Goal: Check status: Check status

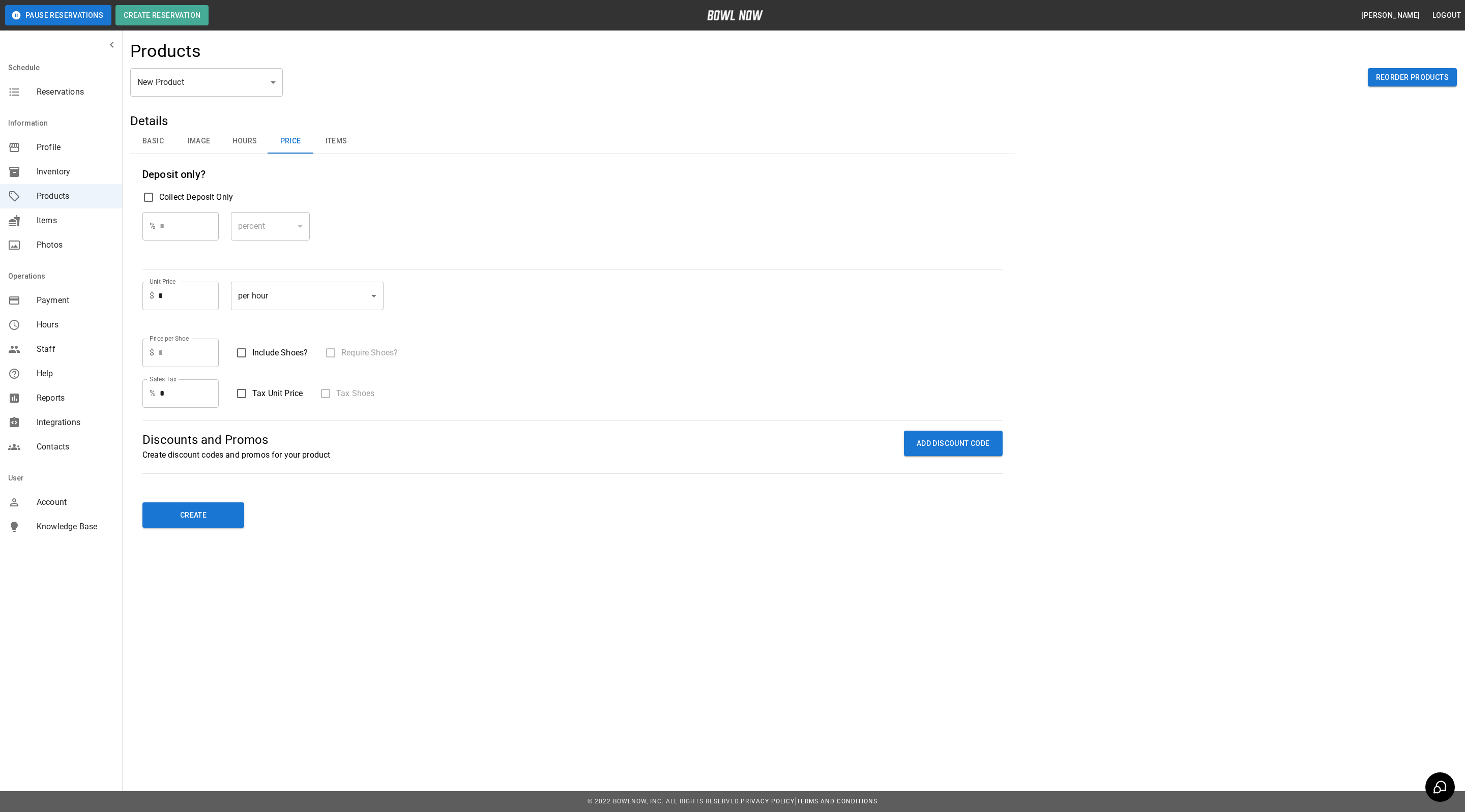
click at [86, 86] on span "Reservations" at bounding box center [75, 92] width 77 height 12
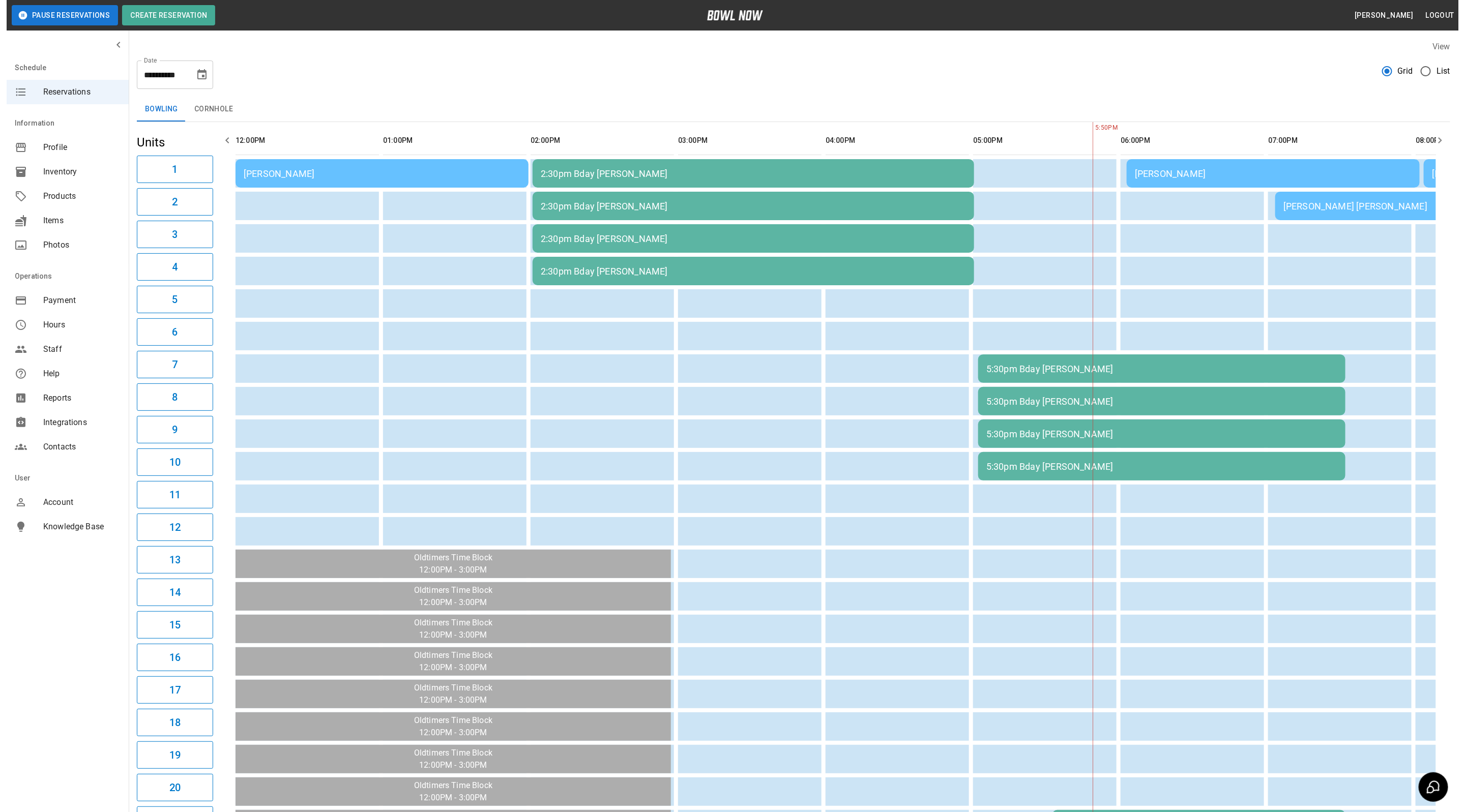
scroll to position [0, 591]
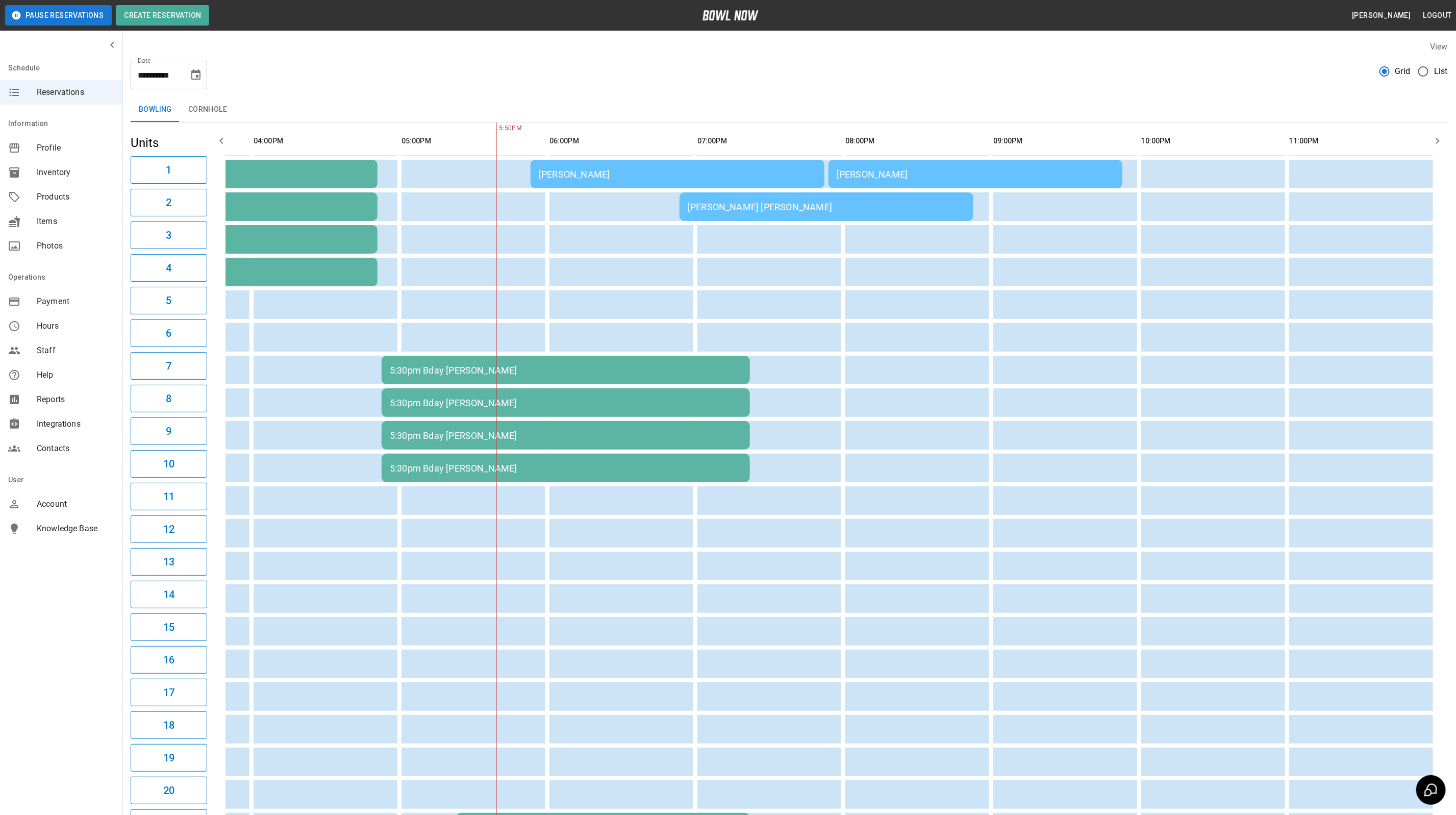
click at [685, 182] on td "[PERSON_NAME]" at bounding box center [677, 173] width 294 height 29
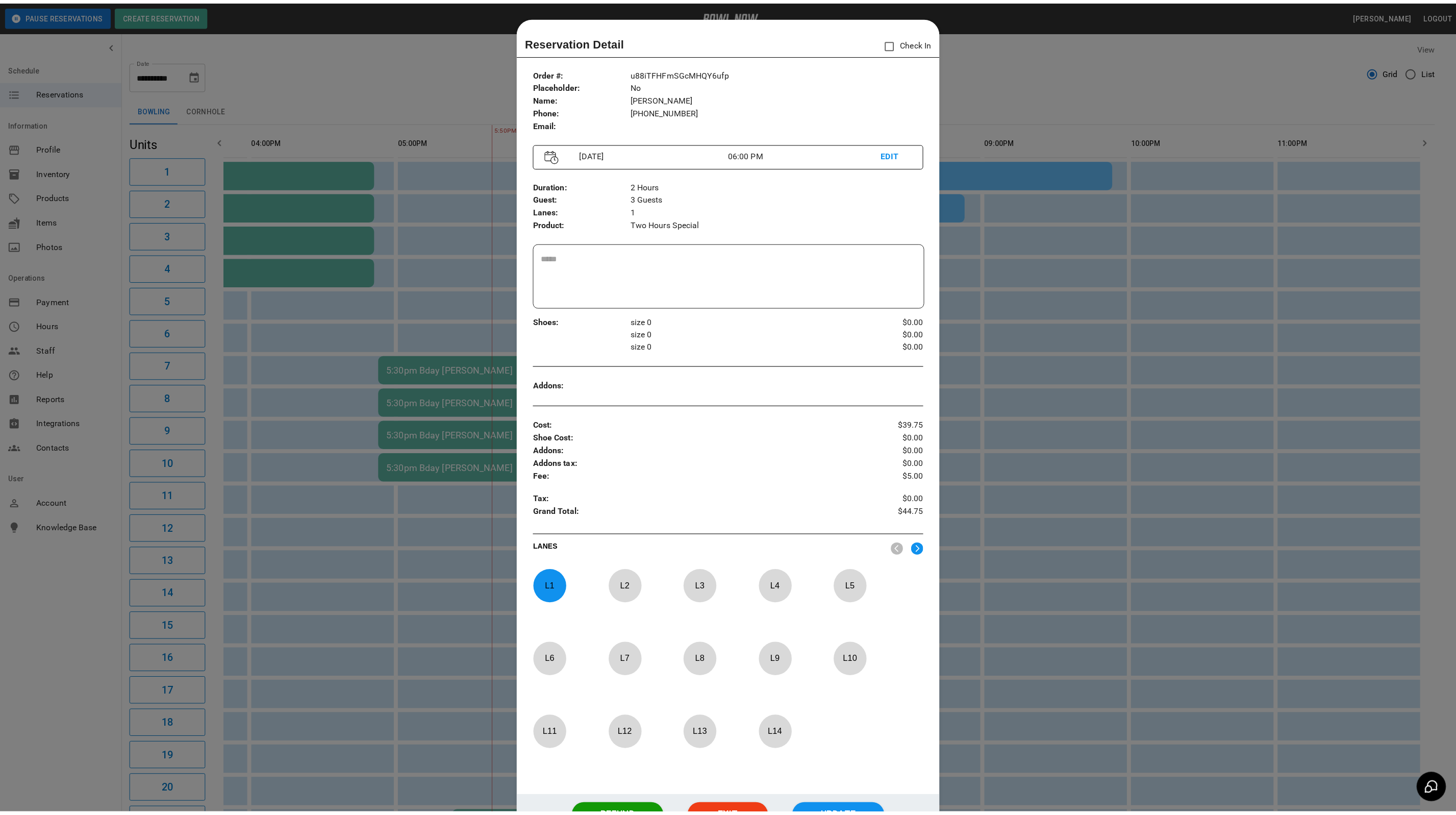
scroll to position [16, 0]
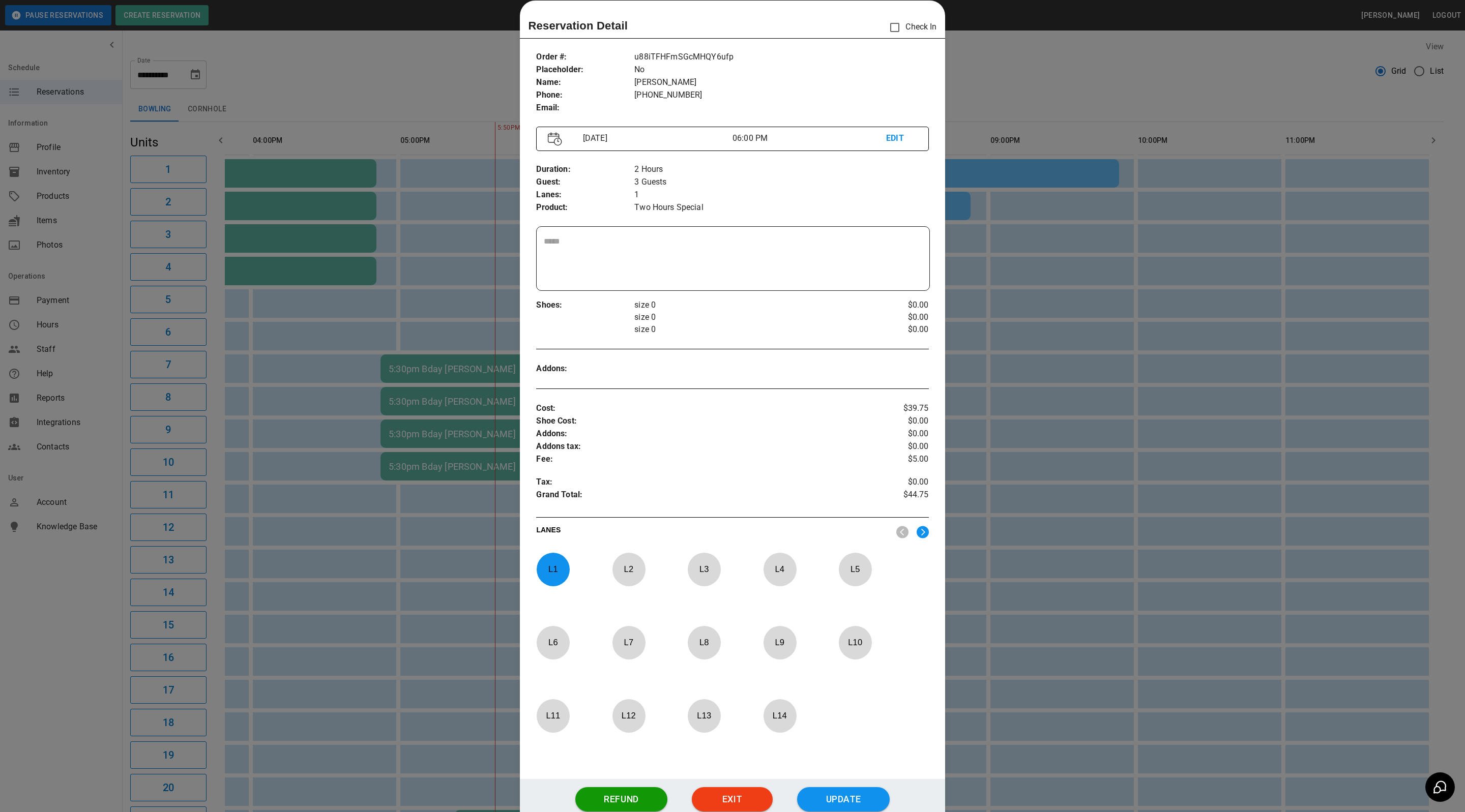
click at [963, 52] on div at bounding box center [732, 406] width 1465 height 812
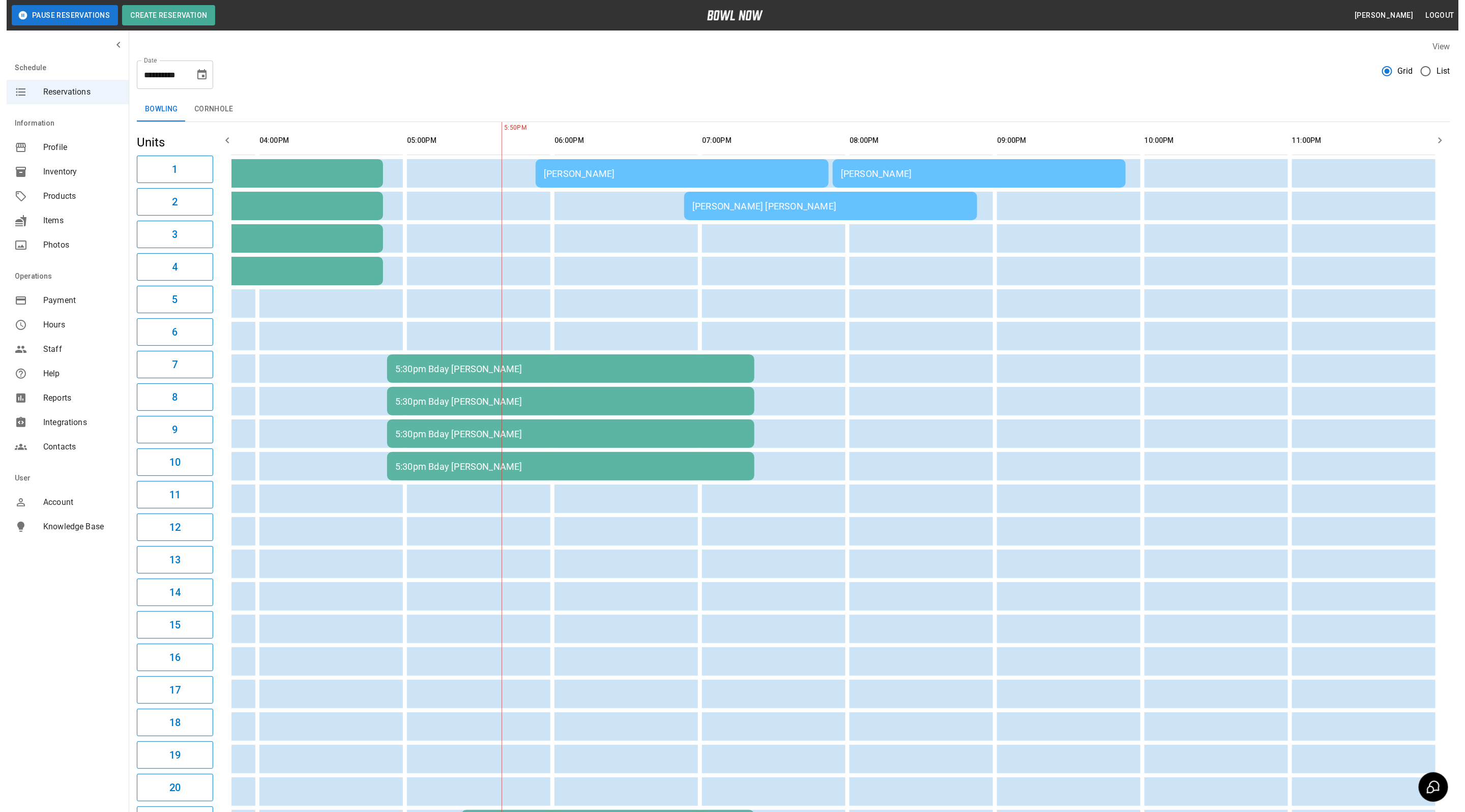
scroll to position [0, 578]
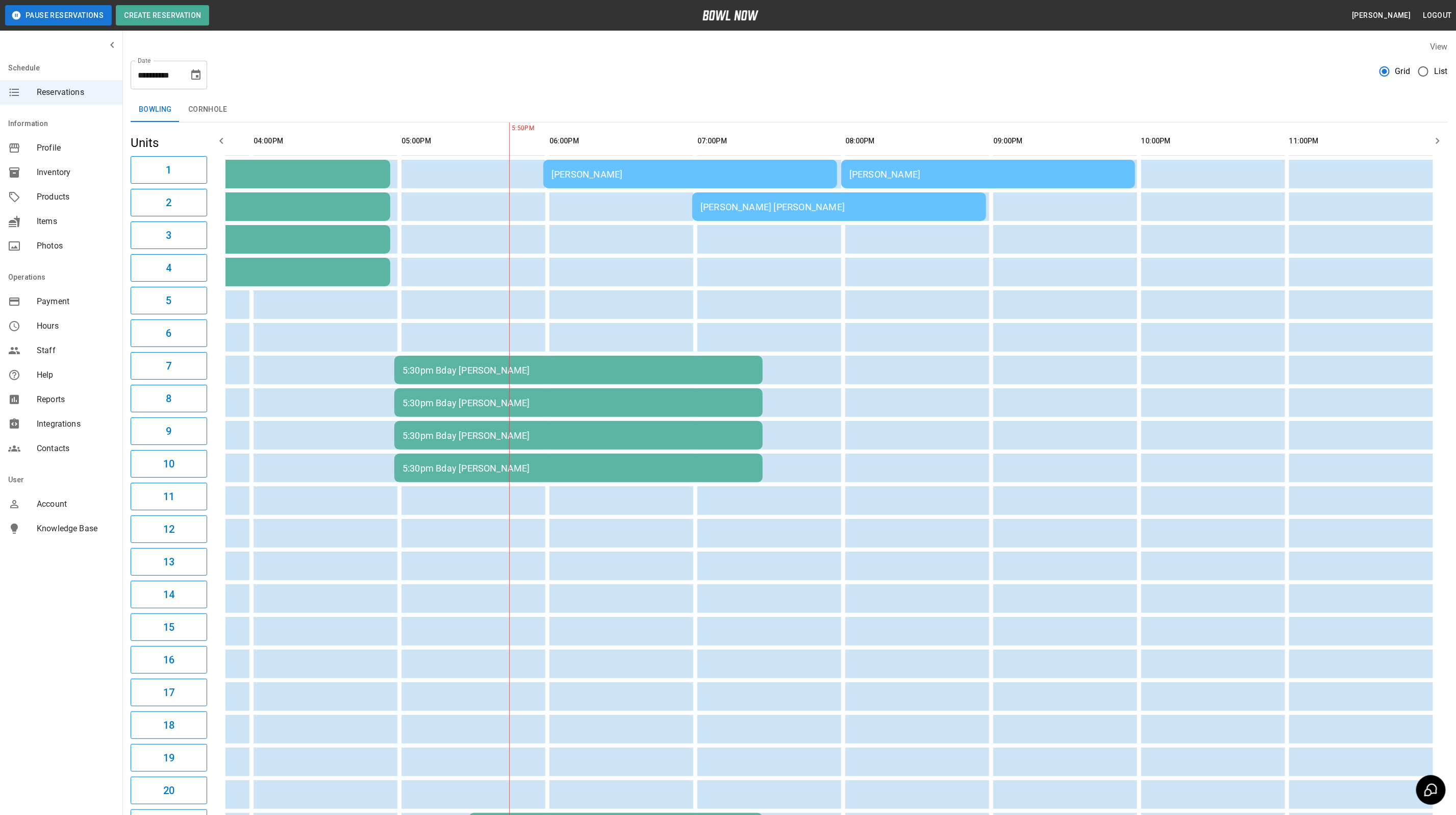
click at [551, 172] on div "[PERSON_NAME]" at bounding box center [689, 174] width 277 height 11
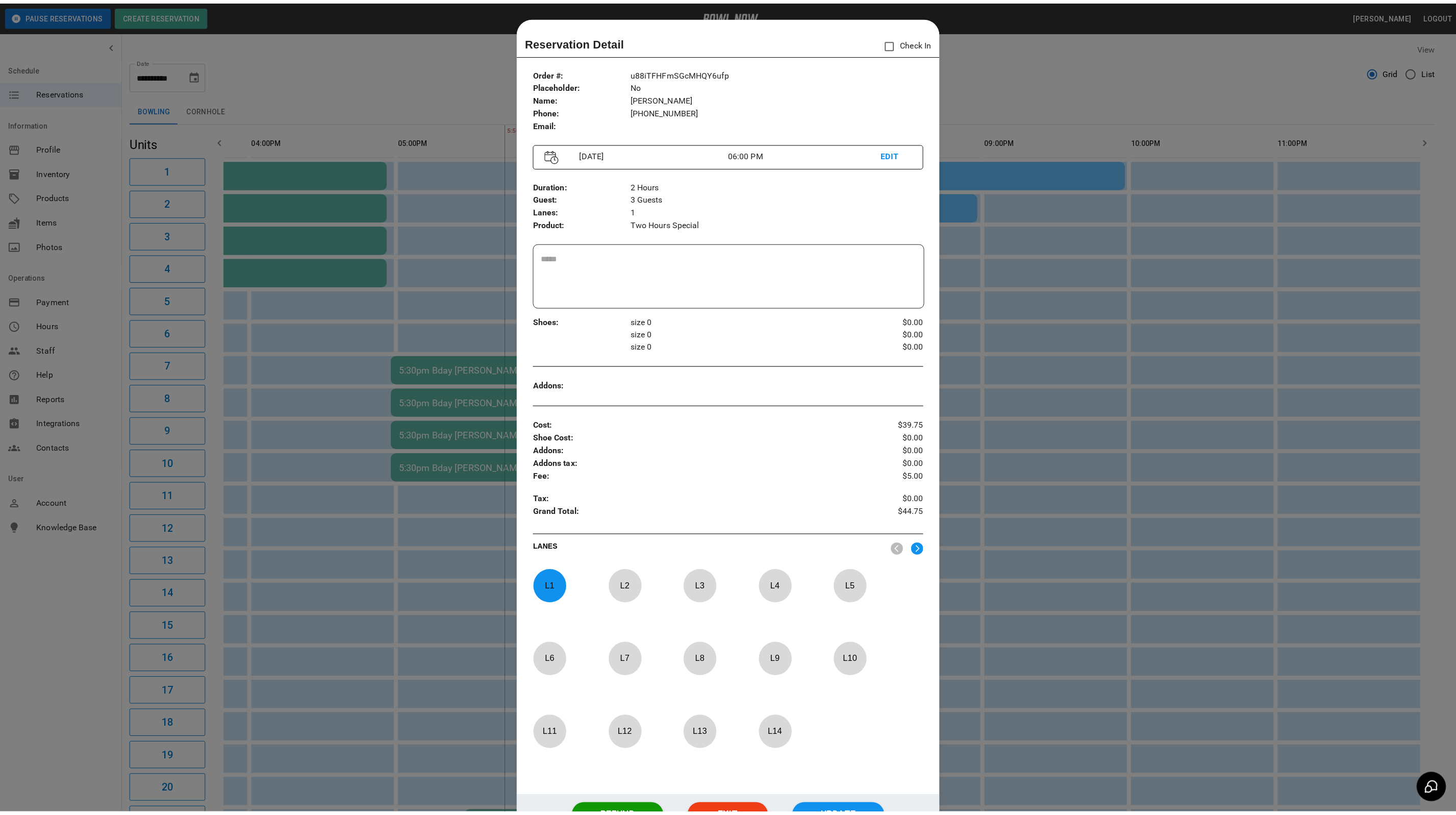
scroll to position [16, 0]
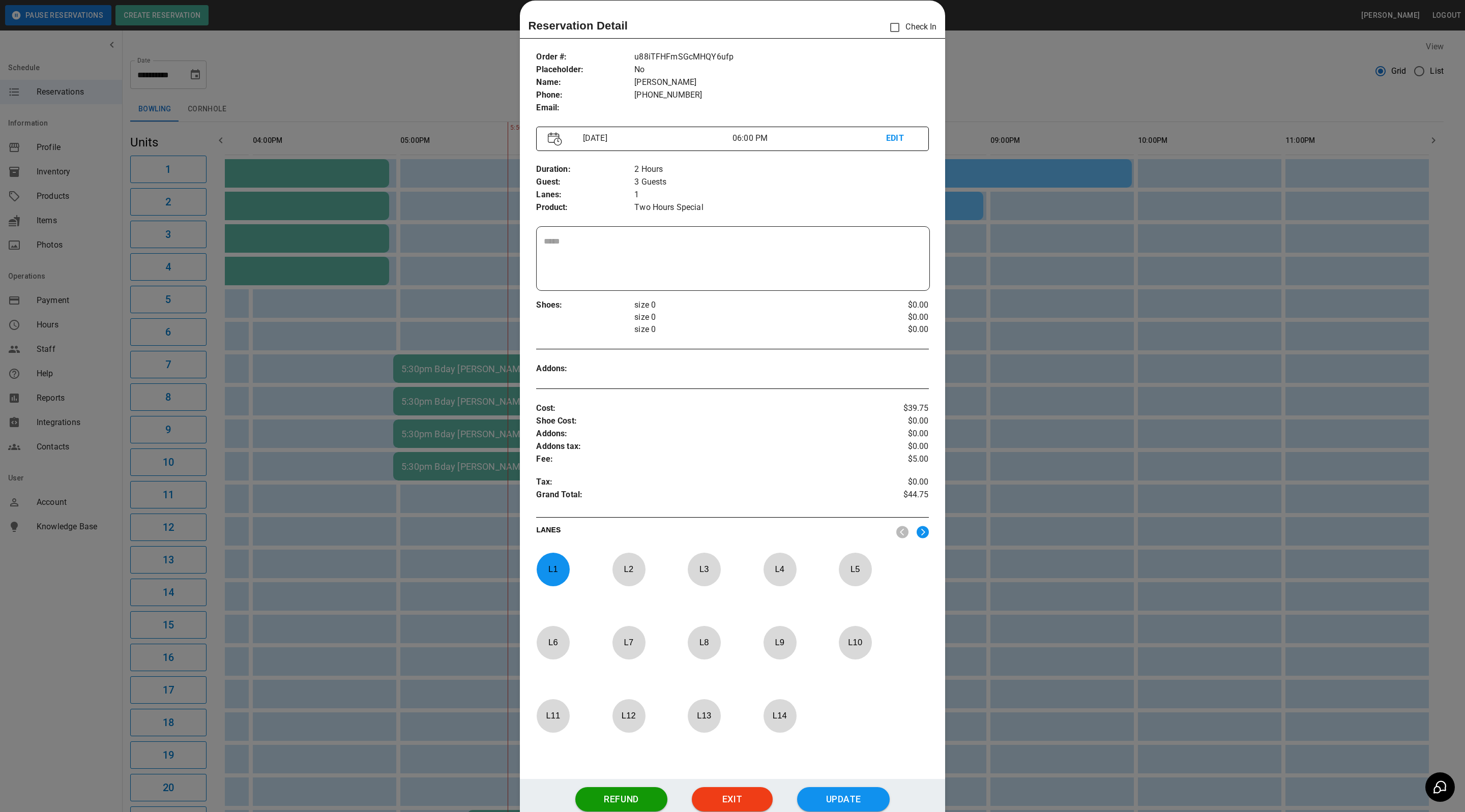
click at [1005, 84] on div at bounding box center [732, 406] width 1465 height 812
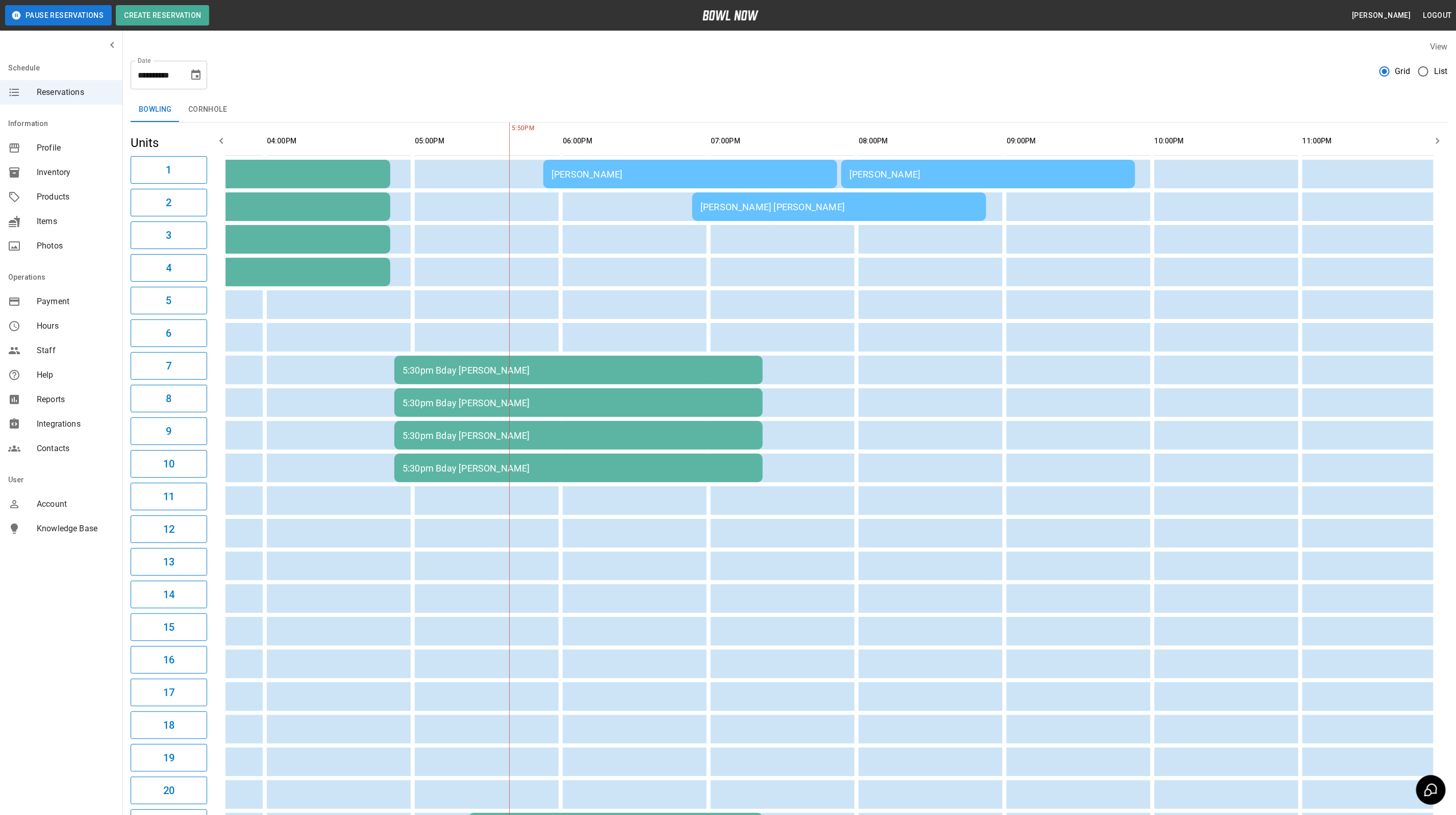
click at [630, 174] on div "[PERSON_NAME]" at bounding box center [689, 174] width 277 height 11
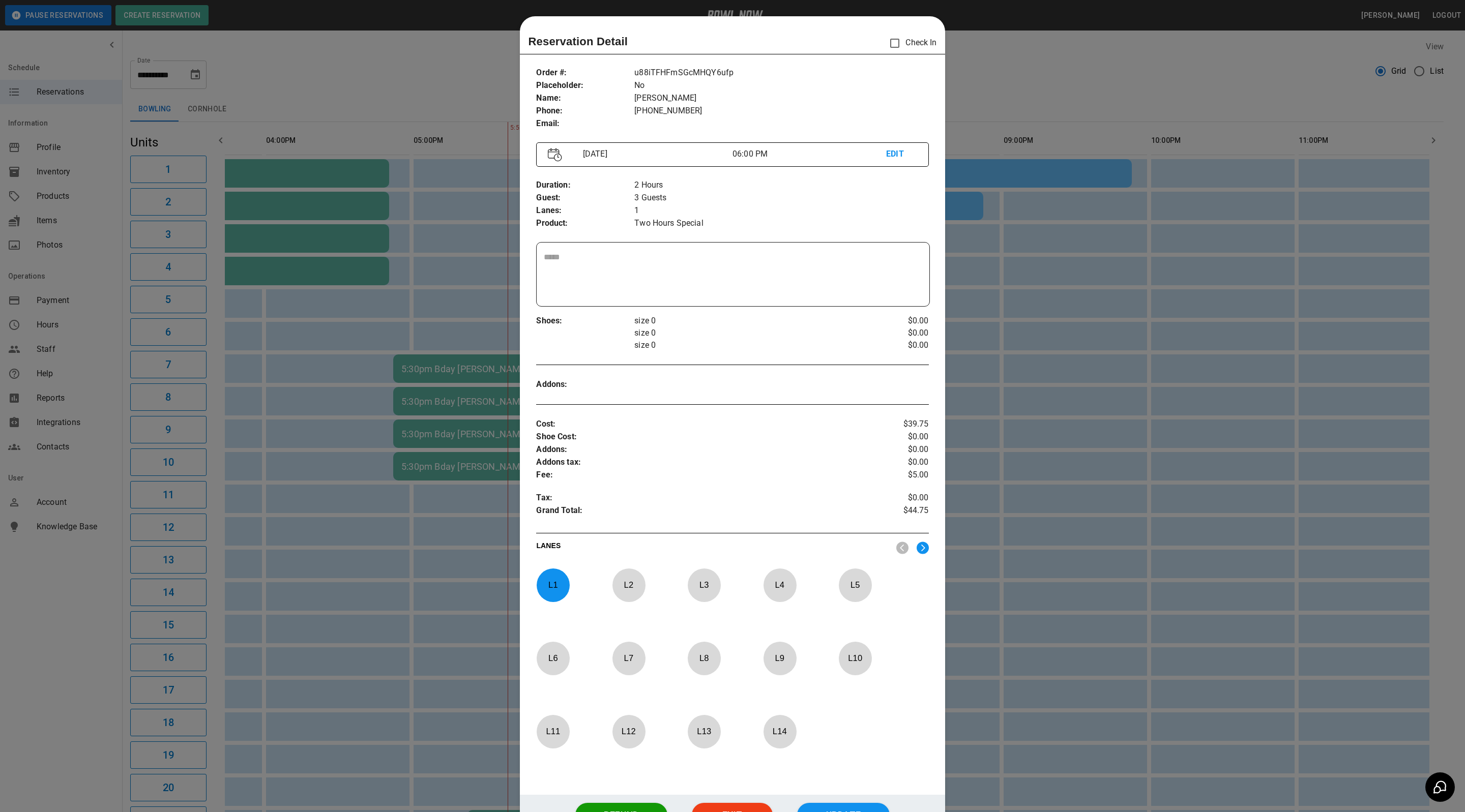
scroll to position [16, 0]
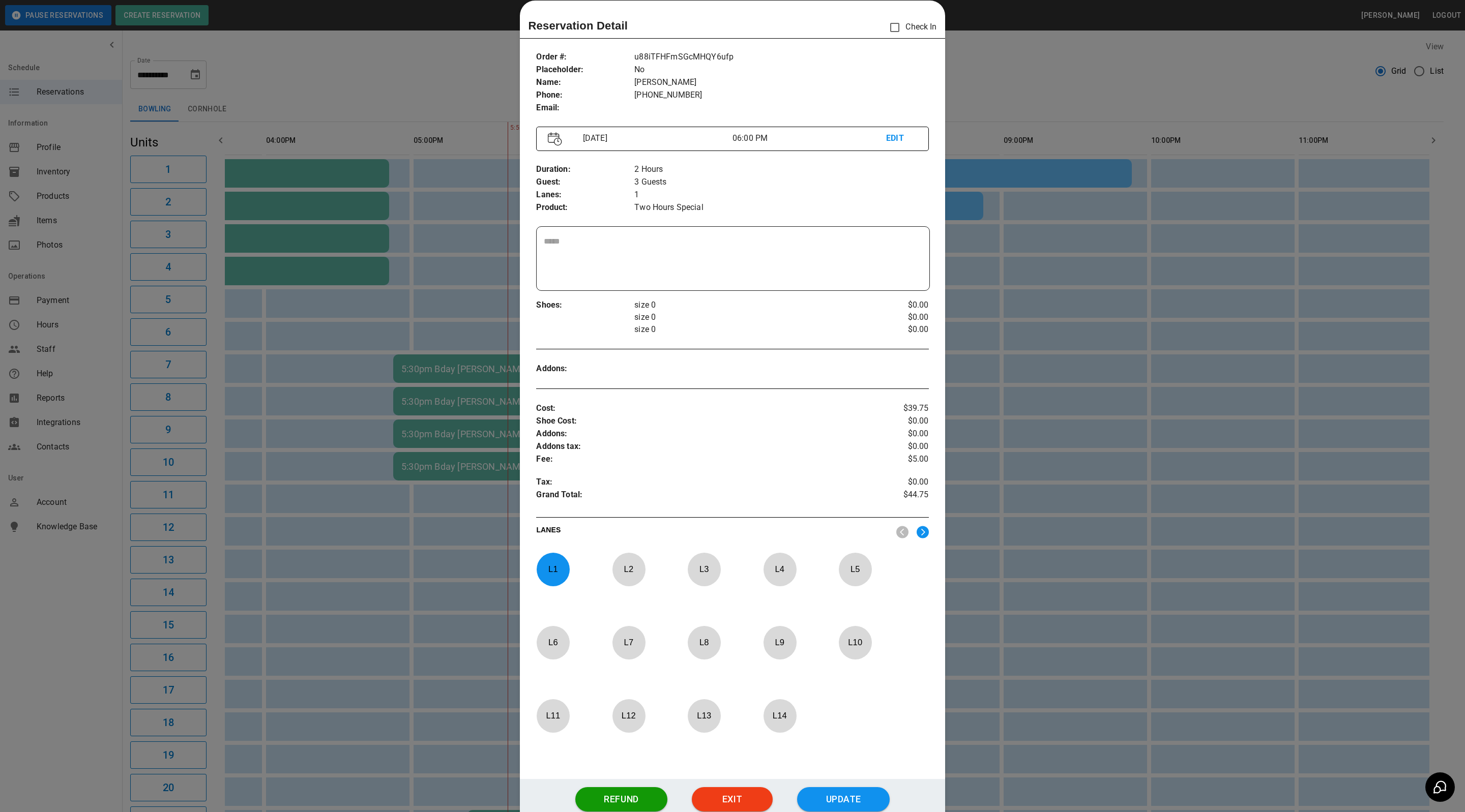
click at [1016, 95] on div at bounding box center [732, 406] width 1465 height 812
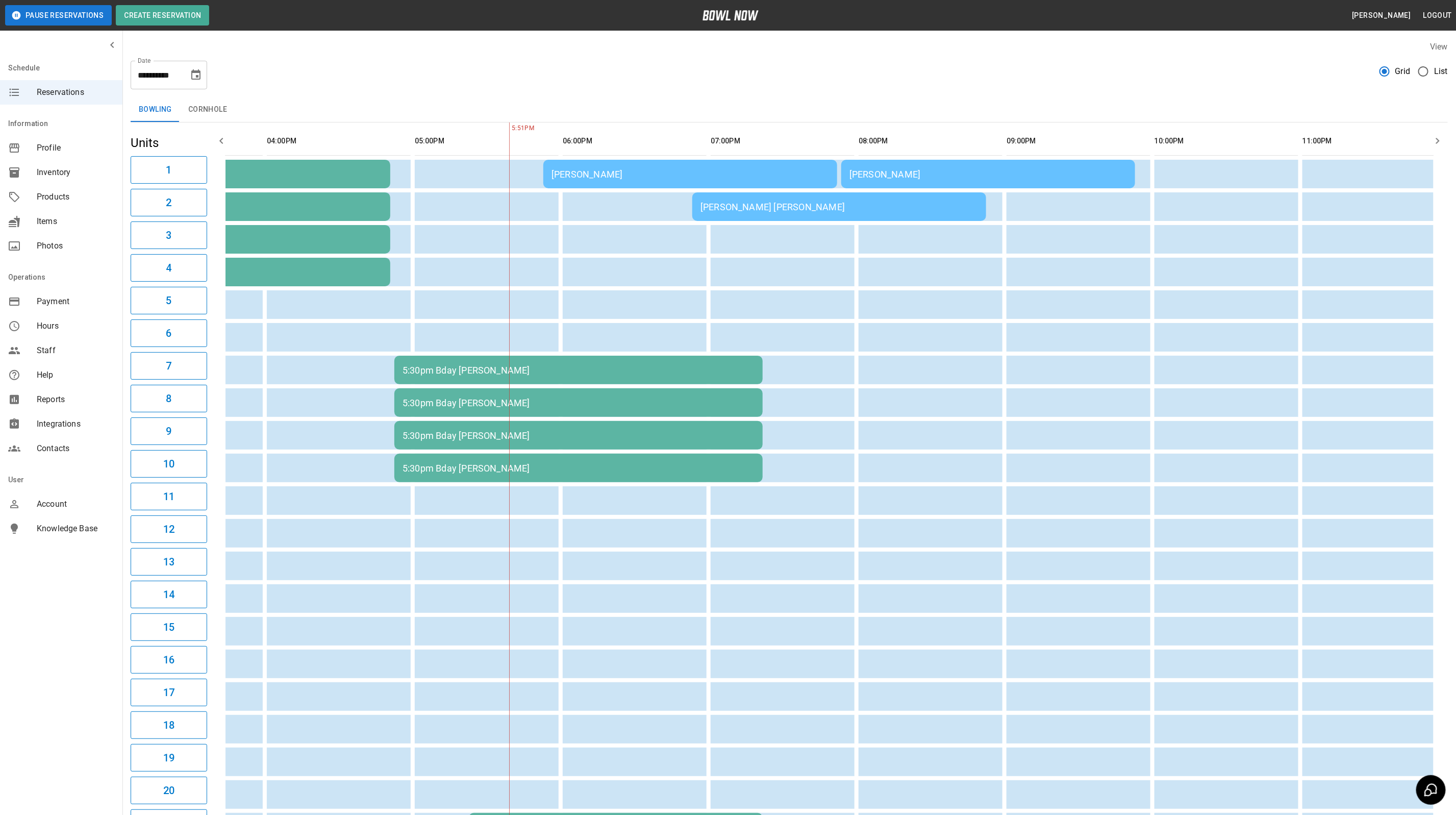
click at [622, 182] on td "[PERSON_NAME]" at bounding box center [690, 173] width 294 height 29
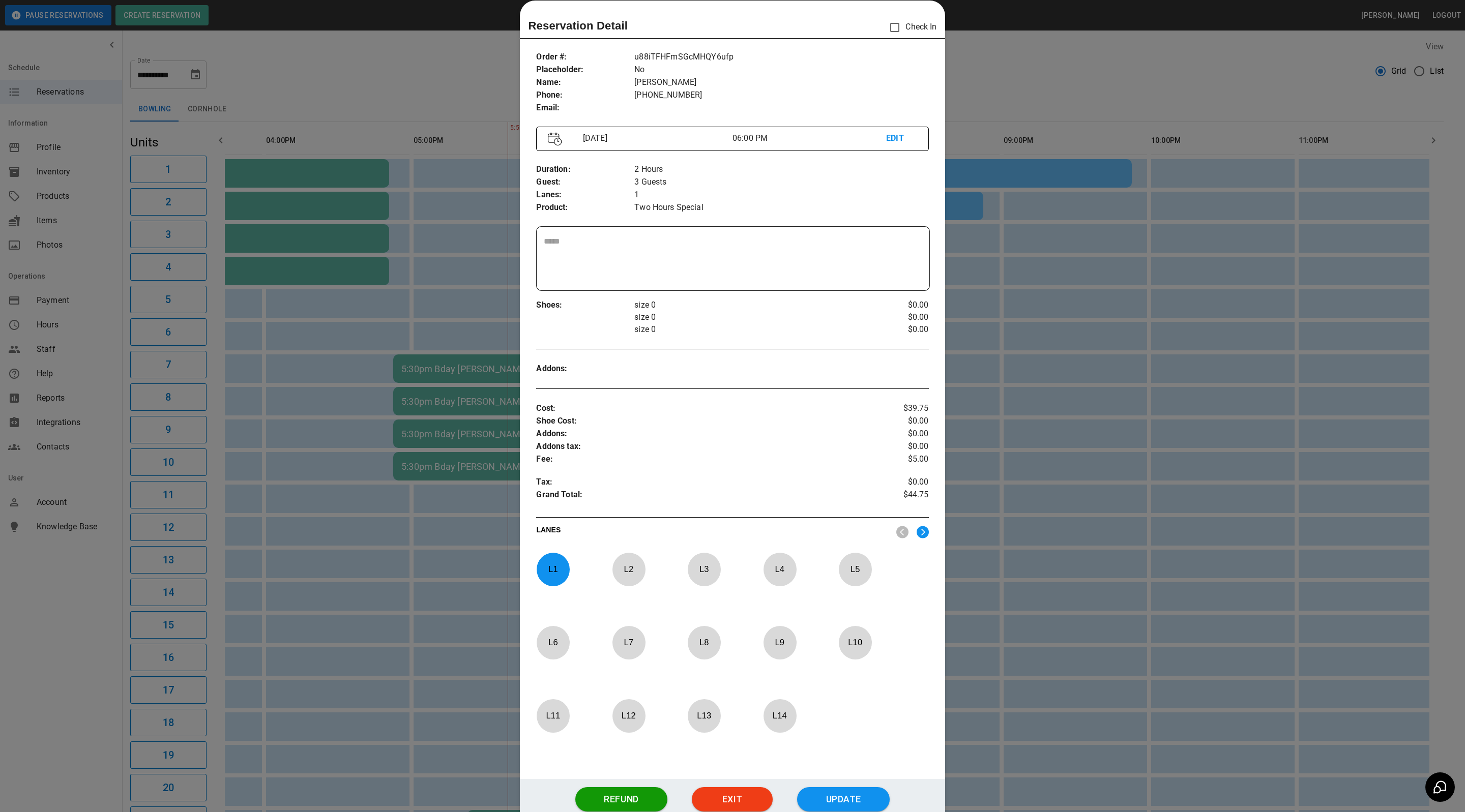
drag, startPoint x: 970, startPoint y: 115, endPoint x: 948, endPoint y: 130, distance: 26.6
click at [970, 115] on div at bounding box center [732, 406] width 1465 height 812
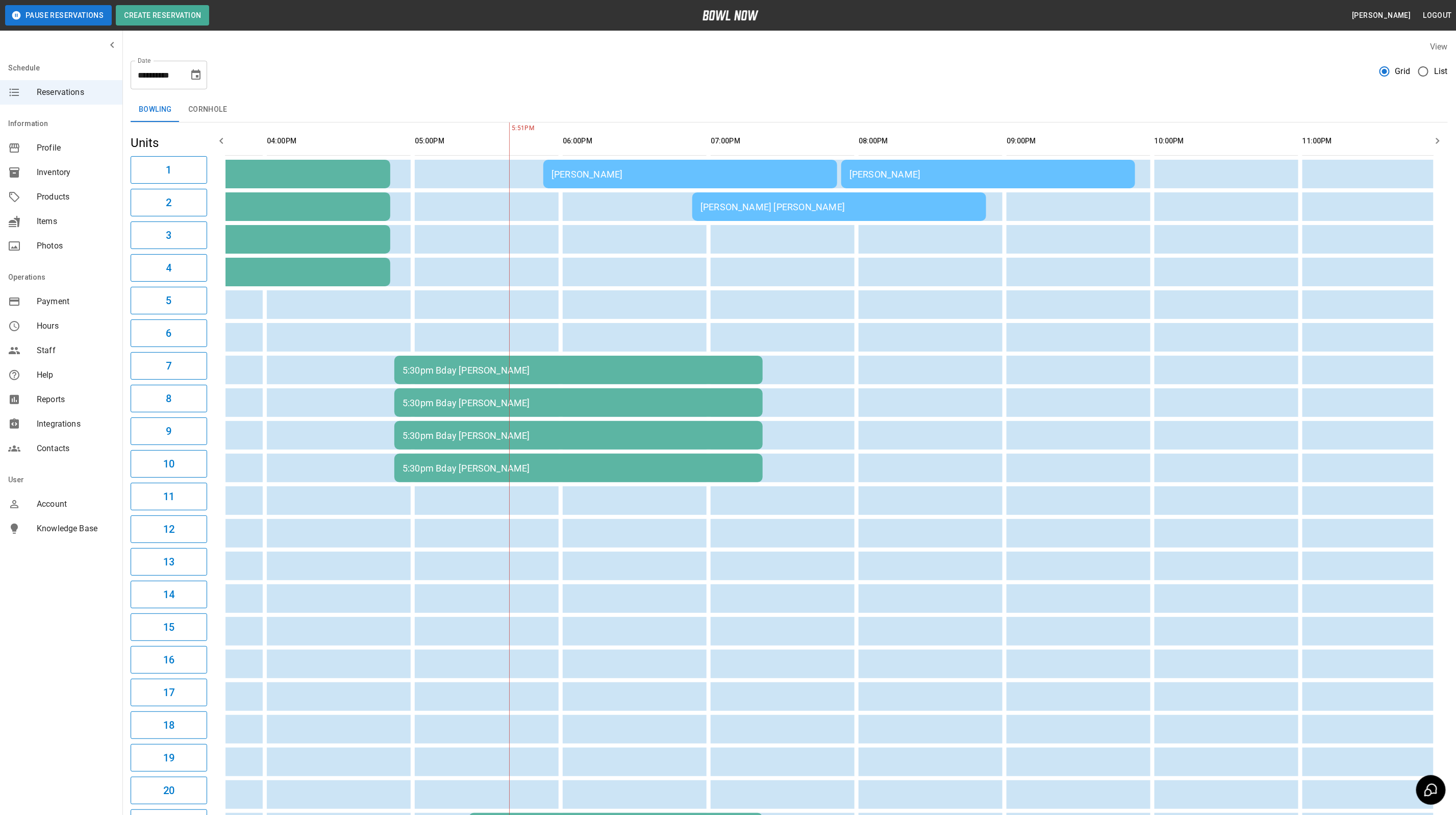
click at [713, 217] on td "[PERSON_NAME] [PERSON_NAME]" at bounding box center [839, 207] width 294 height 29
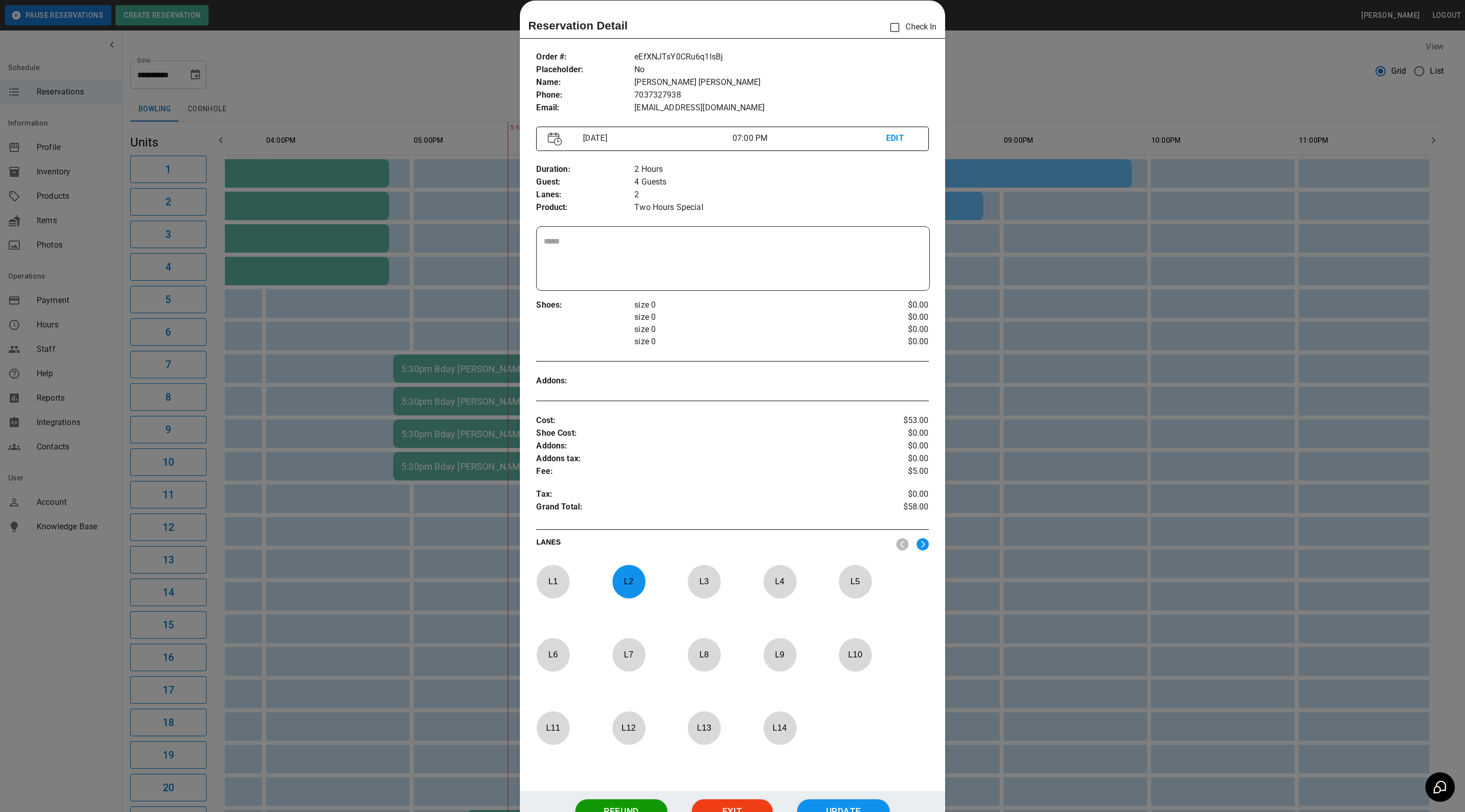
drag, startPoint x: 1002, startPoint y: 106, endPoint x: 1002, endPoint y: 112, distance: 6.0
click at [1002, 106] on div at bounding box center [732, 406] width 1465 height 812
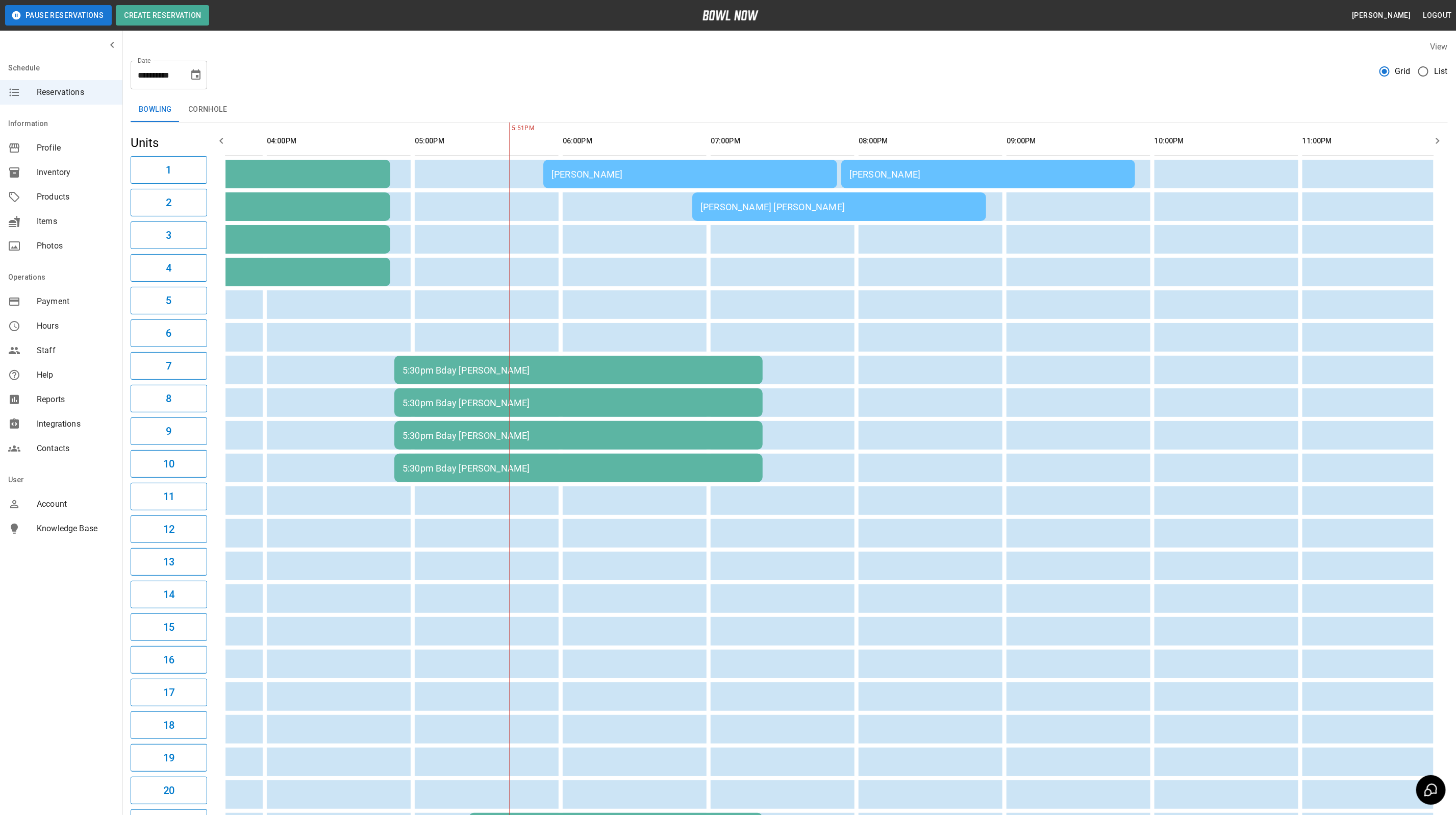
click at [973, 185] on td "[PERSON_NAME]" at bounding box center [988, 173] width 294 height 29
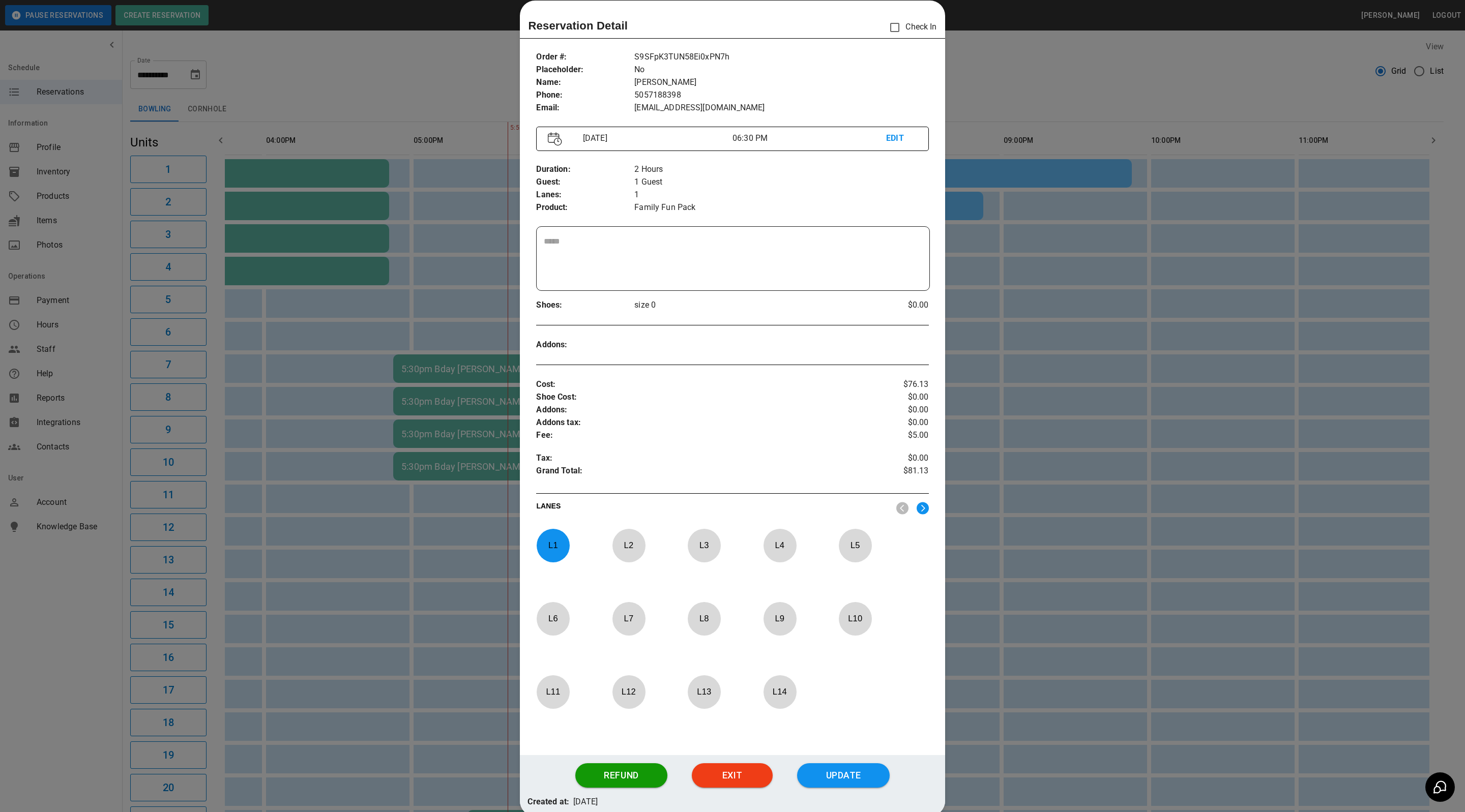
click at [949, 87] on div at bounding box center [732, 406] width 1465 height 812
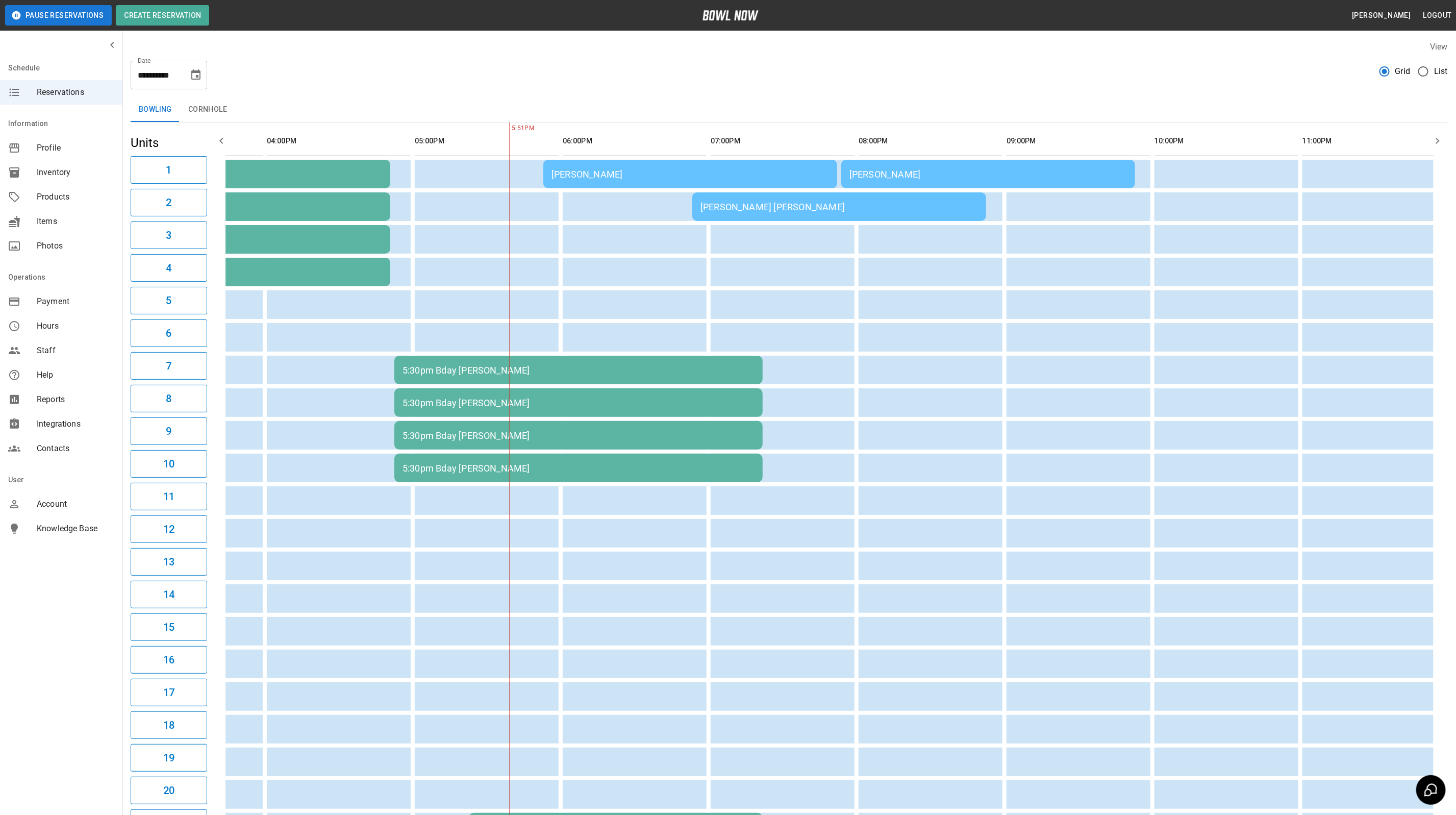
click at [678, 185] on td "[PERSON_NAME]" at bounding box center [690, 173] width 294 height 29
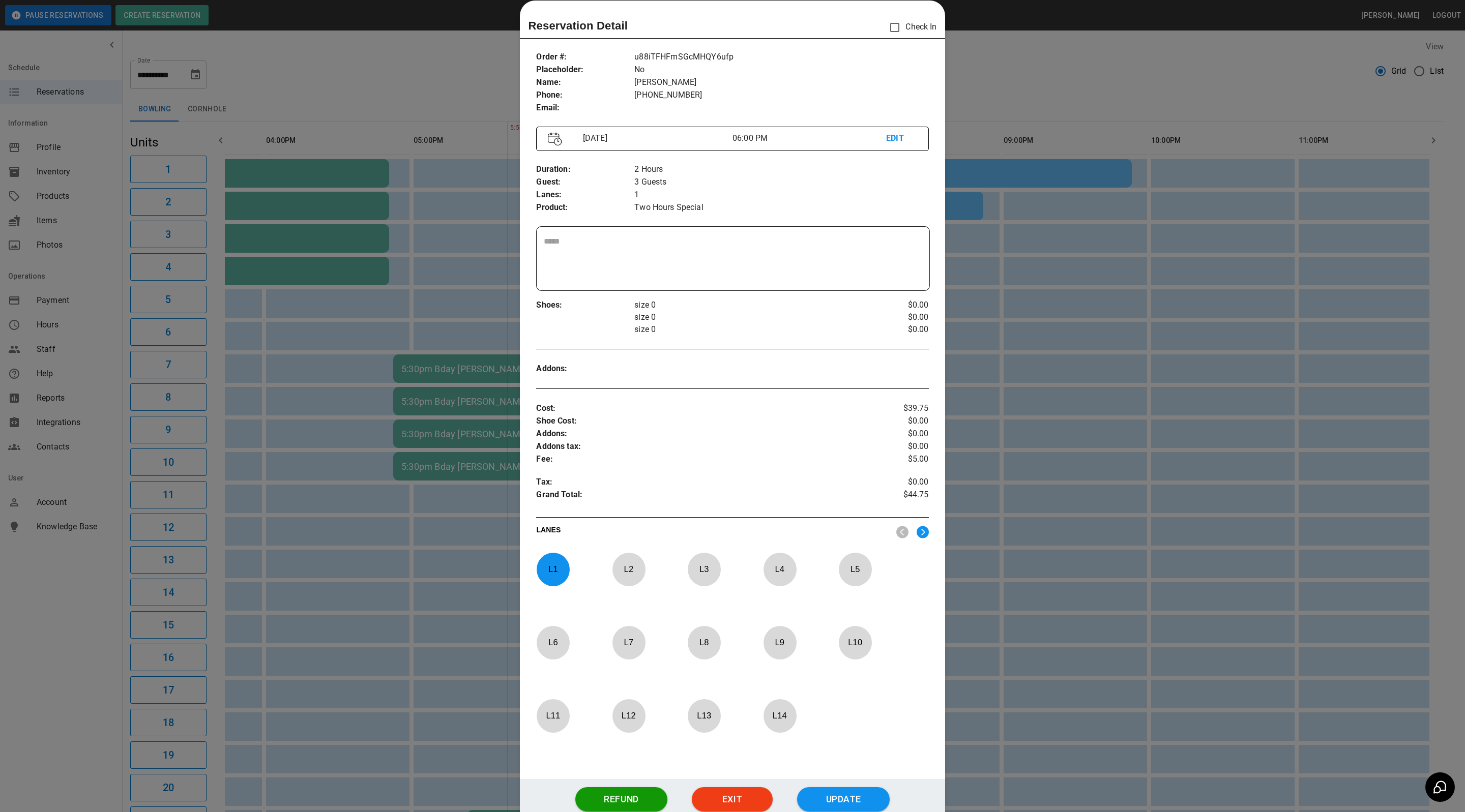
drag, startPoint x: 1085, startPoint y: 78, endPoint x: 1088, endPoint y: 66, distance: 12.4
click at [1085, 78] on div at bounding box center [732, 406] width 1465 height 812
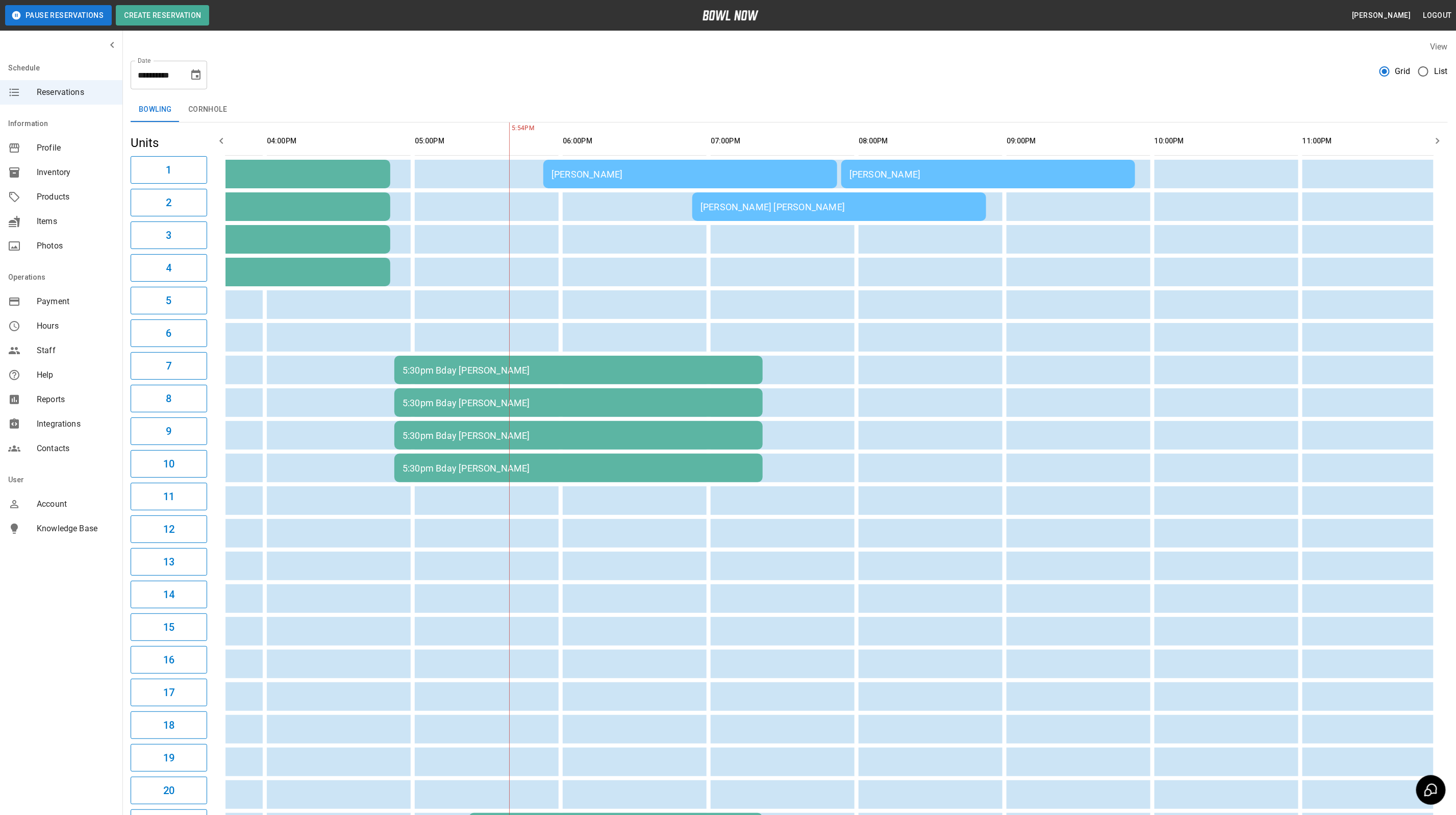
click at [676, 171] on div "[PERSON_NAME]" at bounding box center [689, 174] width 277 height 11
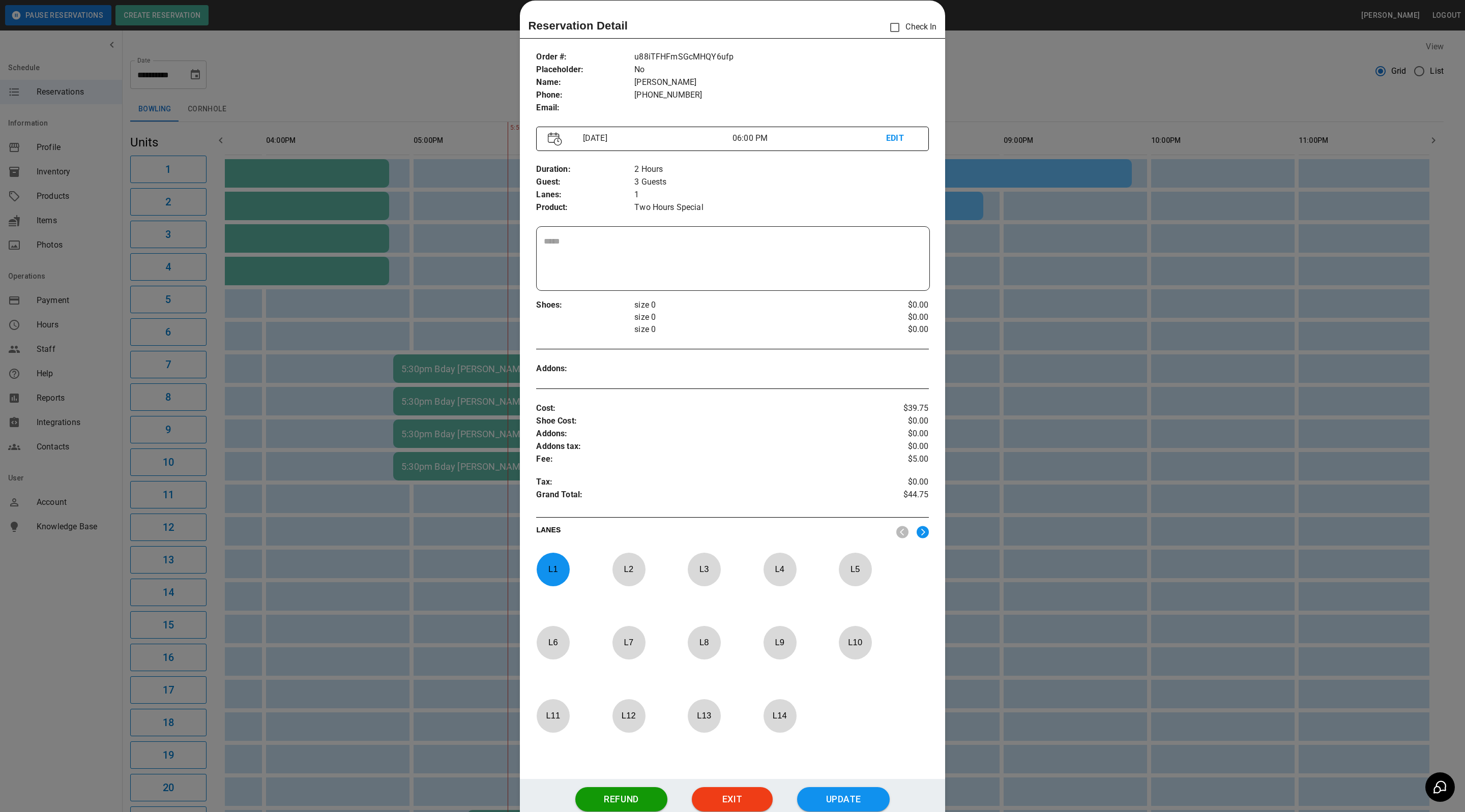
click at [1023, 70] on div at bounding box center [732, 406] width 1465 height 812
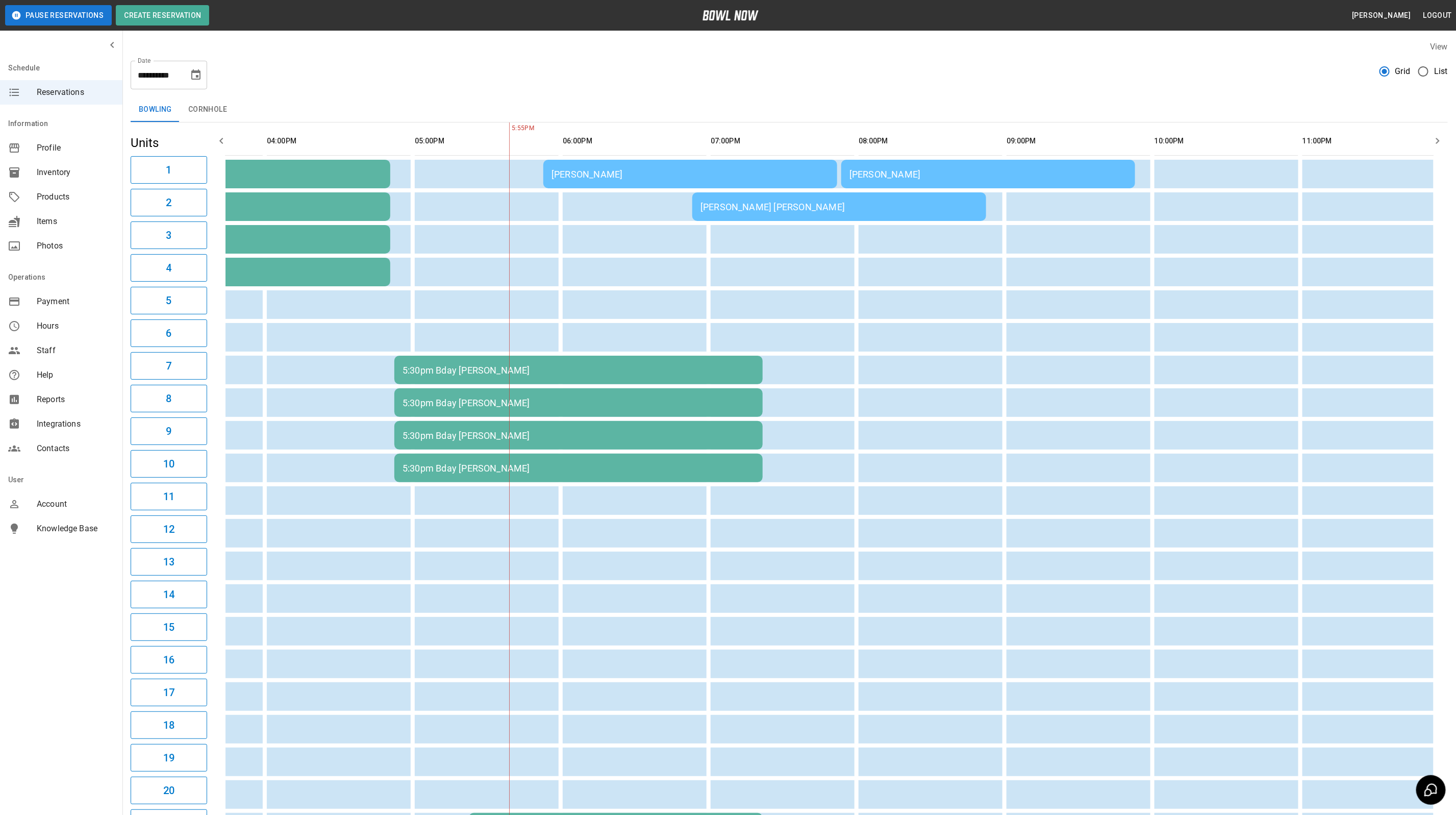
click at [635, 182] on td "[PERSON_NAME]" at bounding box center [690, 173] width 294 height 29
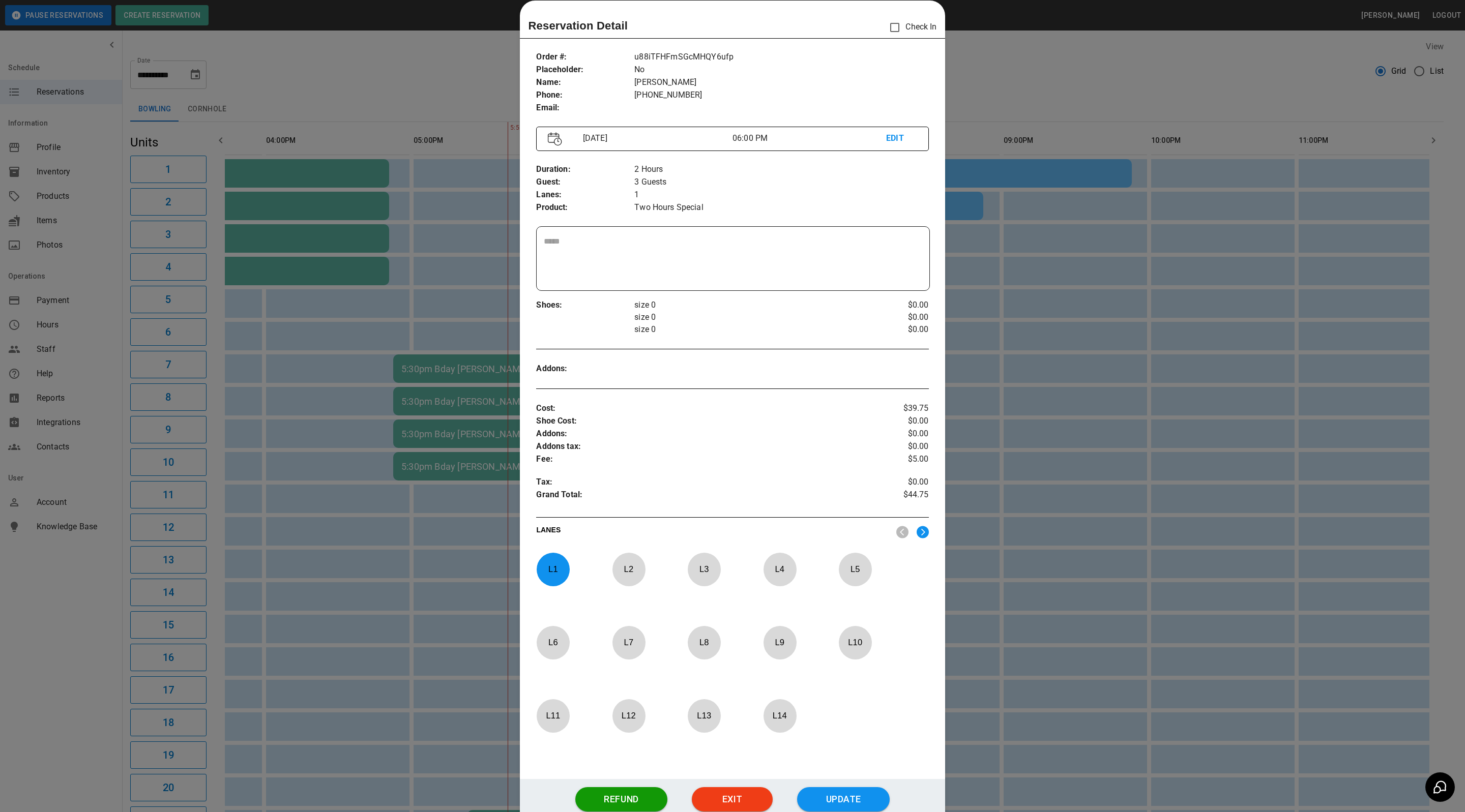
click at [1067, 78] on div at bounding box center [732, 406] width 1465 height 812
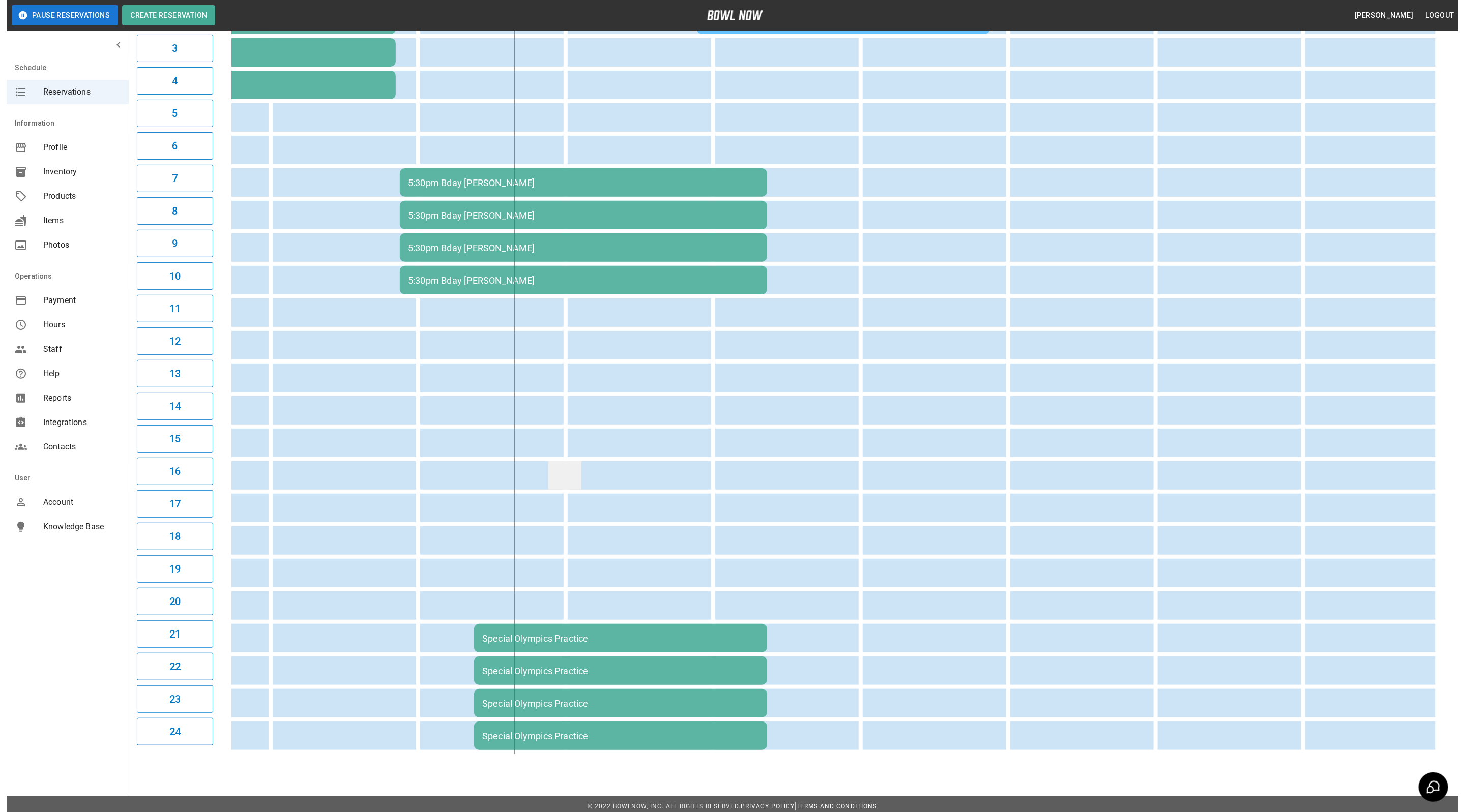
scroll to position [197, 0]
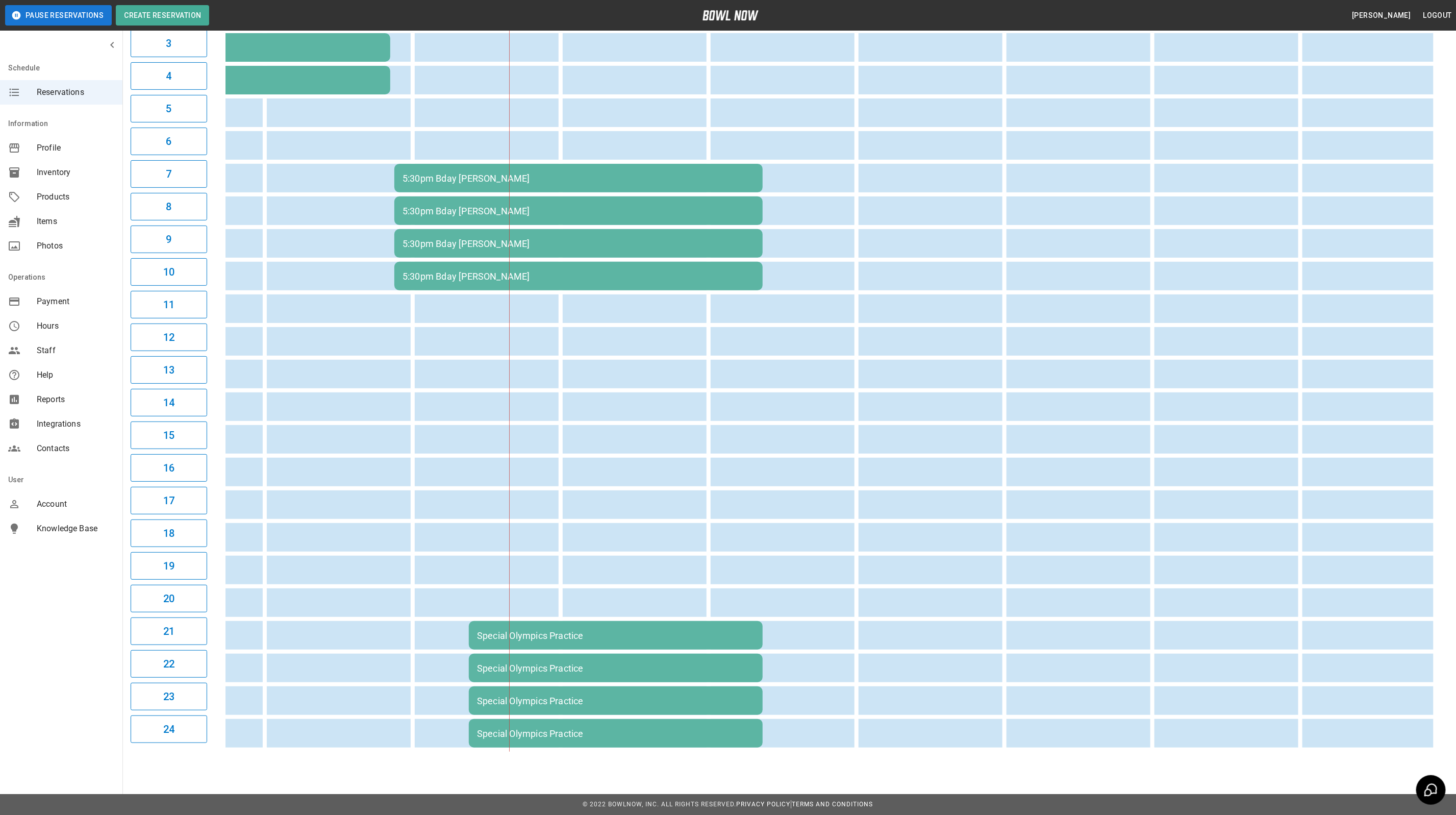
click at [569, 663] on div "Special Olympics Practice" at bounding box center [616, 668] width 277 height 11
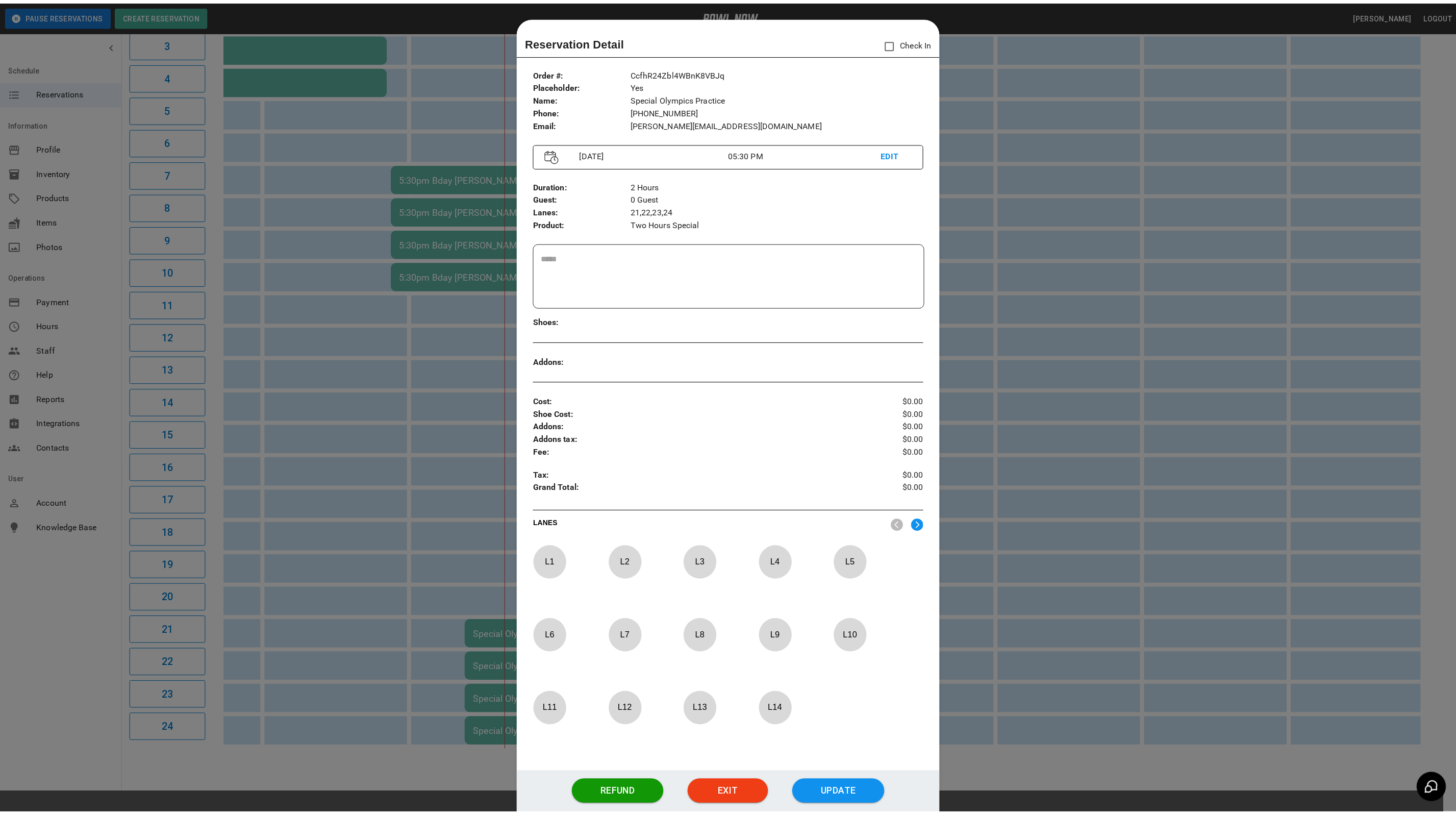
scroll to position [16, 0]
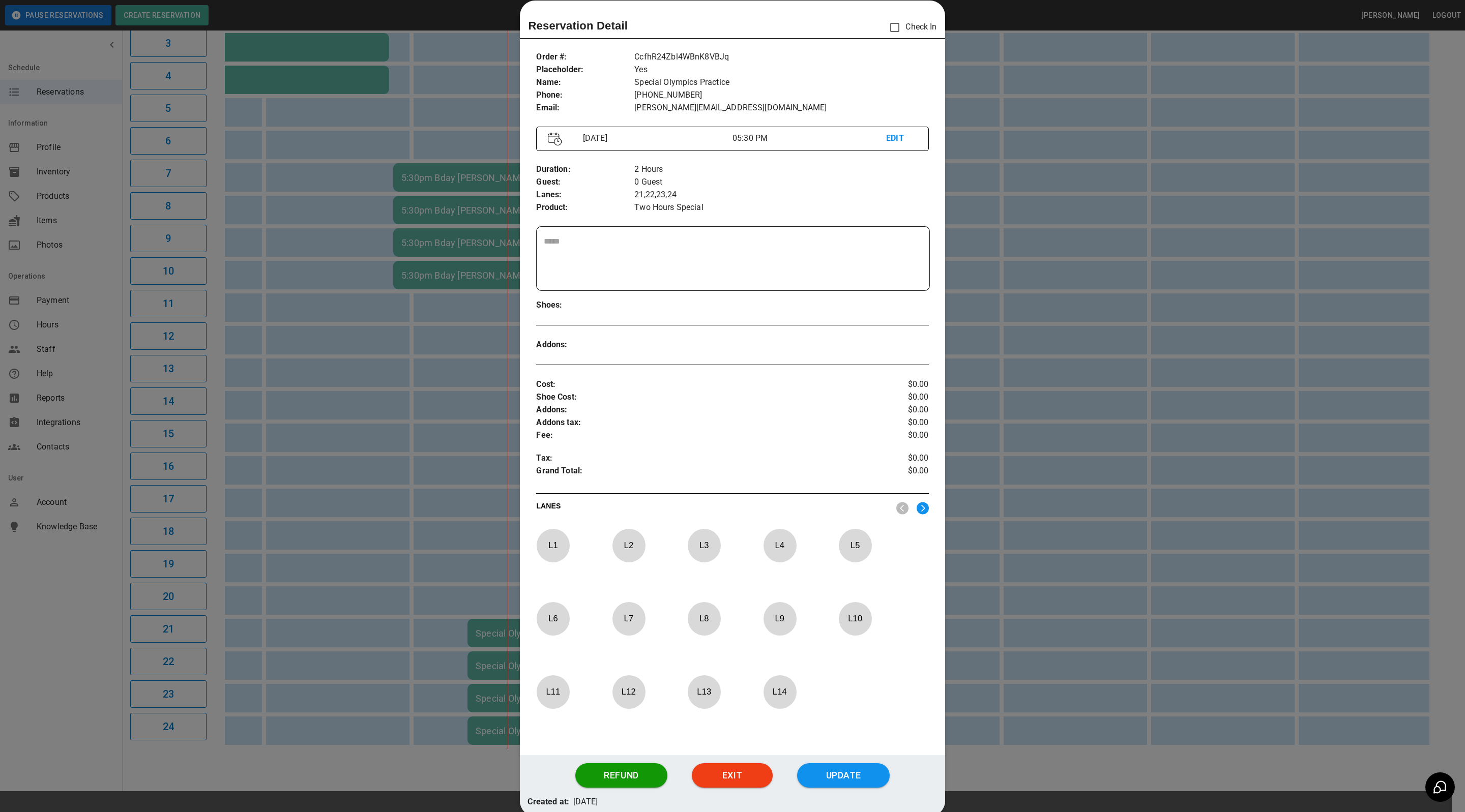
click at [1093, 156] on div at bounding box center [732, 406] width 1465 height 812
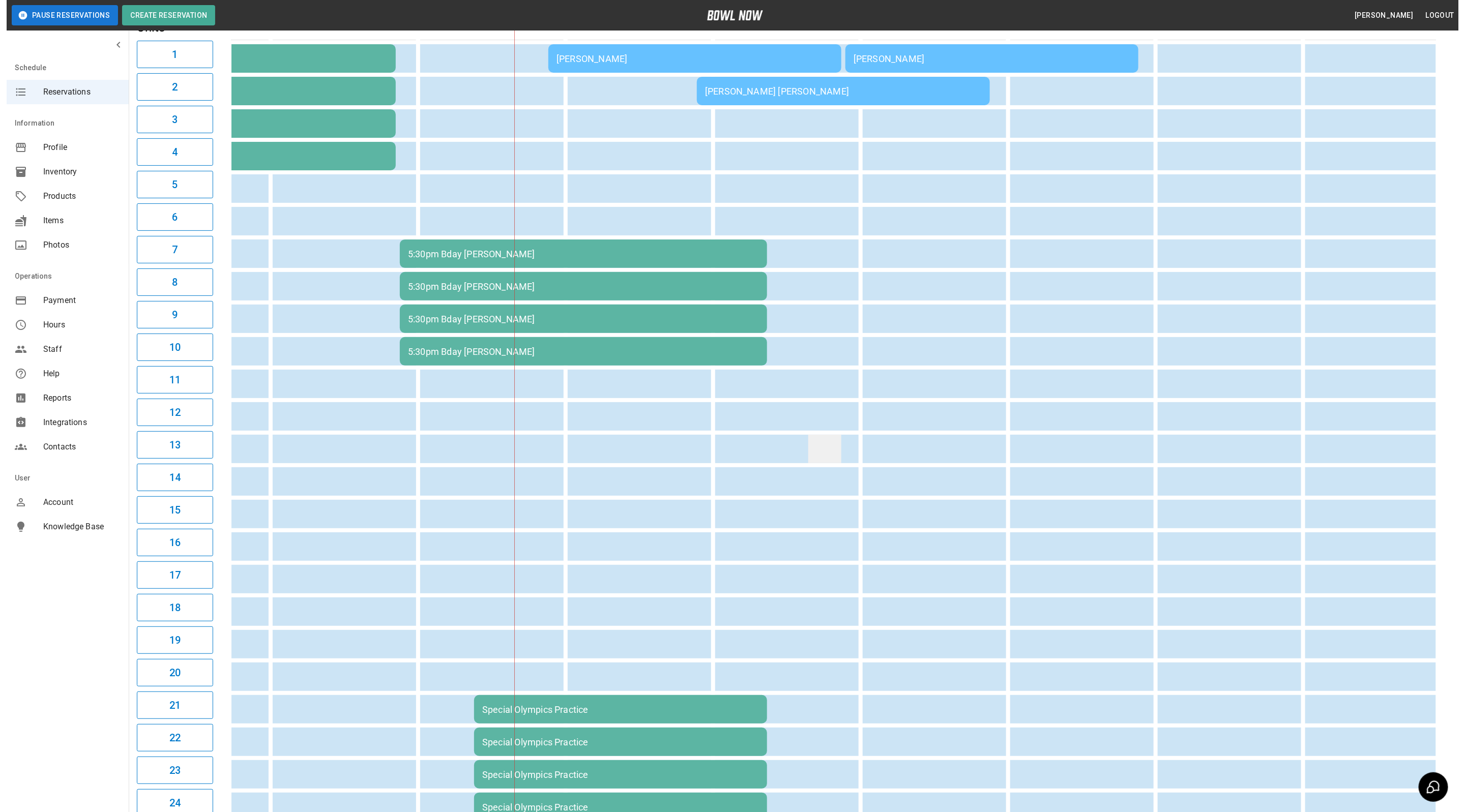
scroll to position [0, 0]
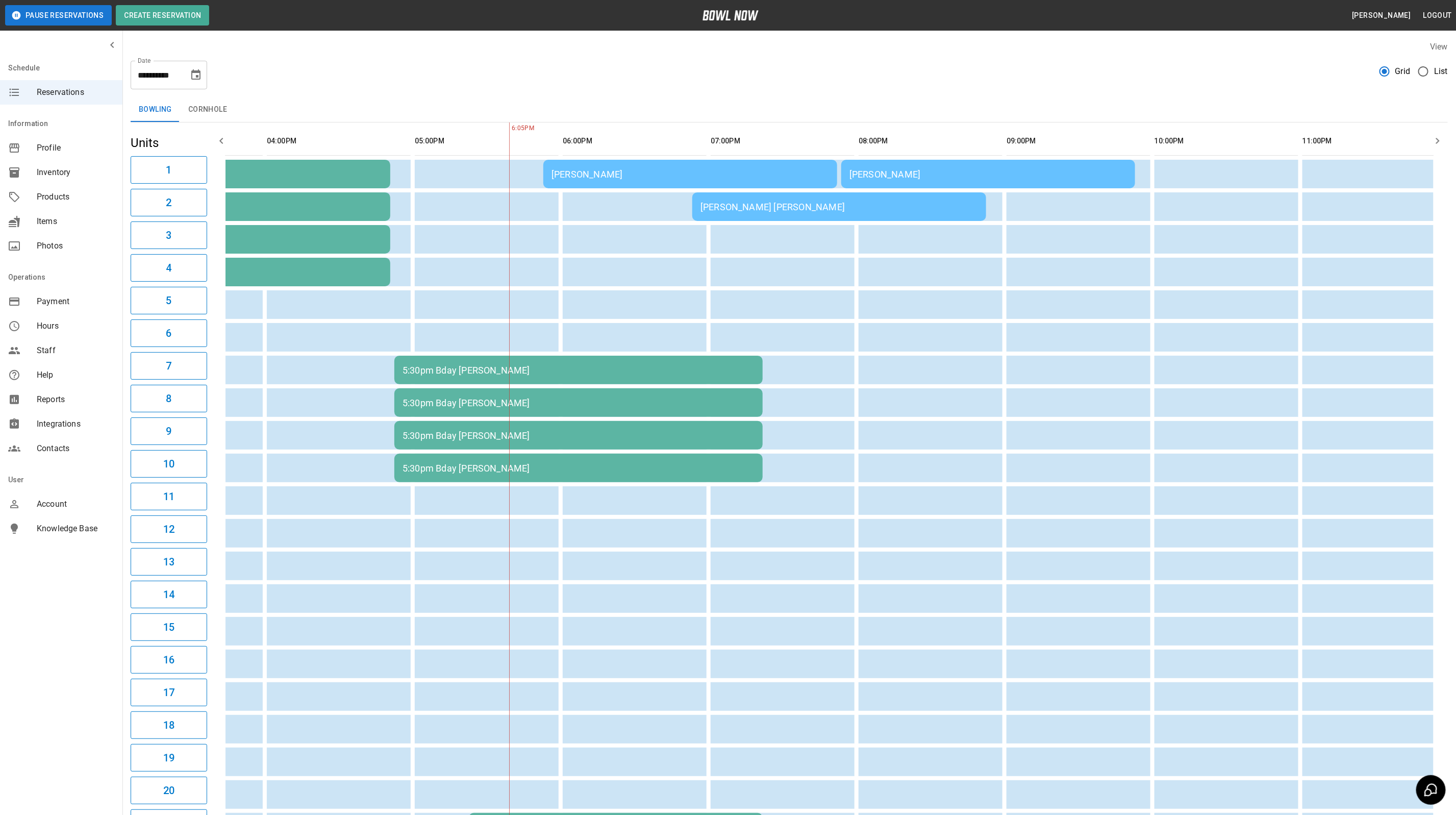
click at [772, 167] on td "[PERSON_NAME]" at bounding box center [690, 173] width 294 height 29
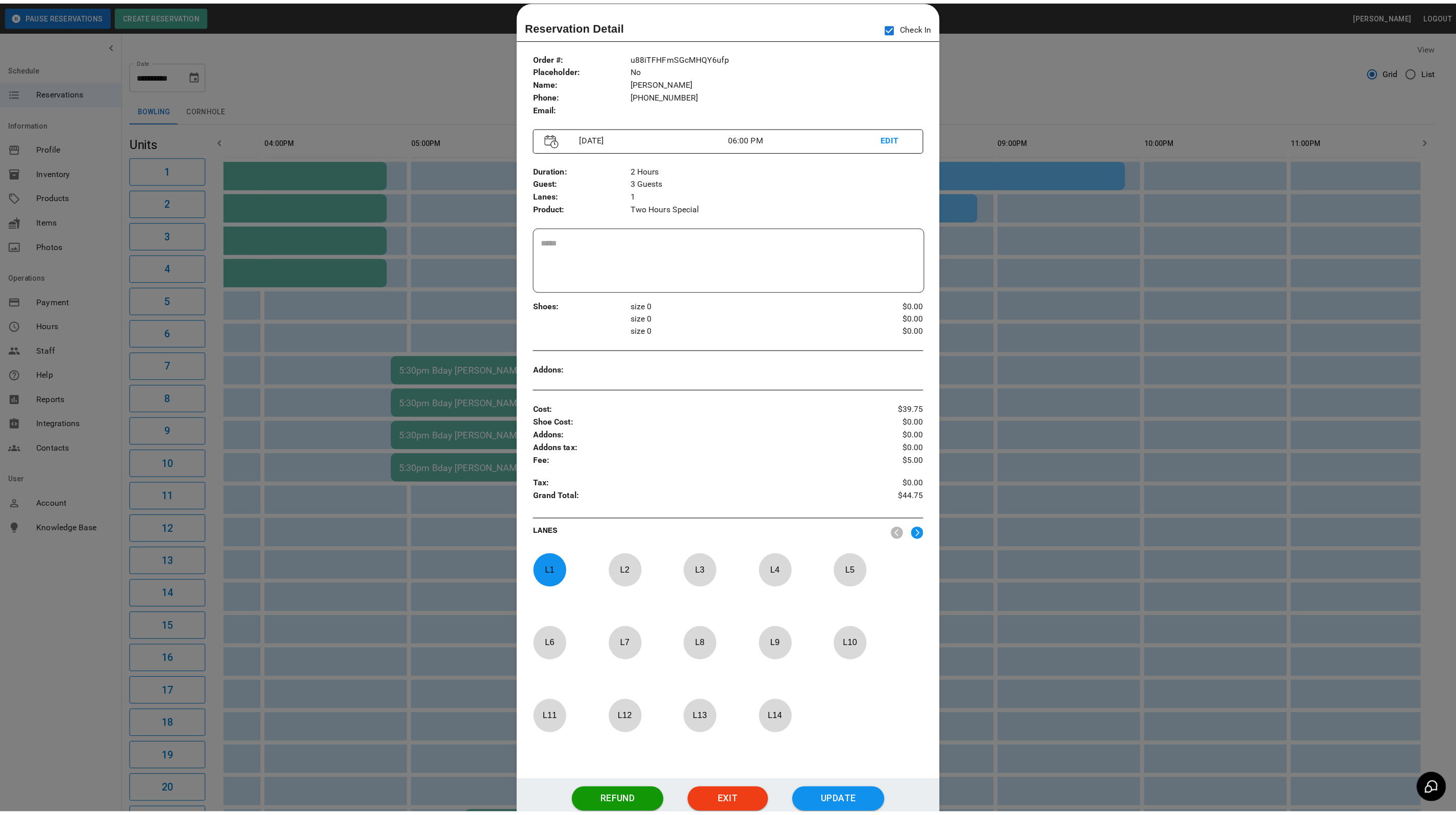
scroll to position [0, 546]
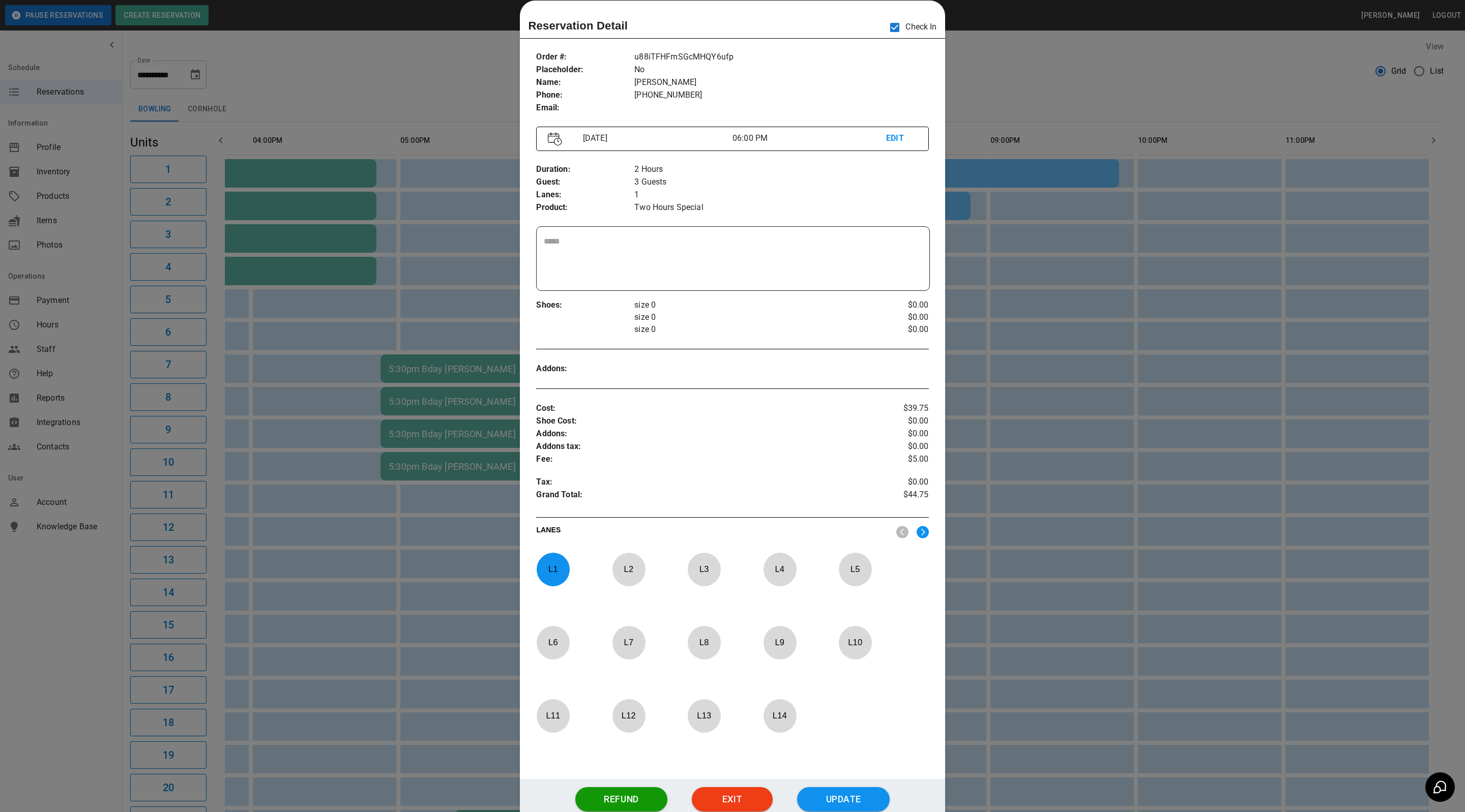
click at [1235, 592] on div at bounding box center [732, 406] width 1465 height 812
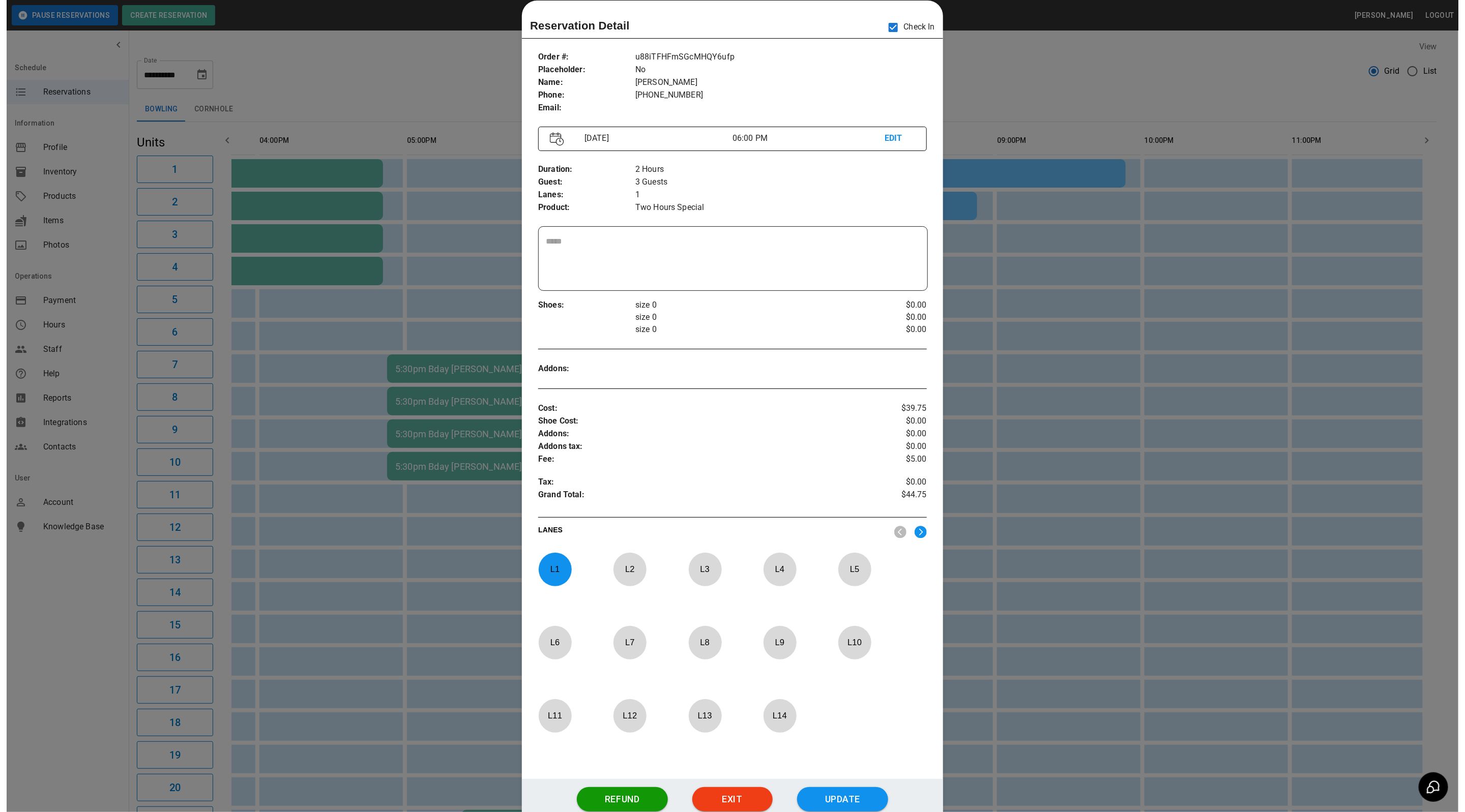
scroll to position [0, 578]
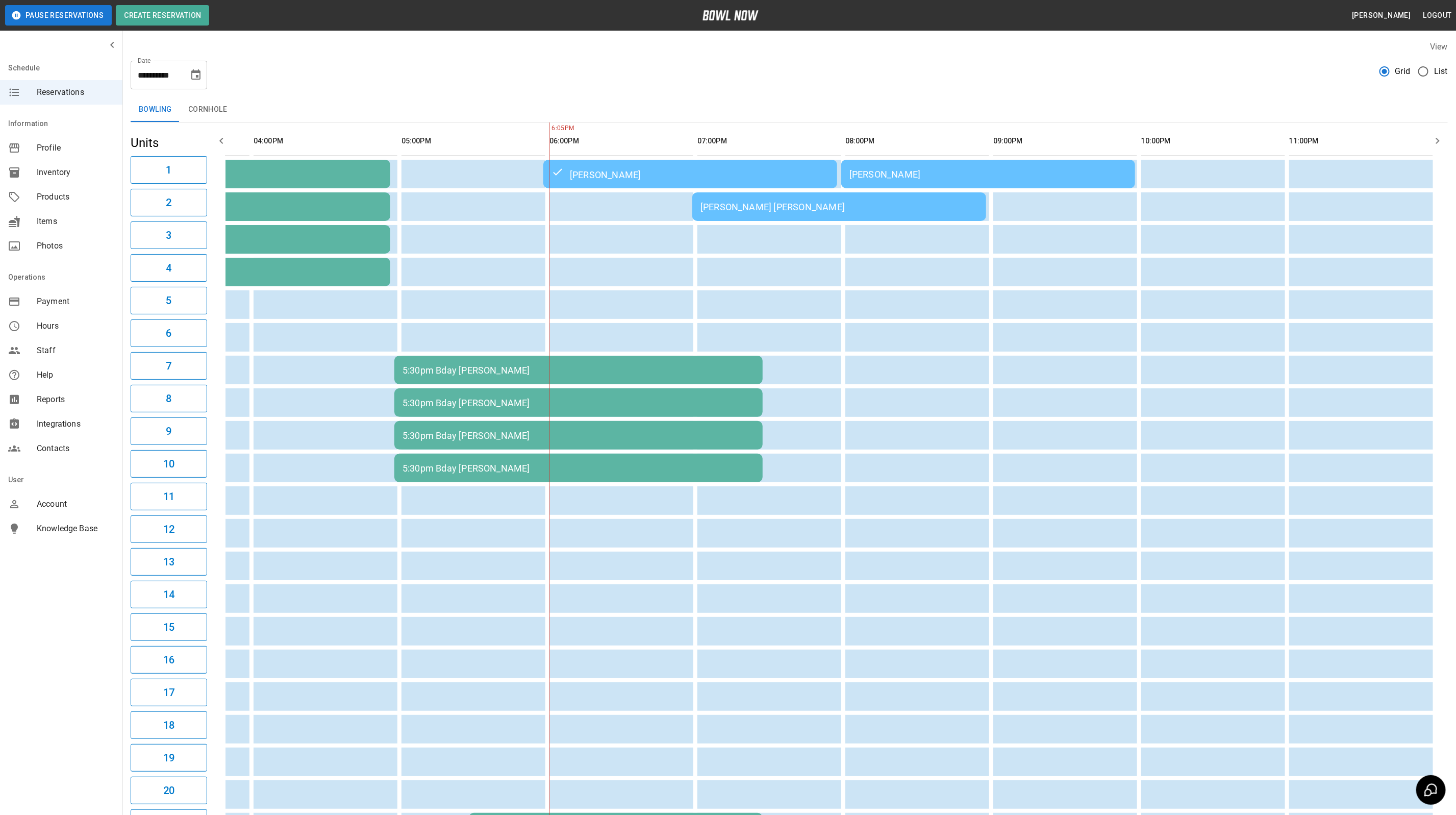
click at [884, 203] on div "[PERSON_NAME] [PERSON_NAME]" at bounding box center [839, 207] width 277 height 11
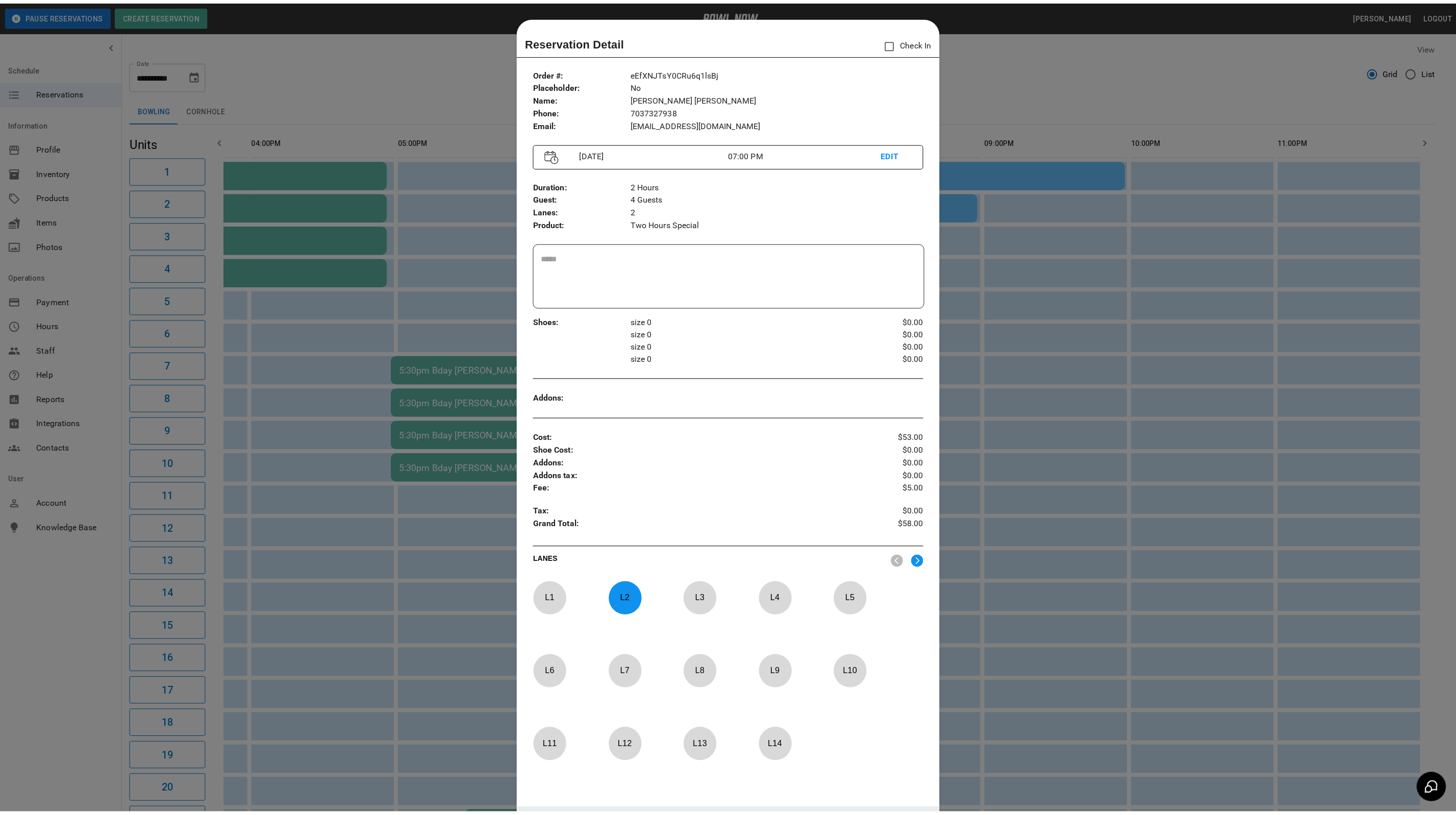
scroll to position [16, 0]
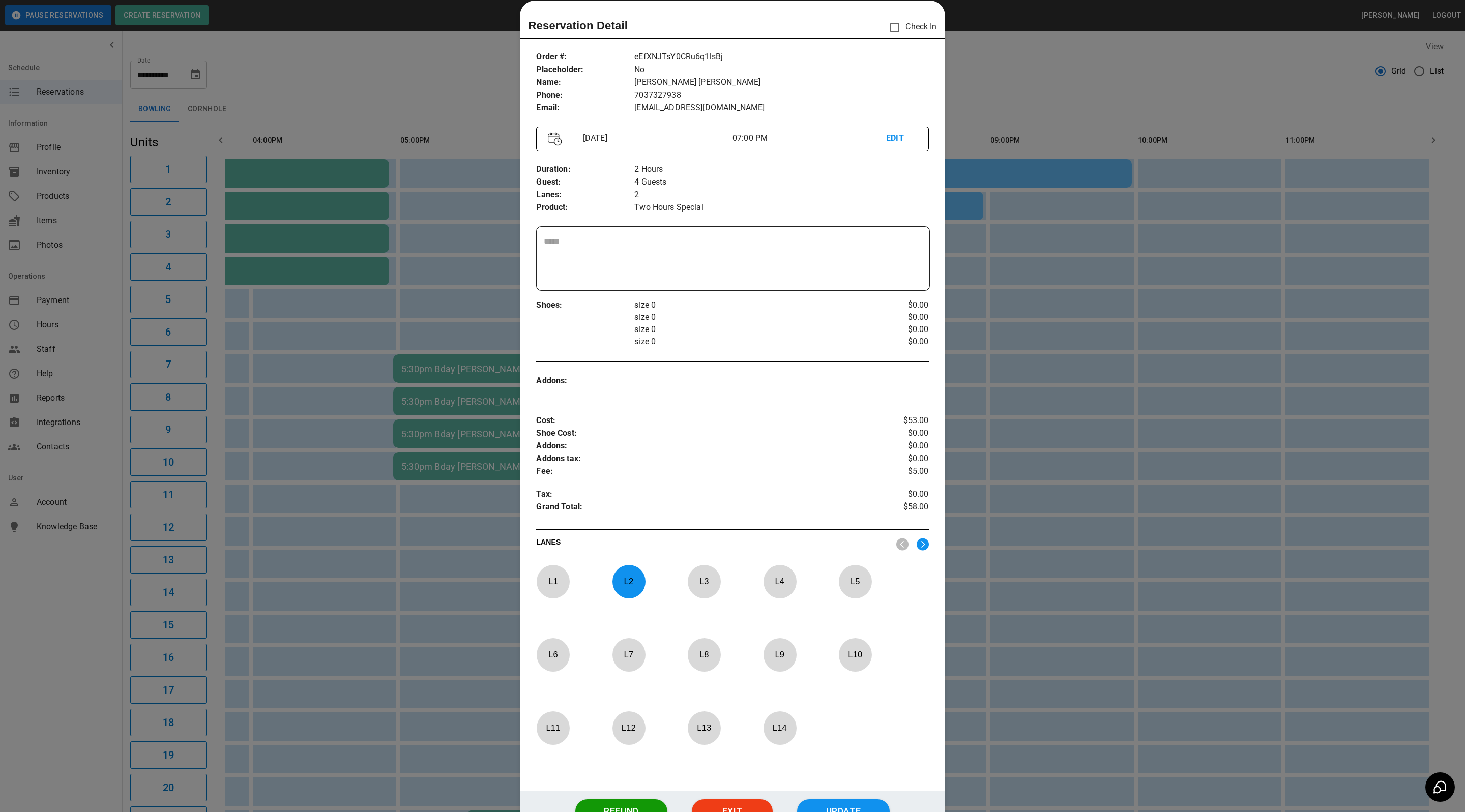
click at [1242, 434] on div at bounding box center [732, 406] width 1465 height 812
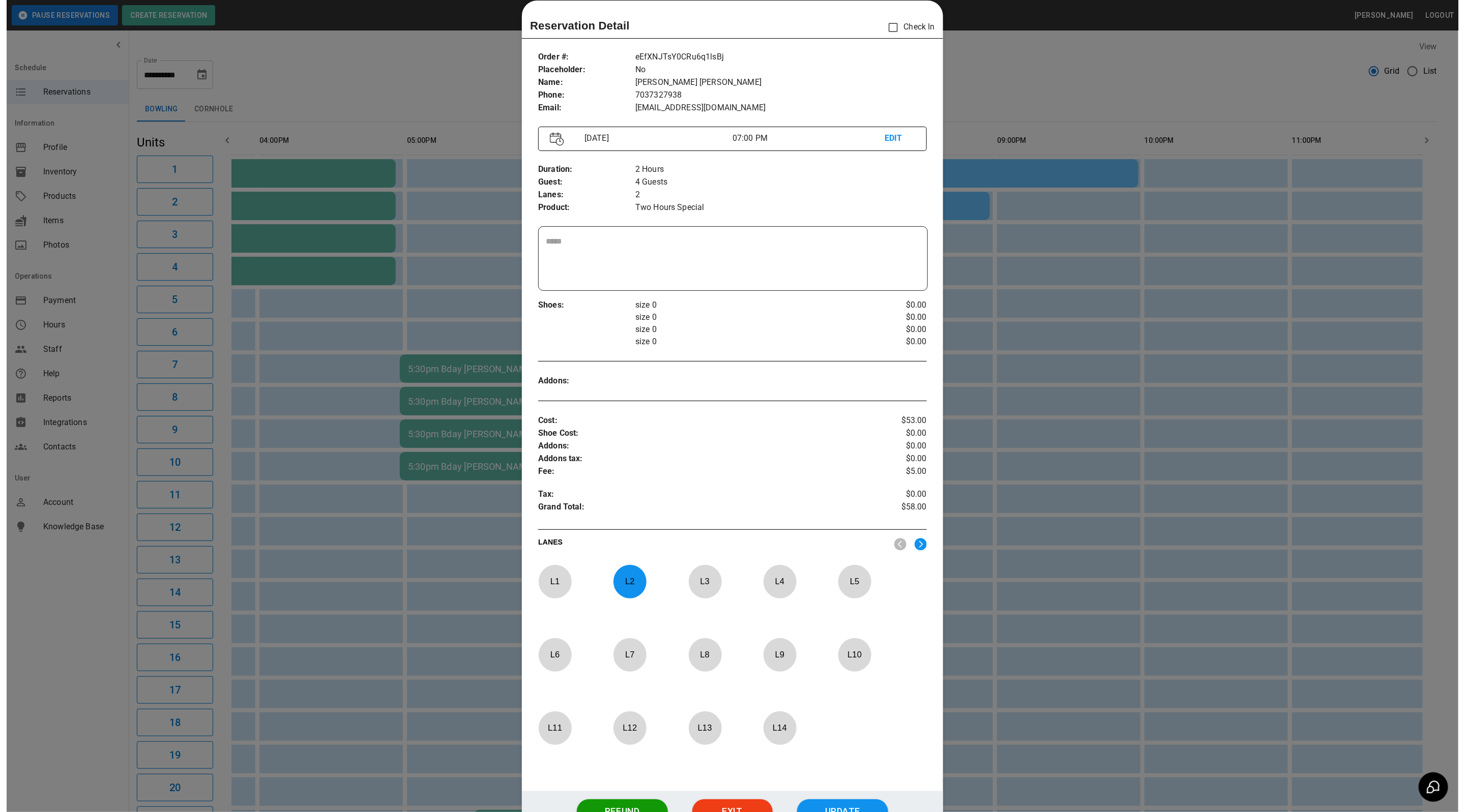
scroll to position [0, 531]
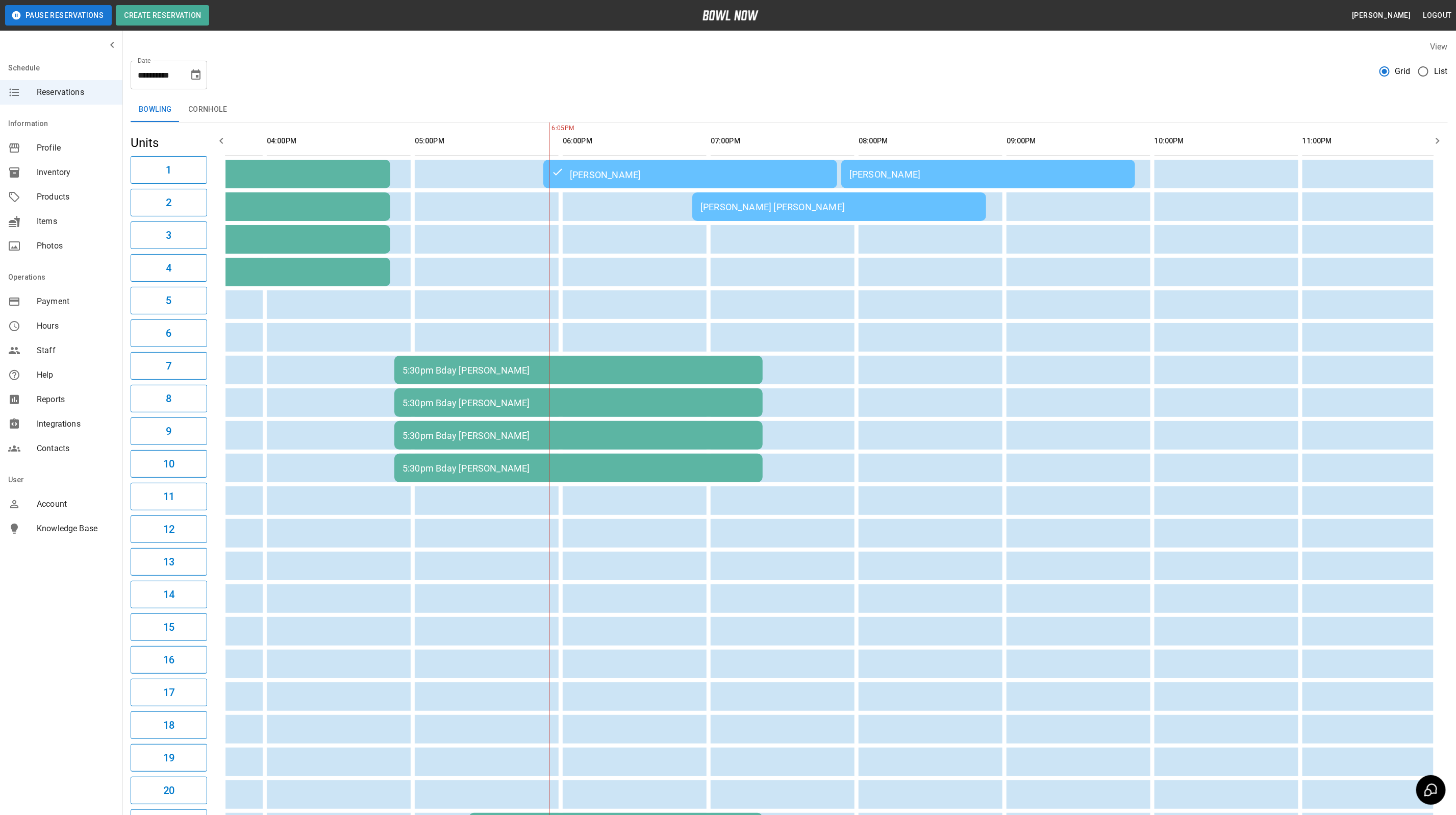
click at [832, 197] on td "[PERSON_NAME] [PERSON_NAME]" at bounding box center [839, 207] width 294 height 29
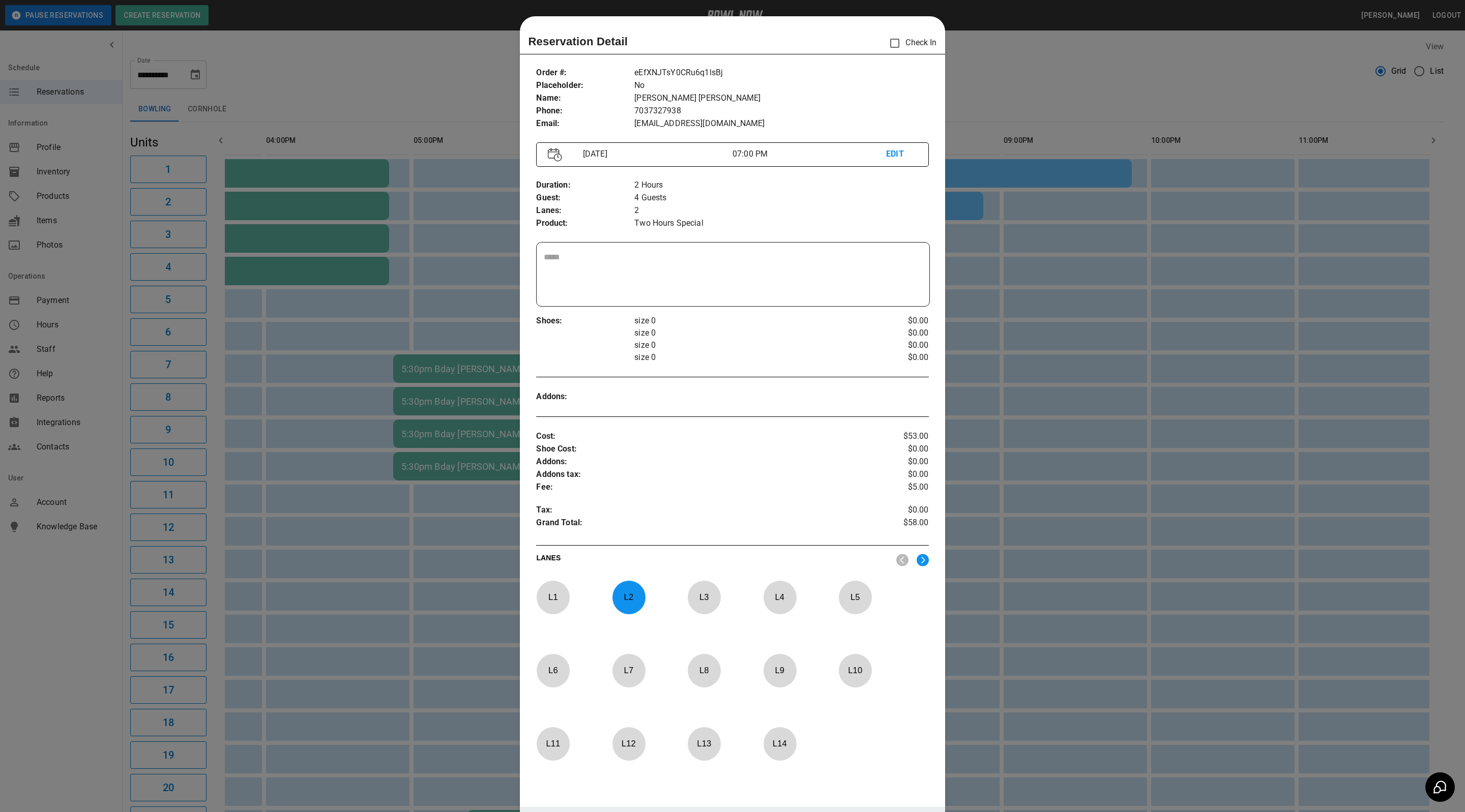
scroll to position [16, 0]
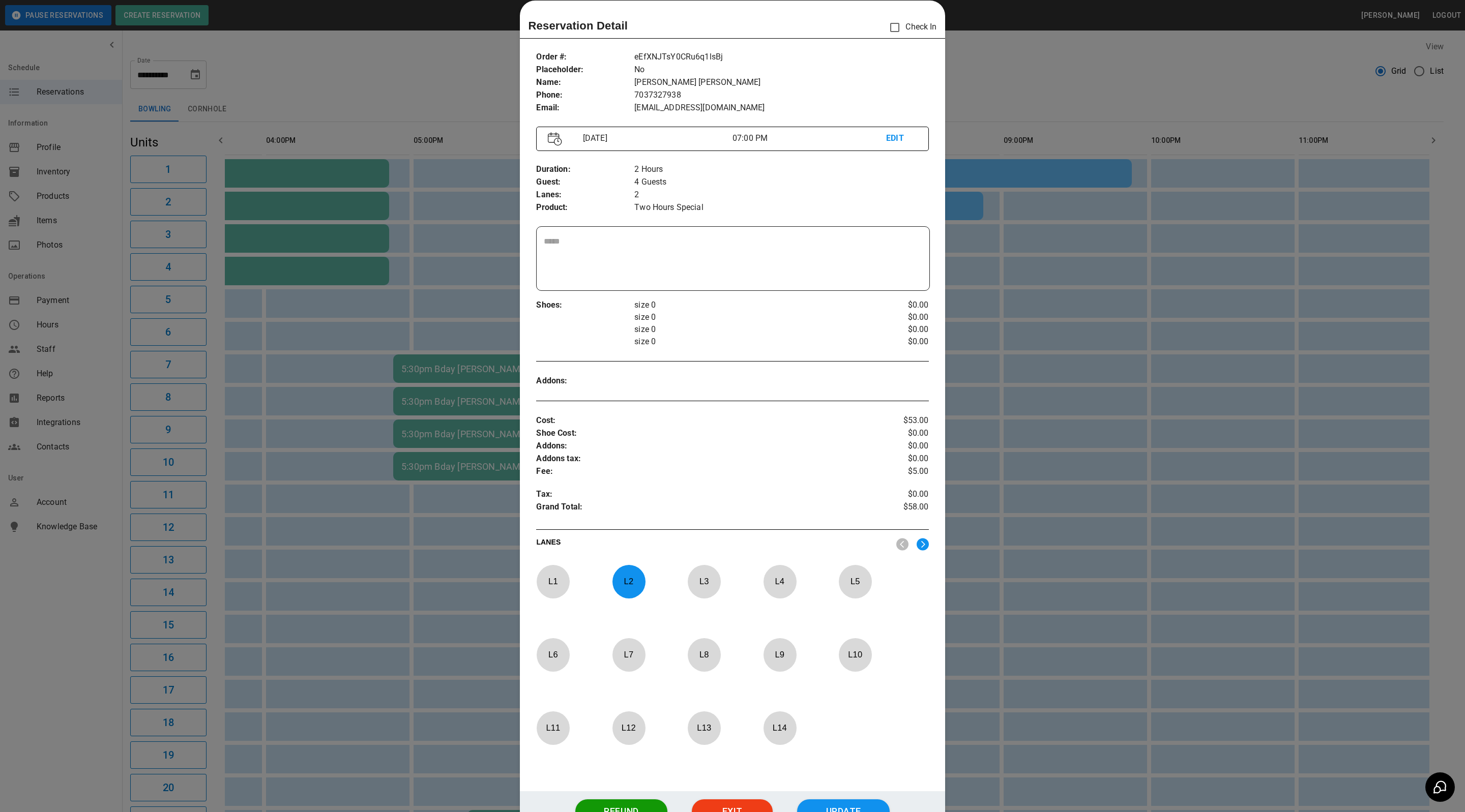
click at [1214, 392] on div at bounding box center [732, 406] width 1465 height 812
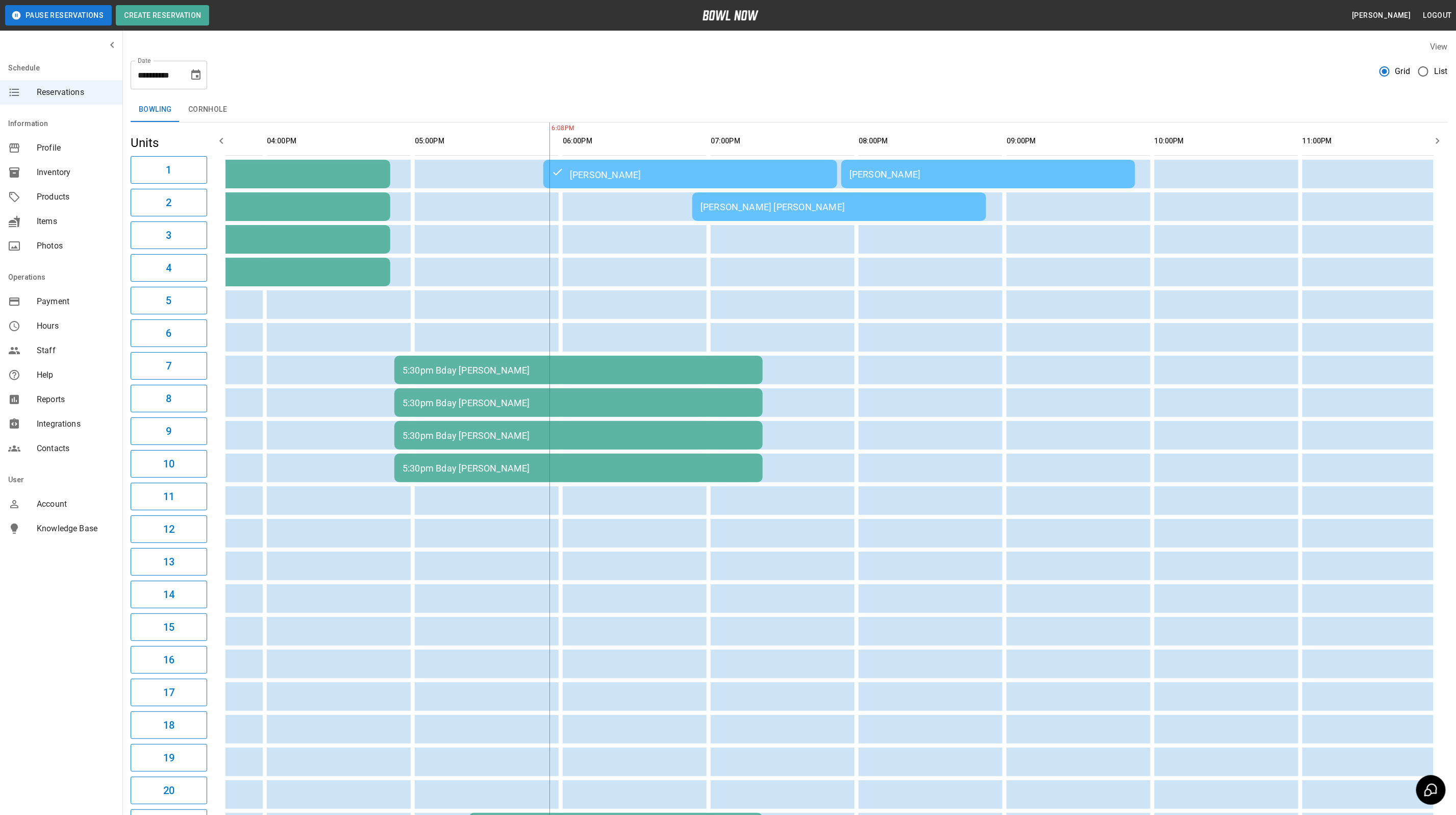
click at [922, 206] on div "[PERSON_NAME] [PERSON_NAME]" at bounding box center [839, 207] width 277 height 11
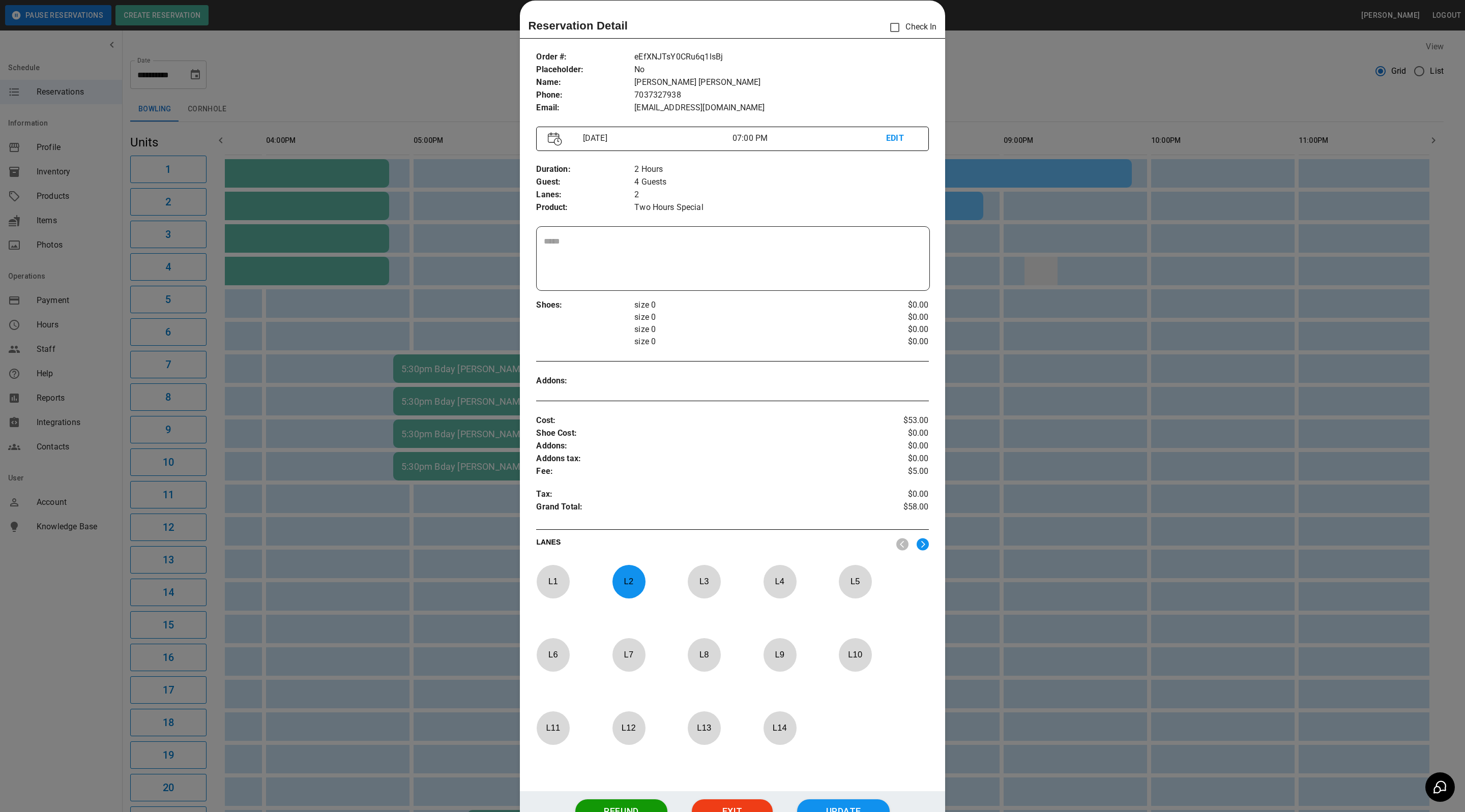
click at [1040, 272] on div at bounding box center [732, 406] width 1465 height 812
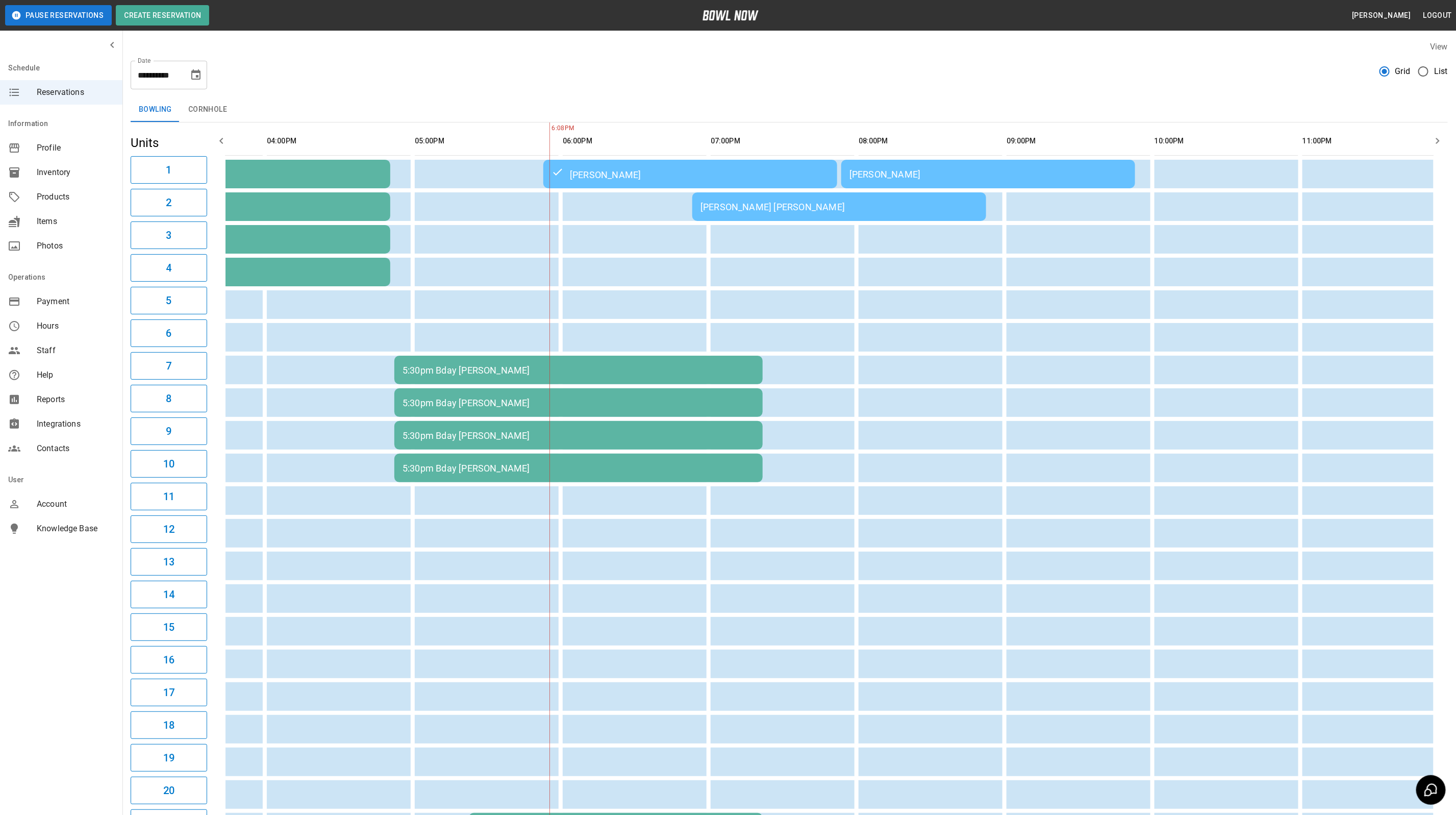
click at [1002, 173] on div "[PERSON_NAME]" at bounding box center [988, 174] width 277 height 11
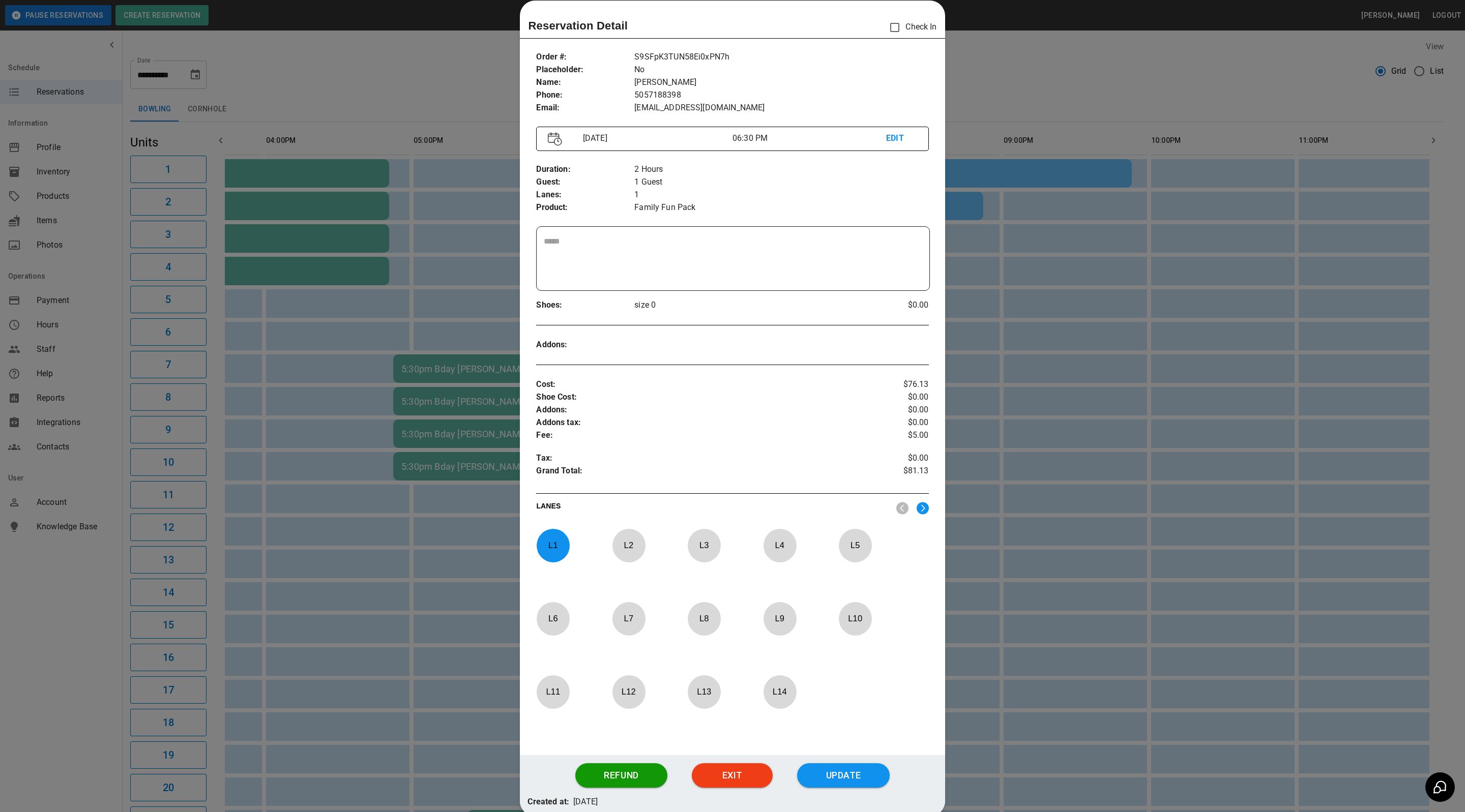
click at [1020, 254] on div at bounding box center [732, 406] width 1465 height 812
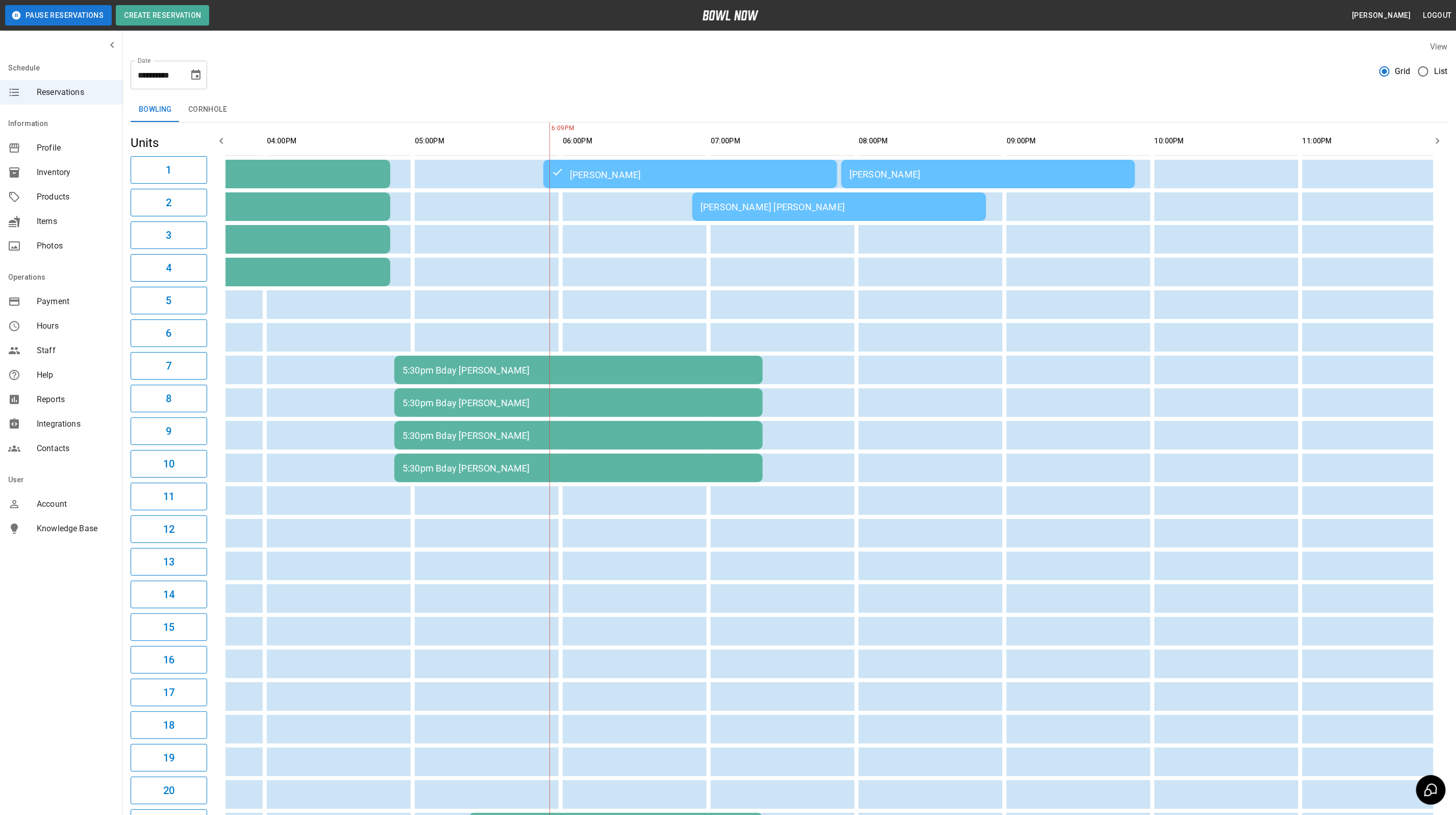
click at [873, 217] on td "[PERSON_NAME] [PERSON_NAME]" at bounding box center [839, 207] width 294 height 29
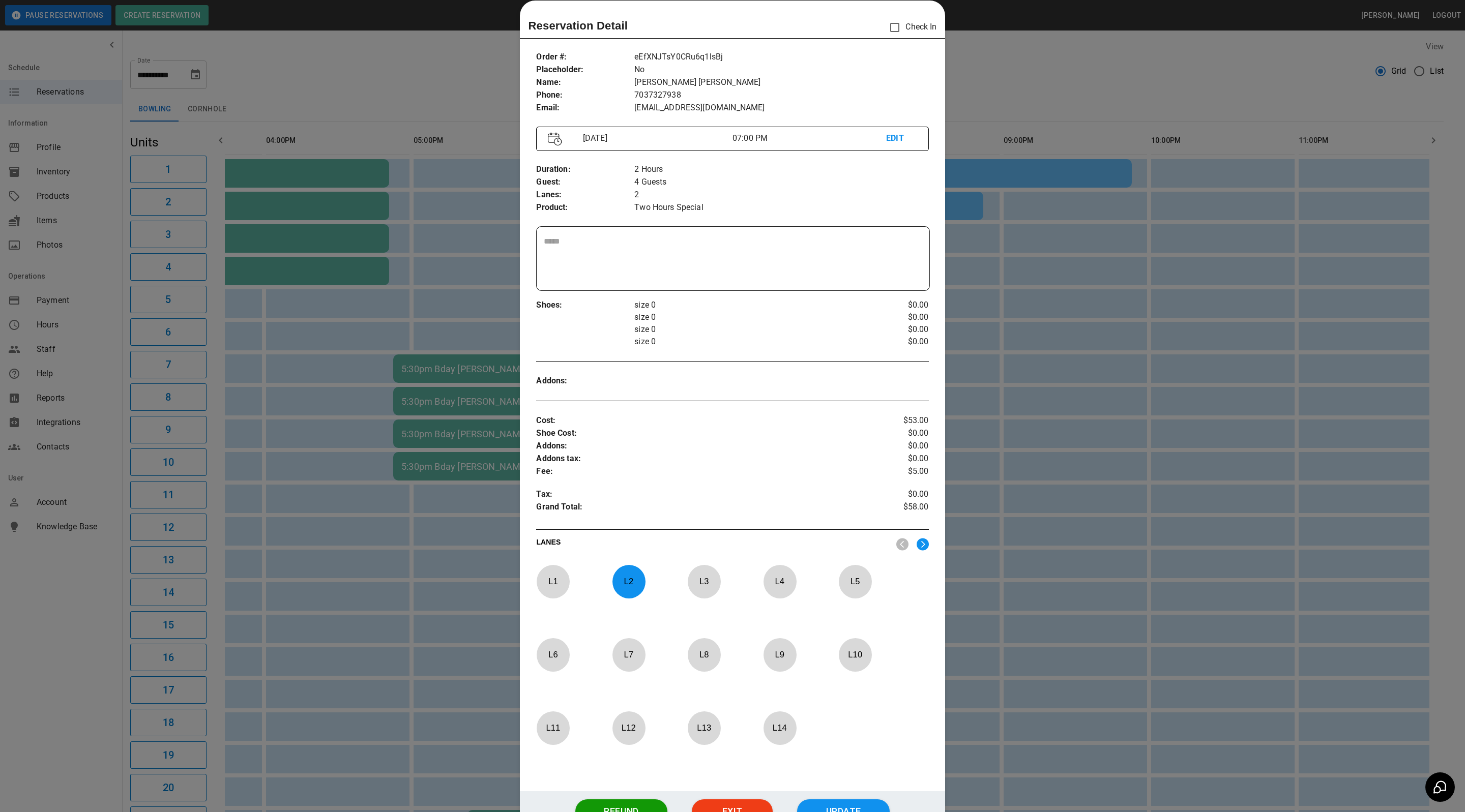
drag, startPoint x: 941, startPoint y: 101, endPoint x: 1018, endPoint y: 96, distance: 77.2
click at [944, 103] on div at bounding box center [732, 406] width 1465 height 812
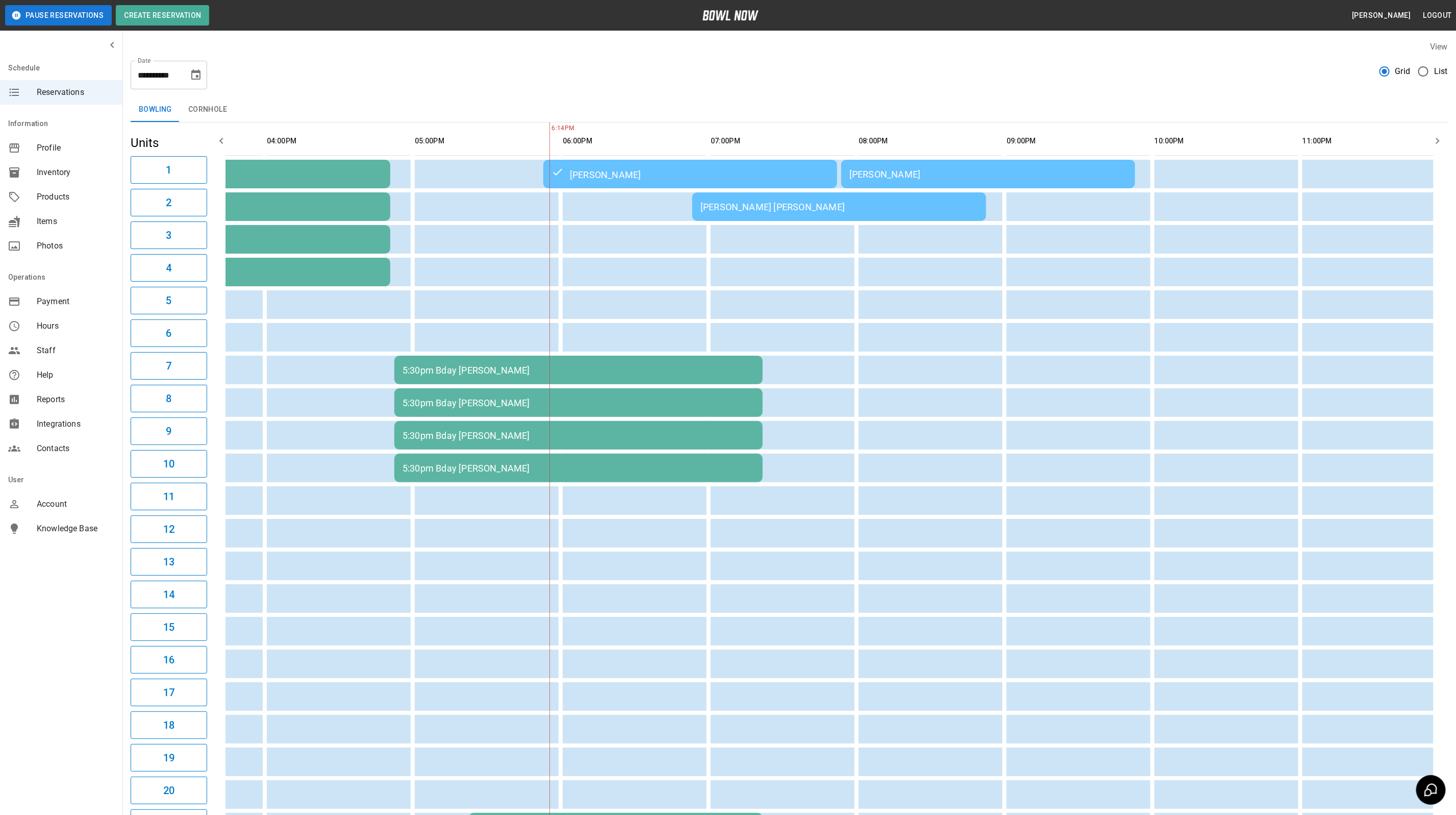
click at [1004, 171] on div "[PERSON_NAME]" at bounding box center [988, 174] width 277 height 11
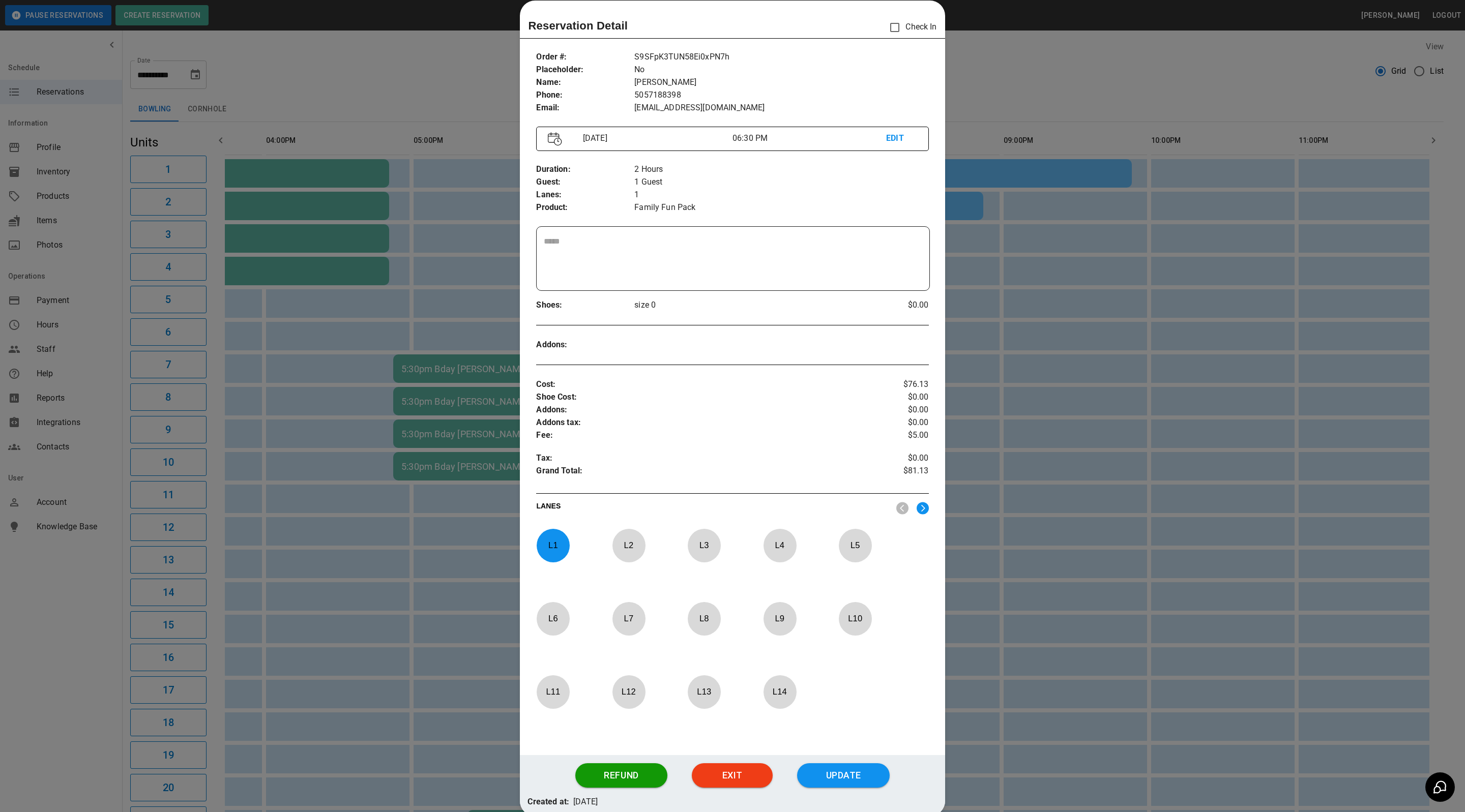
drag, startPoint x: 1096, startPoint y: 99, endPoint x: 1141, endPoint y: 51, distance: 65.8
click at [1096, 99] on div at bounding box center [732, 406] width 1465 height 812
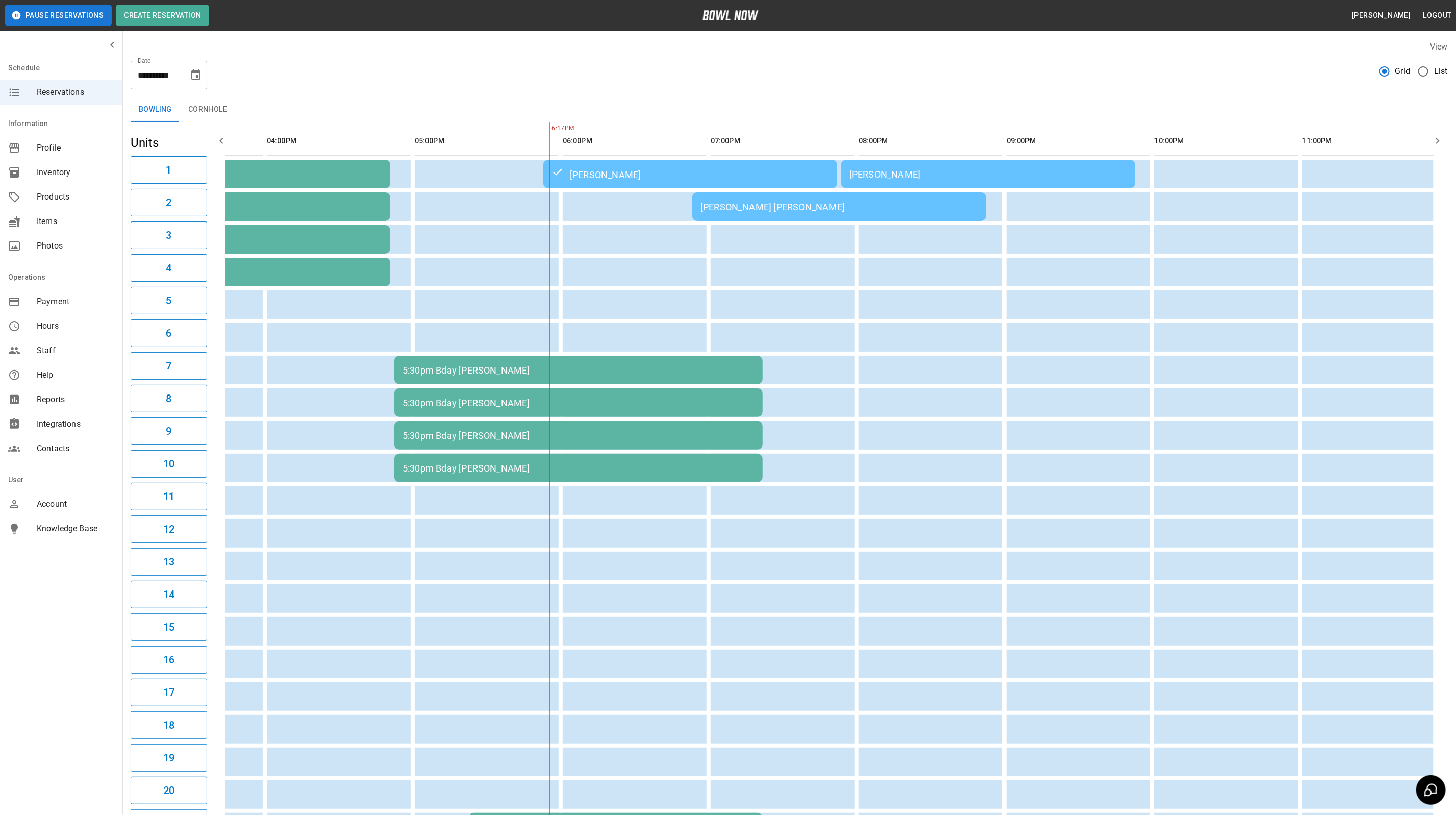
click at [787, 218] on td "[PERSON_NAME] [PERSON_NAME]" at bounding box center [839, 207] width 294 height 29
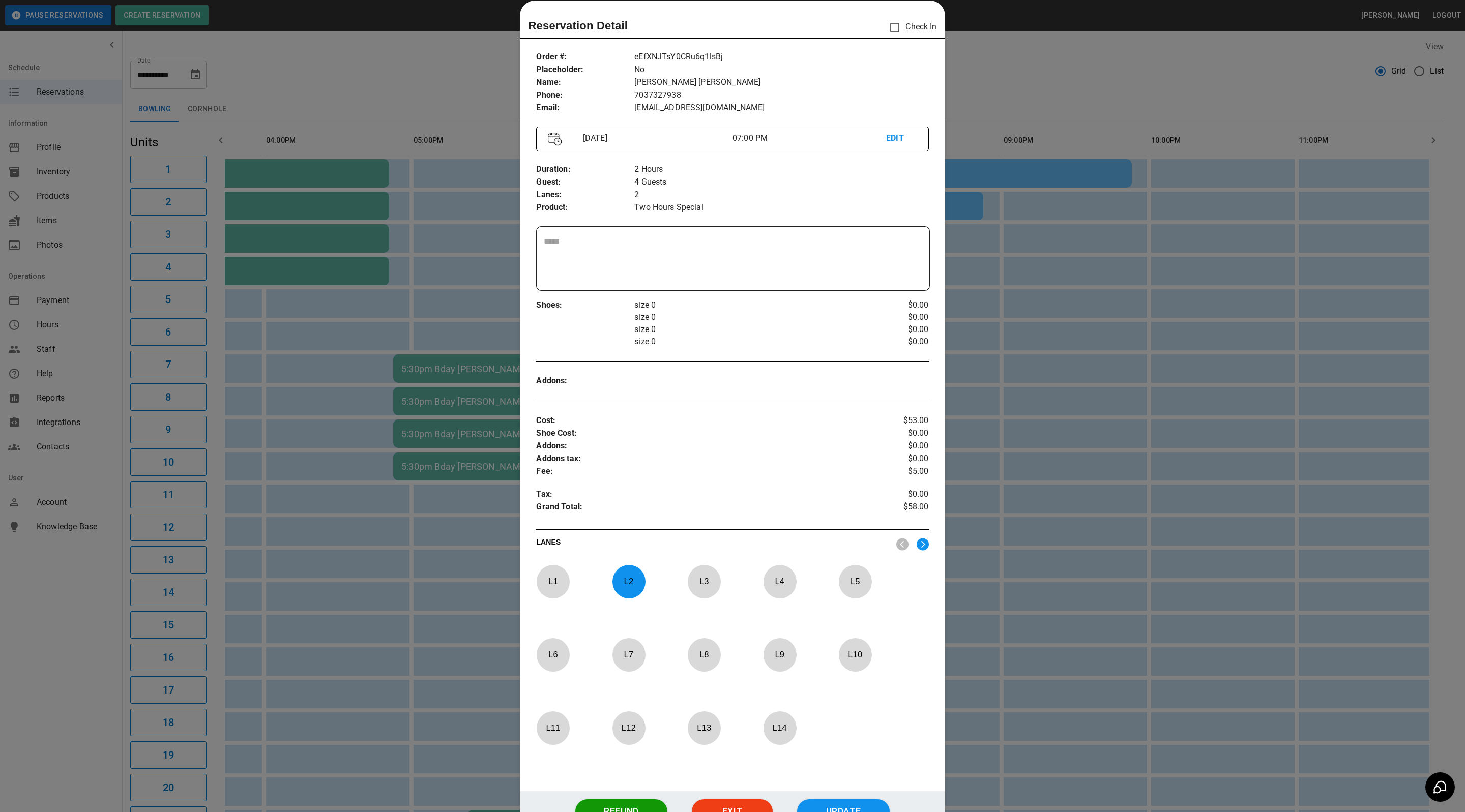
click at [1011, 155] on div at bounding box center [732, 406] width 1465 height 812
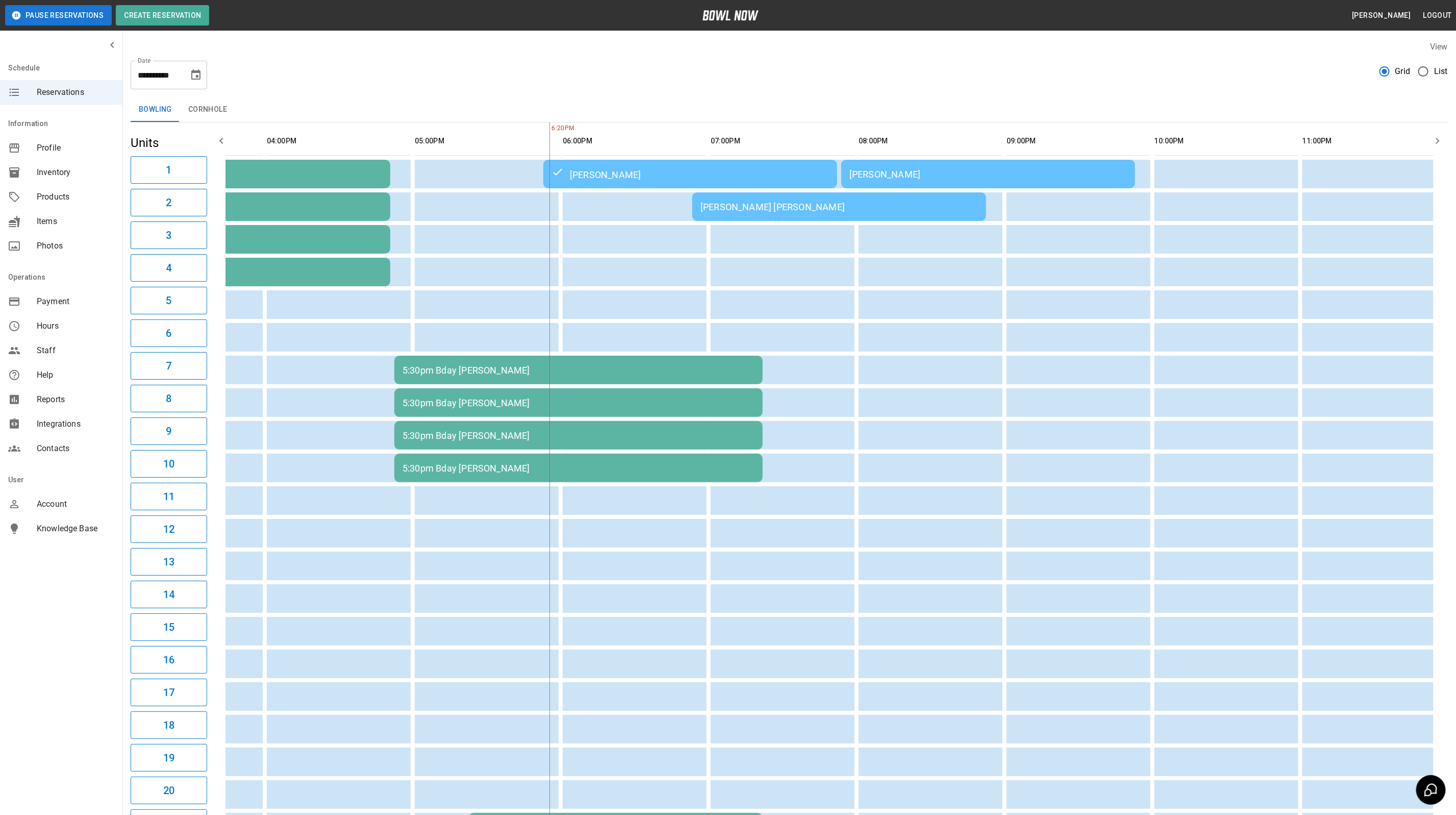
click at [1024, 160] on td "[PERSON_NAME]" at bounding box center [988, 173] width 294 height 29
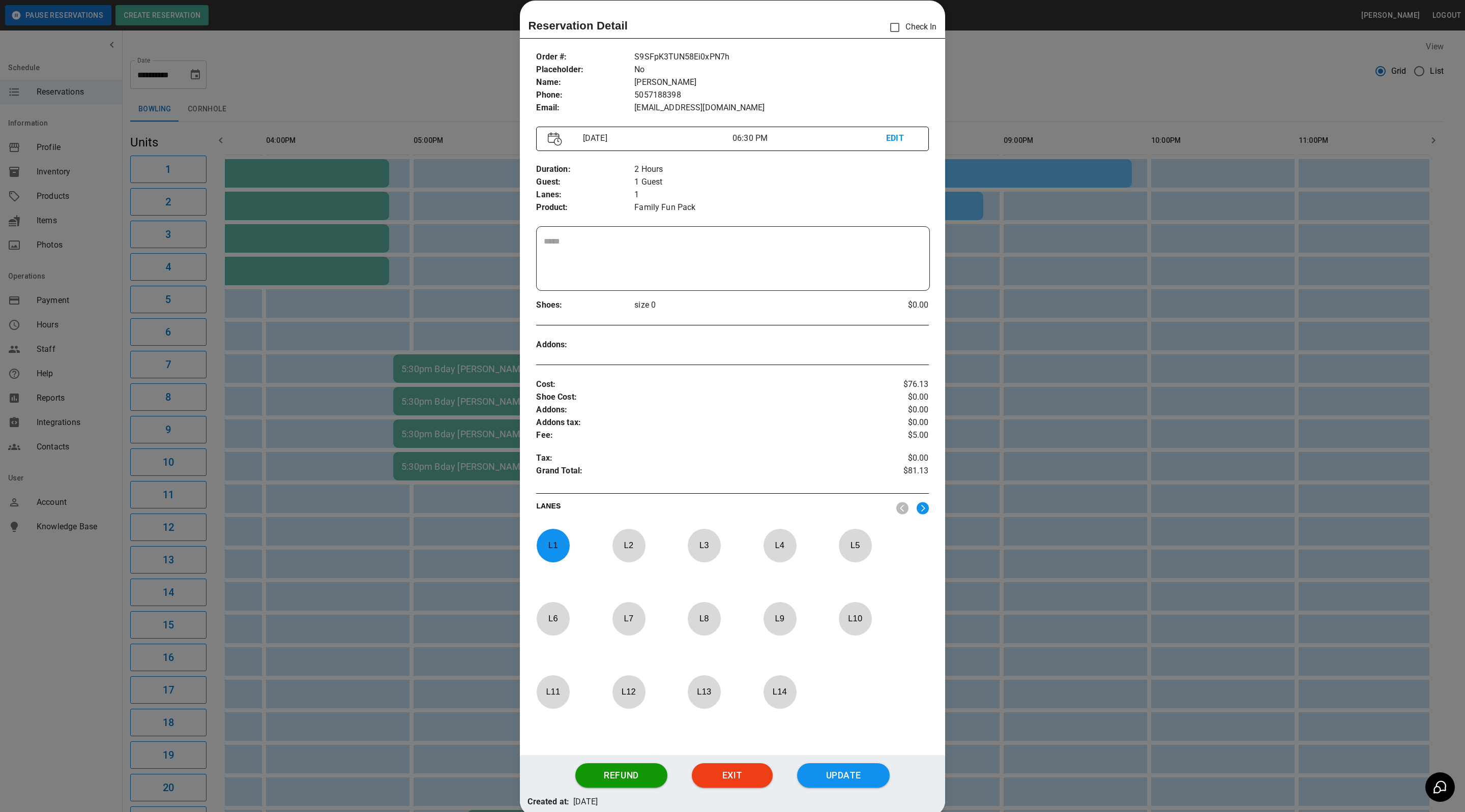
click at [1110, 181] on div at bounding box center [732, 406] width 1465 height 812
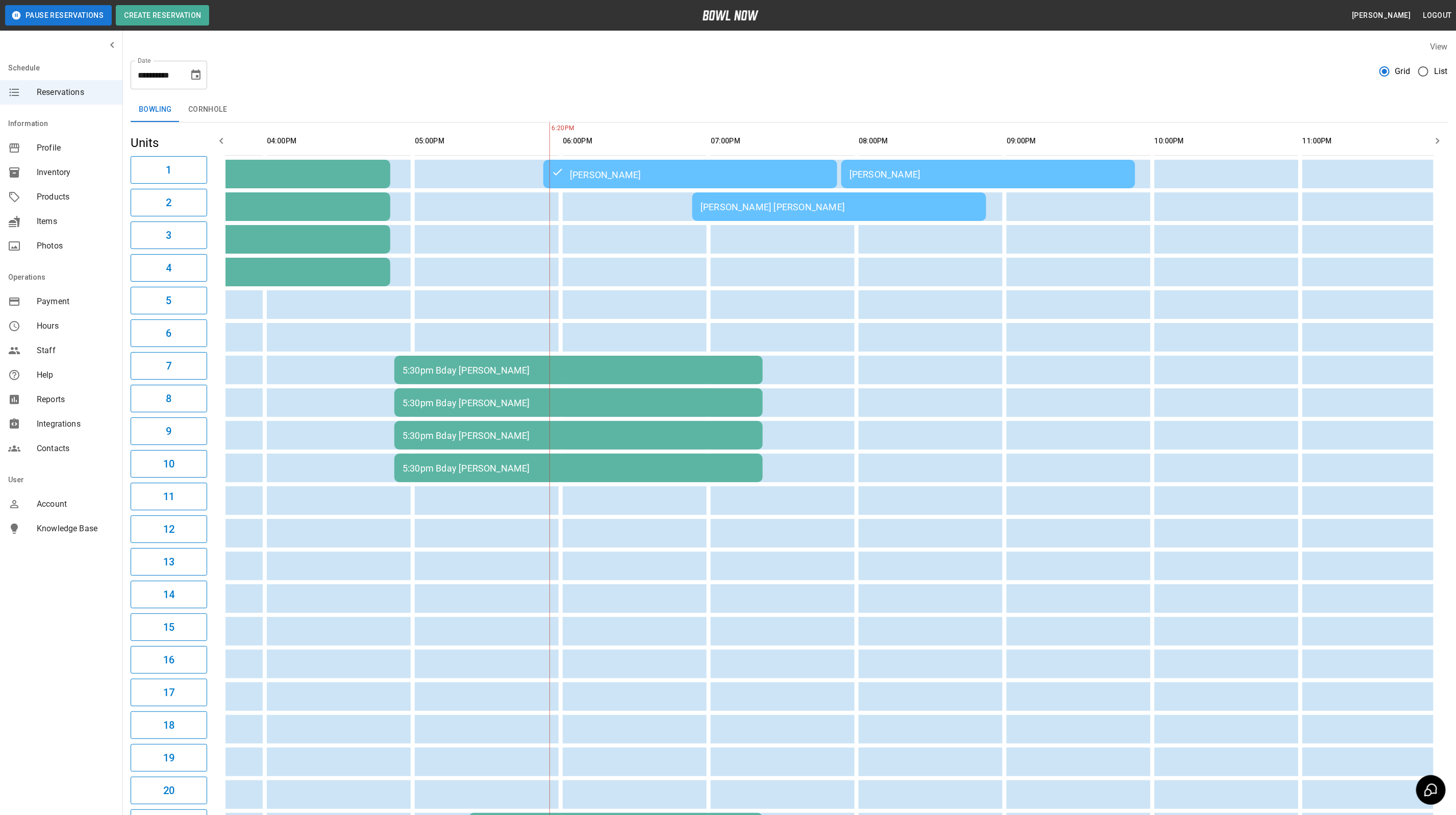
click at [885, 171] on div "[PERSON_NAME]" at bounding box center [988, 174] width 277 height 11
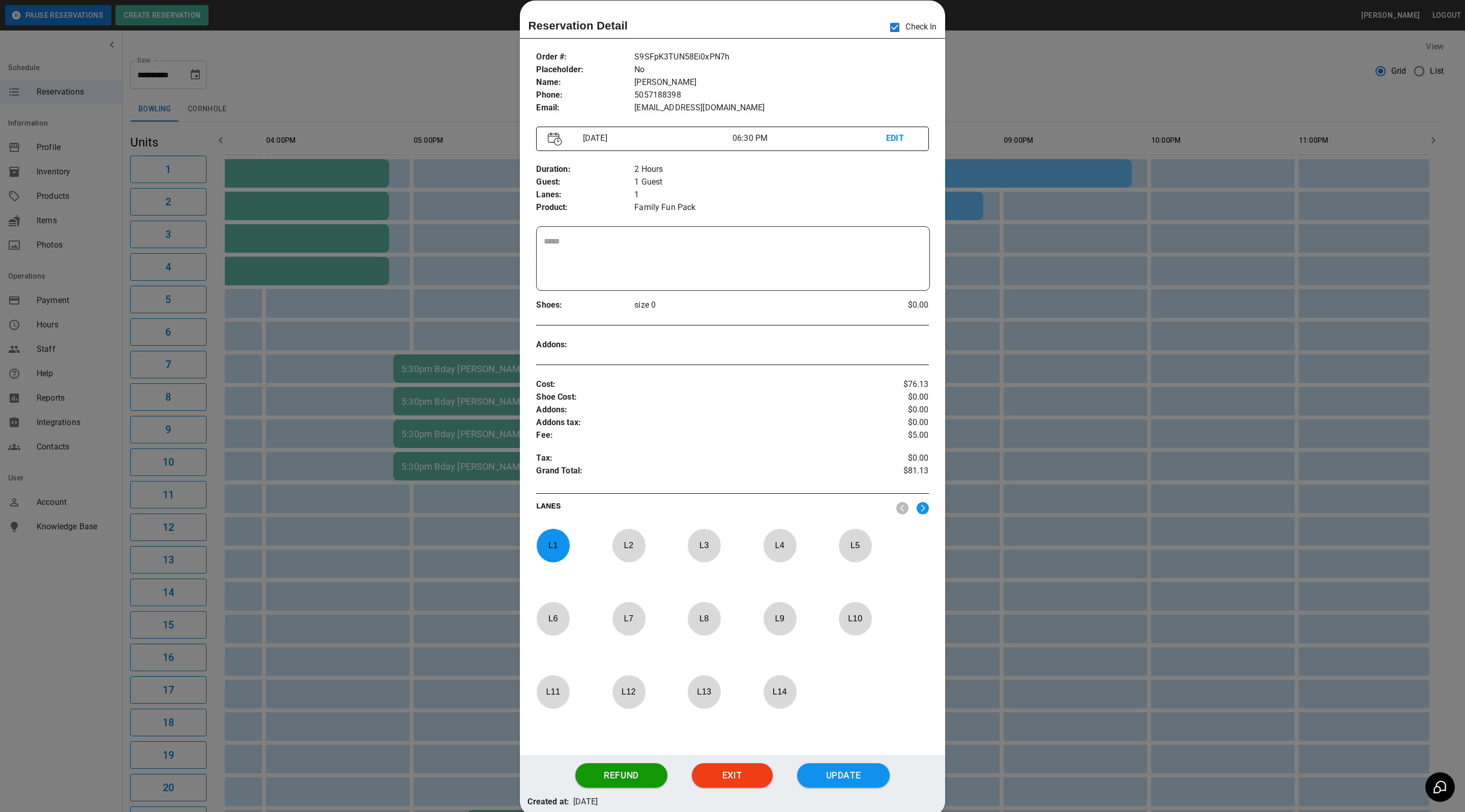
click at [1205, 203] on div at bounding box center [732, 406] width 1465 height 812
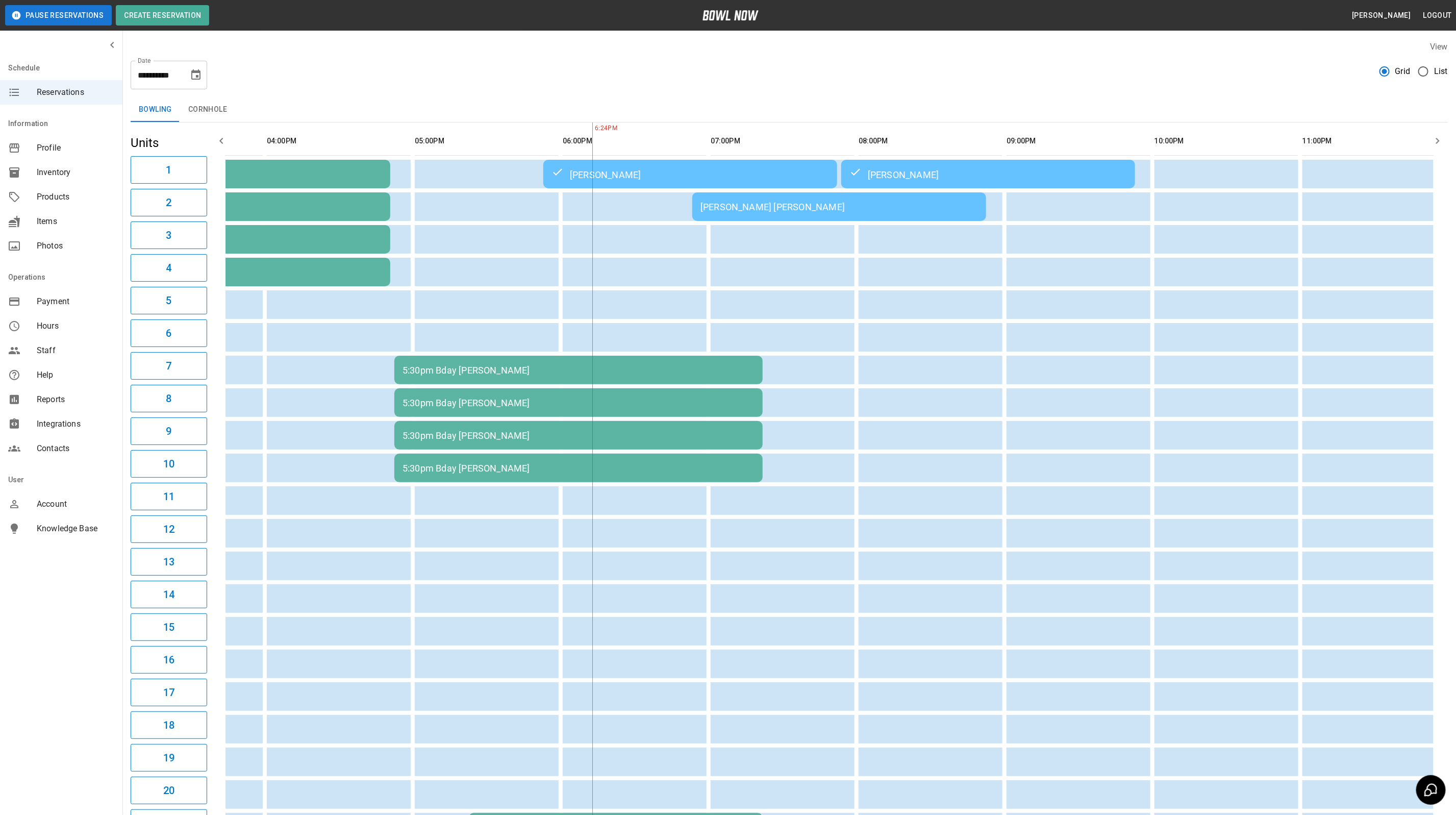
click at [877, 215] on td "[PERSON_NAME] [PERSON_NAME]" at bounding box center [839, 207] width 294 height 29
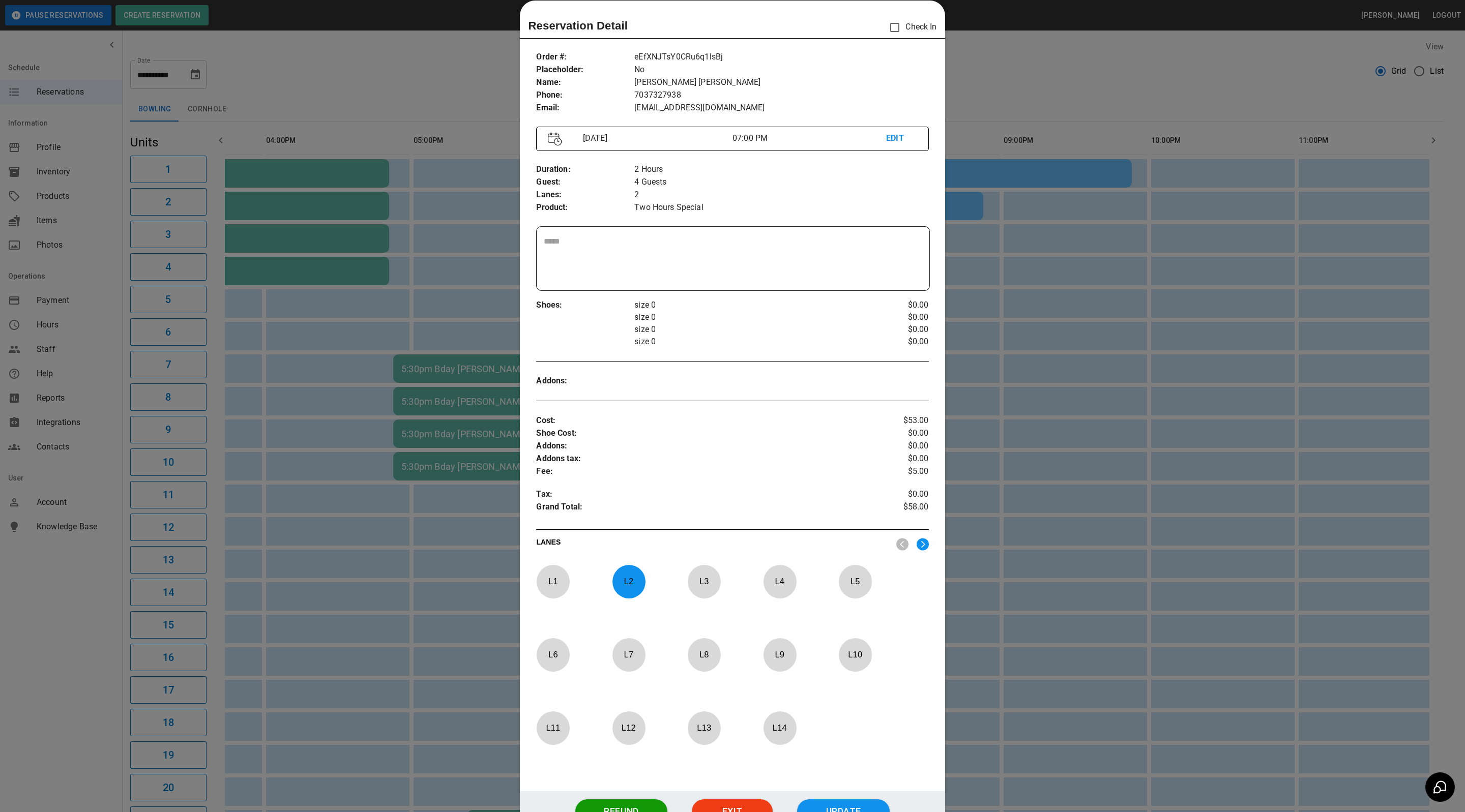
drag, startPoint x: 1159, startPoint y: 96, endPoint x: 1176, endPoint y: 90, distance: 18.0
click at [1159, 96] on div at bounding box center [732, 406] width 1465 height 812
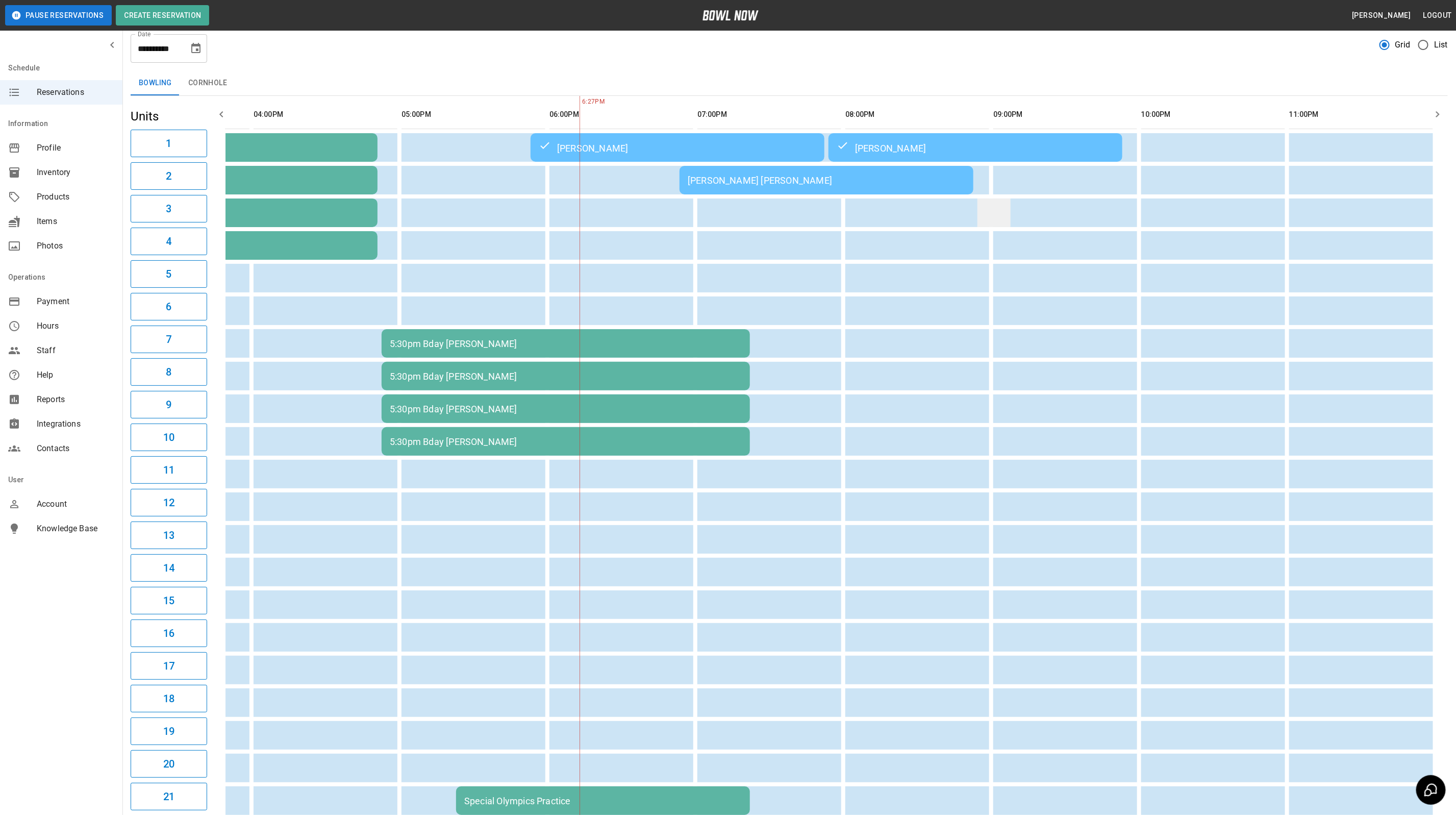
scroll to position [0, 0]
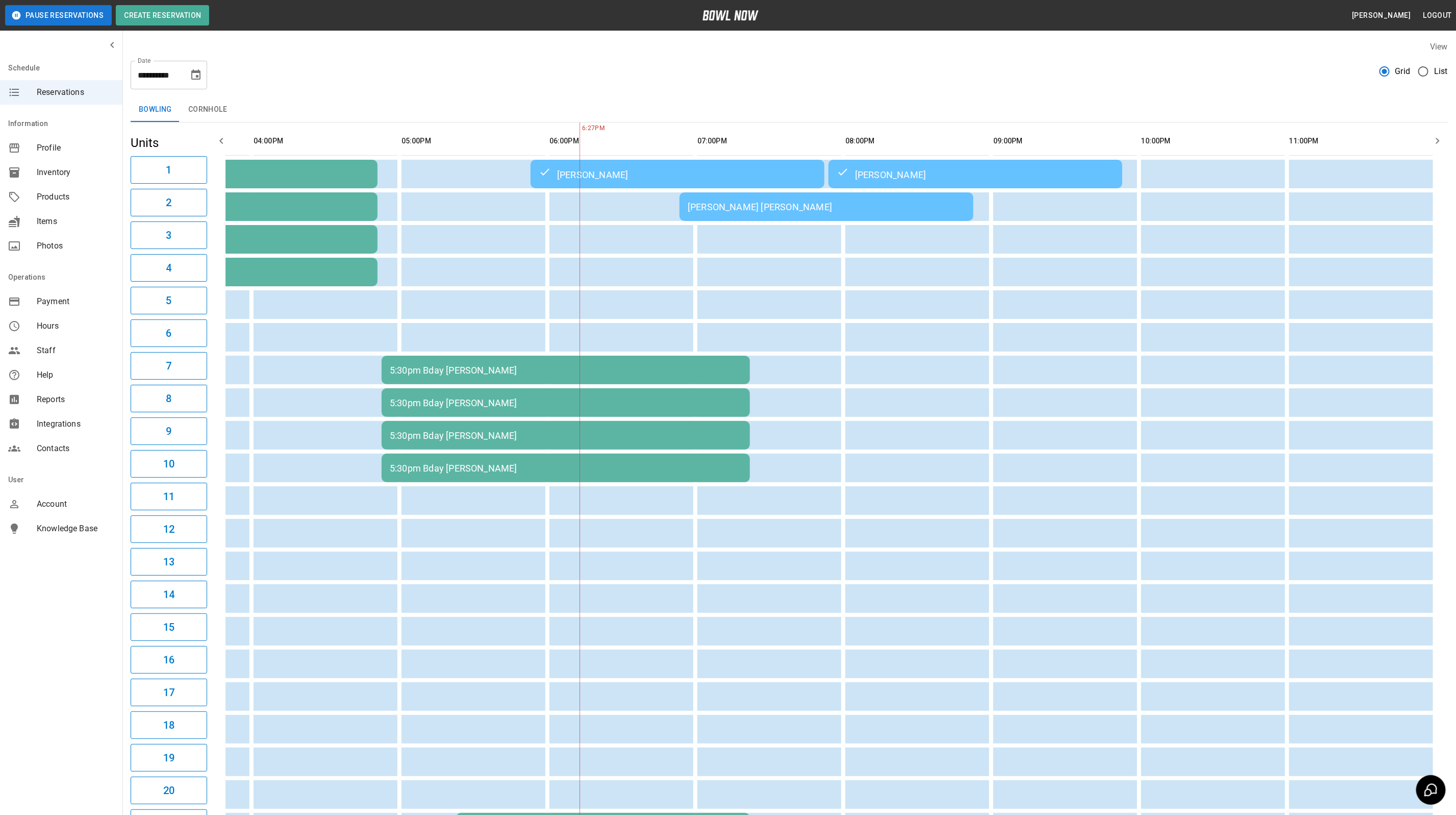
click at [194, 78] on icon "Choose date, selected date is Sep 5, 2025" at bounding box center [195, 75] width 12 height 12
click at [217, 149] on button "6" at bounding box center [217, 148] width 18 height 18
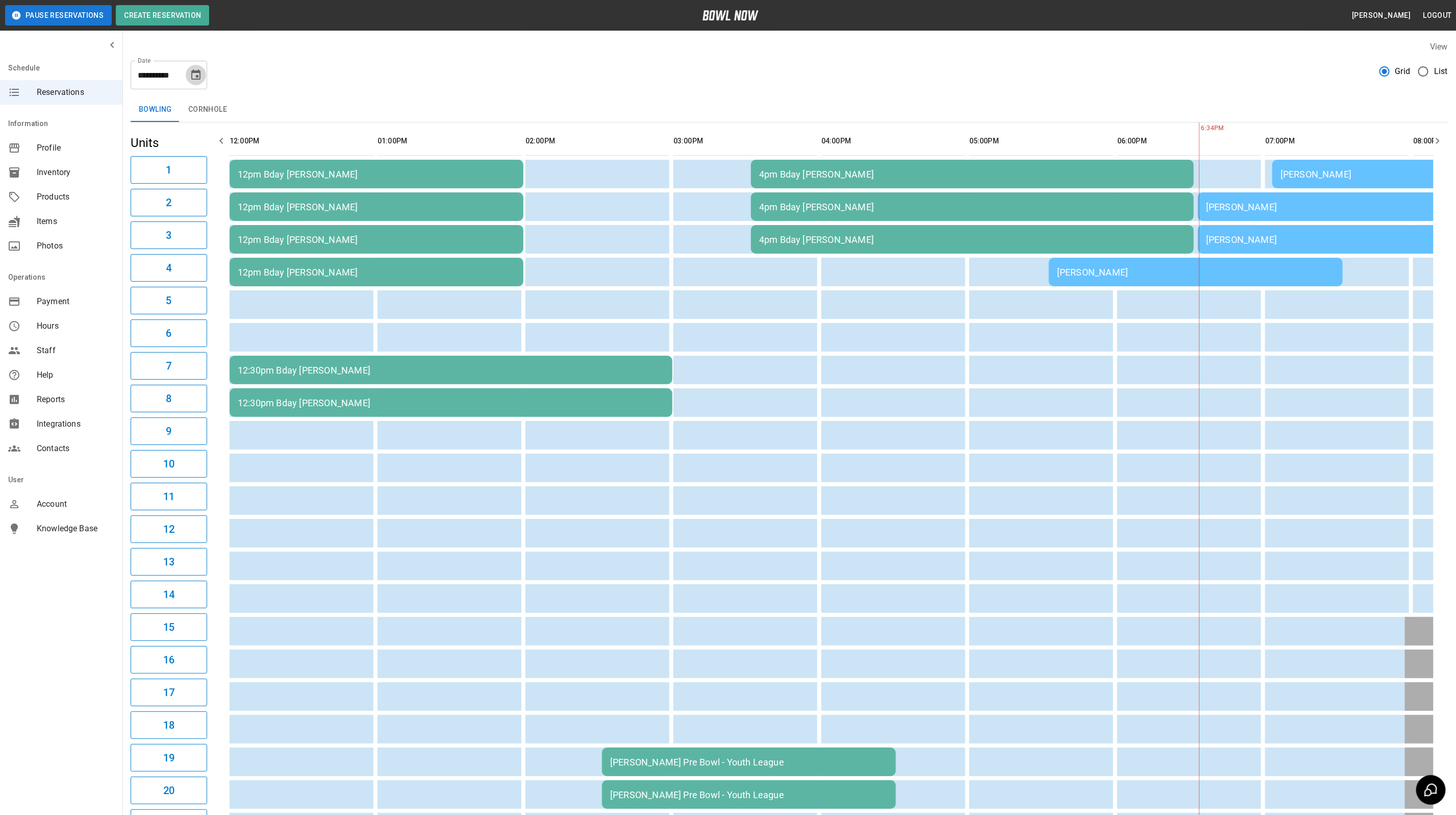
click at [196, 67] on button "Choose date, selected date is Sep 6, 2025" at bounding box center [196, 75] width 20 height 20
drag, startPoint x: 199, startPoint y: 147, endPoint x: 850, endPoint y: 350, distance: 681.9
click at [199, 147] on button "5" at bounding box center [197, 148] width 18 height 18
type input "**********"
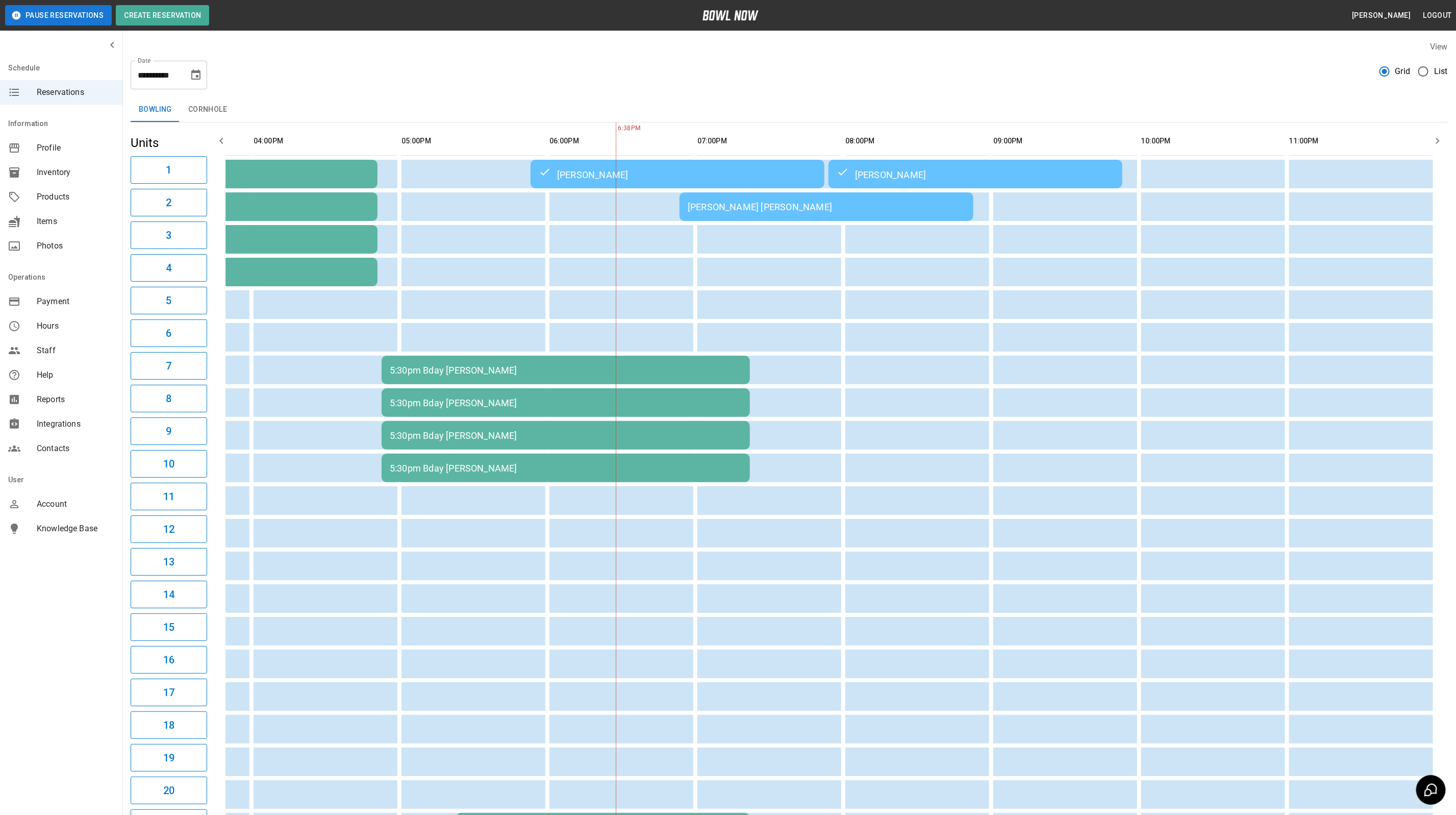
click at [903, 175] on div "[PERSON_NAME]" at bounding box center [975, 173] width 277 height 12
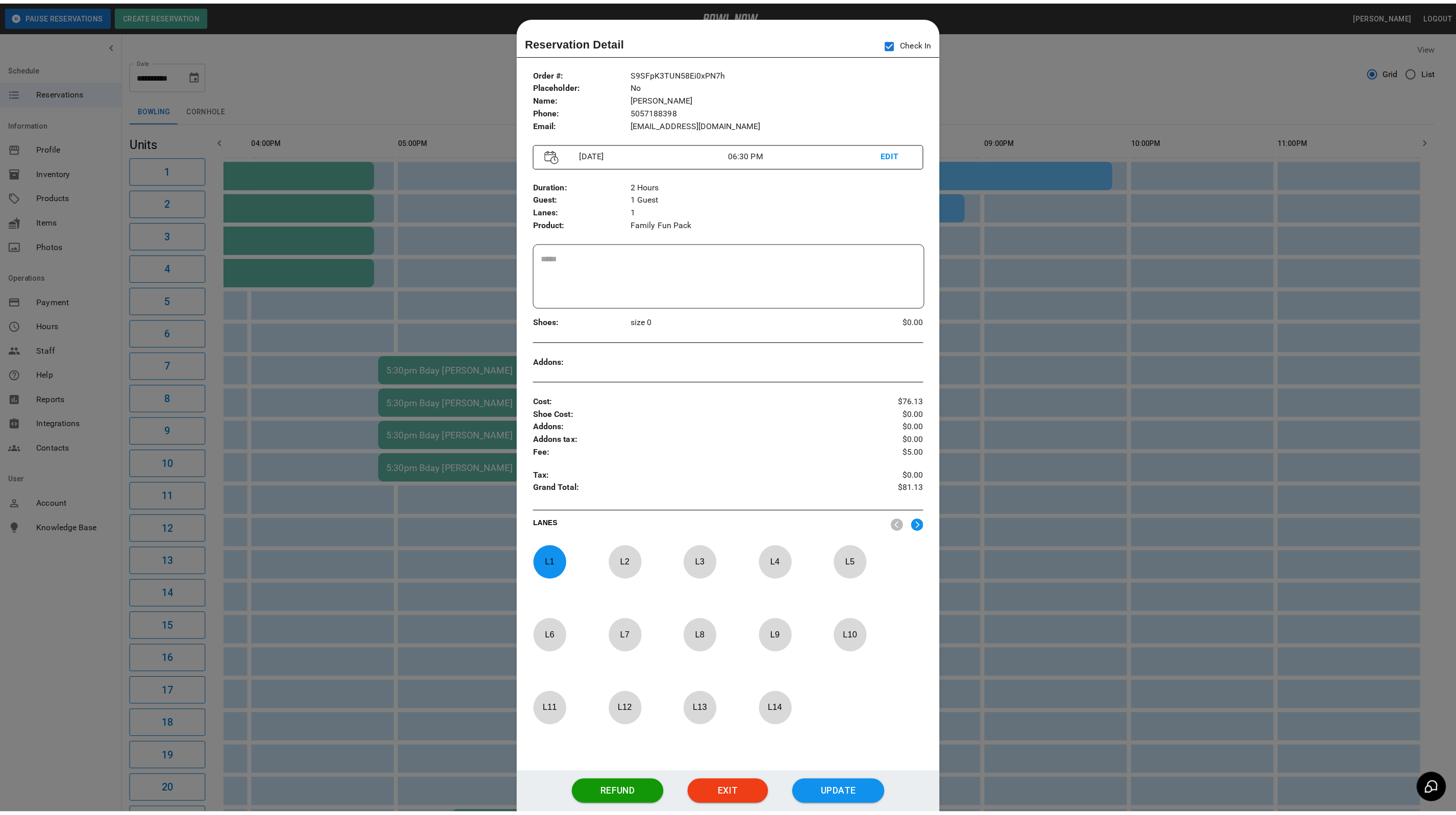
scroll to position [16, 0]
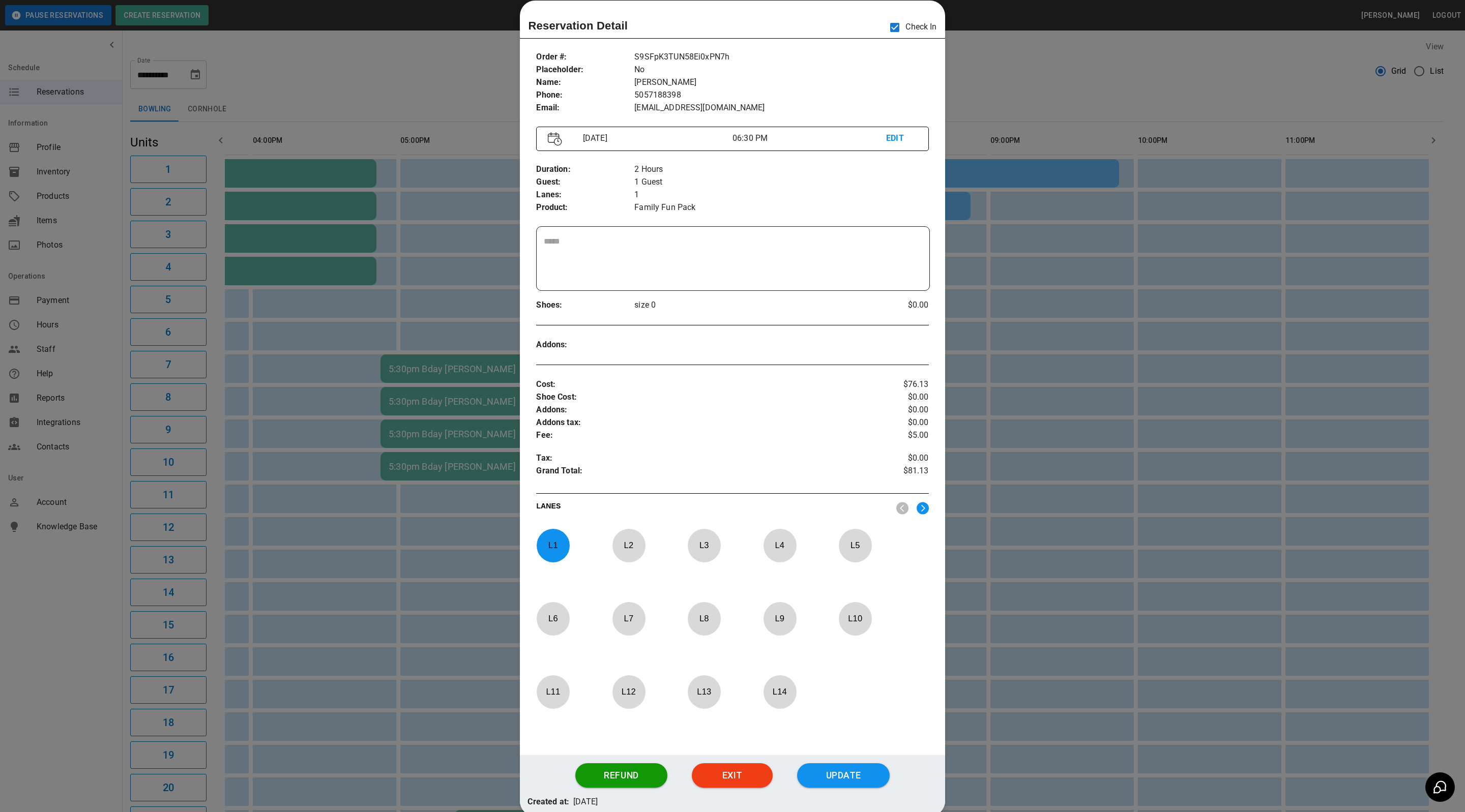
click at [1212, 373] on div at bounding box center [732, 406] width 1465 height 812
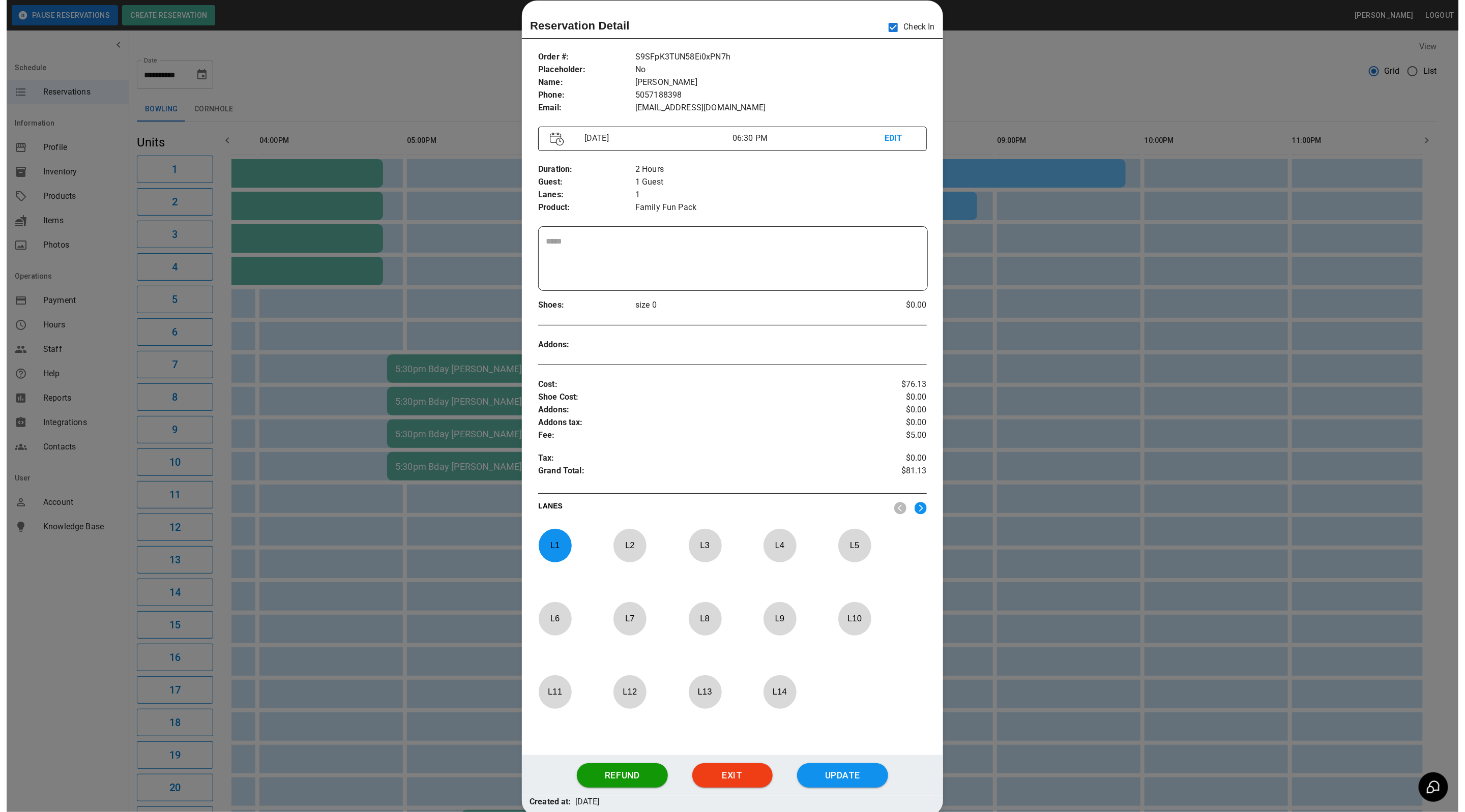
scroll to position [0, 578]
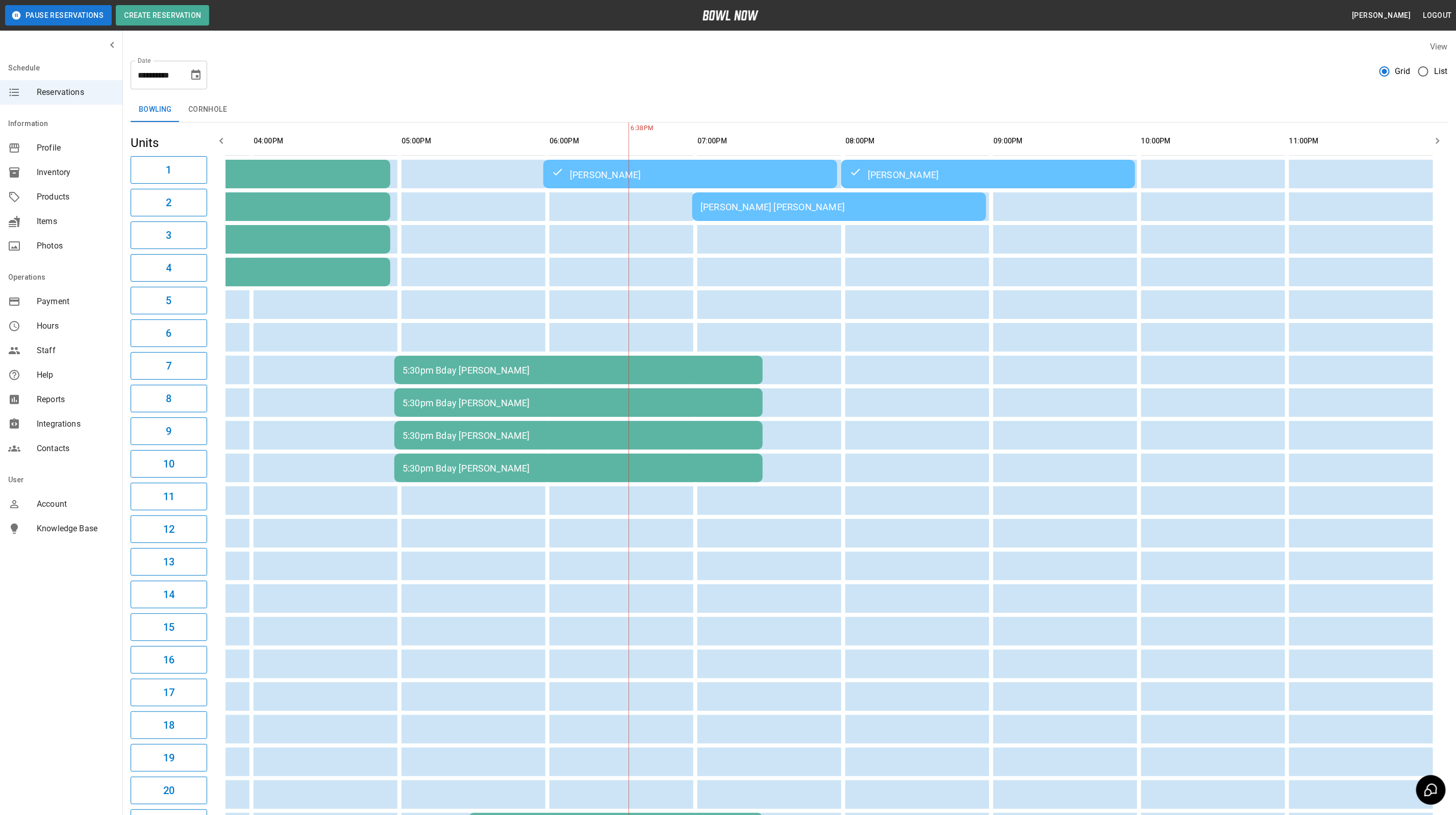
click at [841, 176] on td "[PERSON_NAME]" at bounding box center [988, 173] width 294 height 29
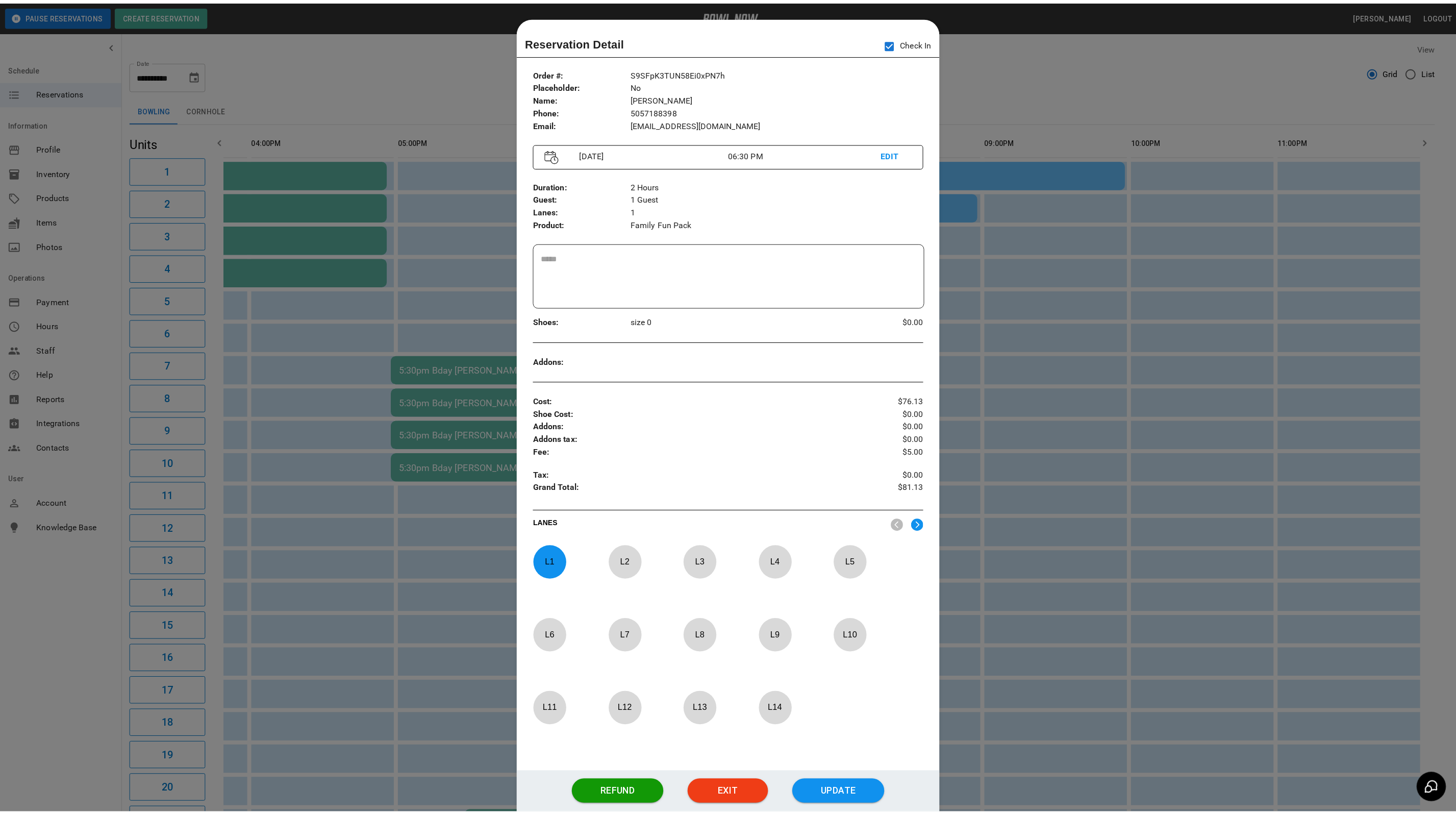
scroll to position [16, 0]
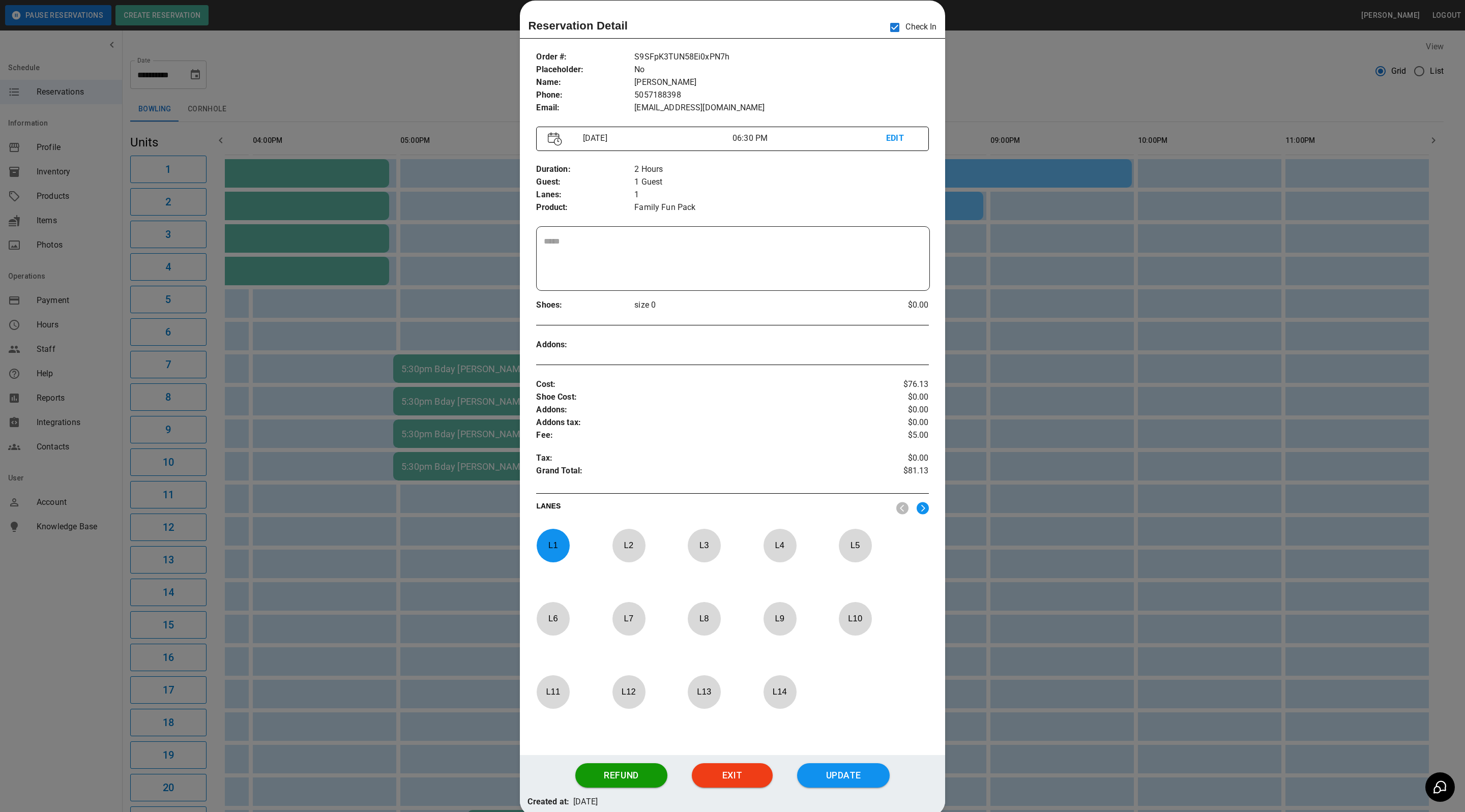
click at [1373, 148] on div at bounding box center [732, 406] width 1465 height 812
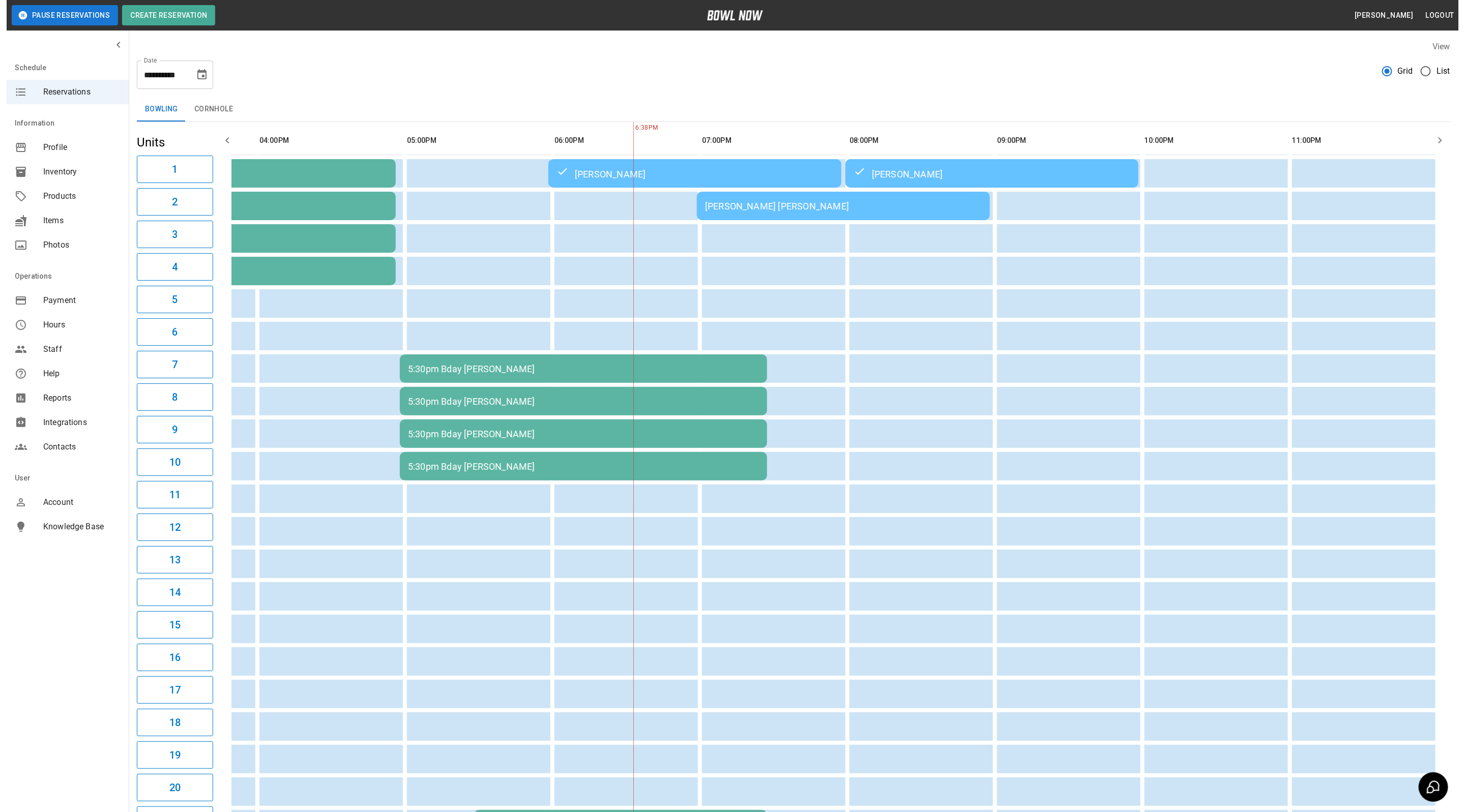
scroll to position [0, 531]
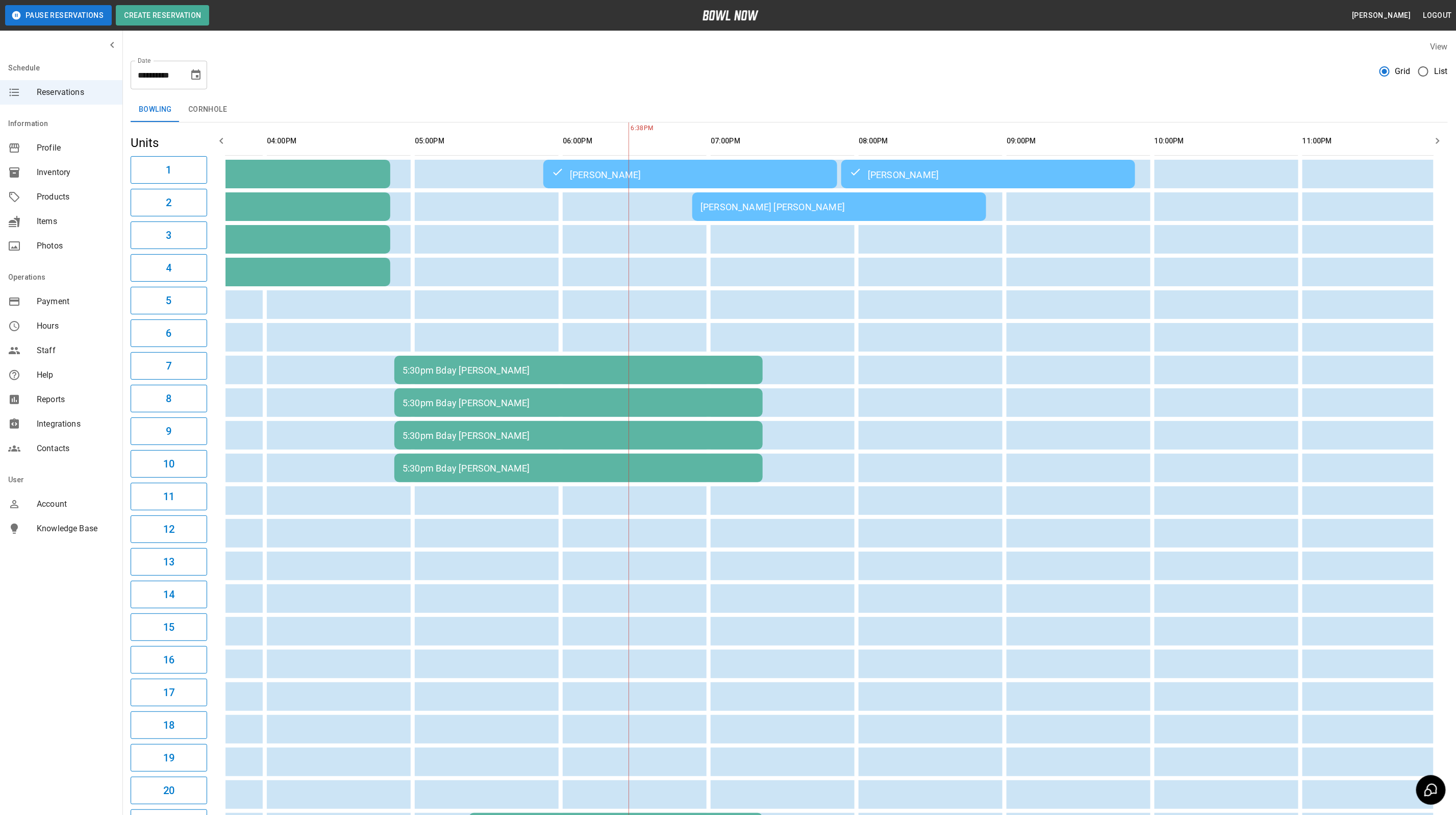
click at [896, 175] on div "[PERSON_NAME]" at bounding box center [988, 173] width 277 height 12
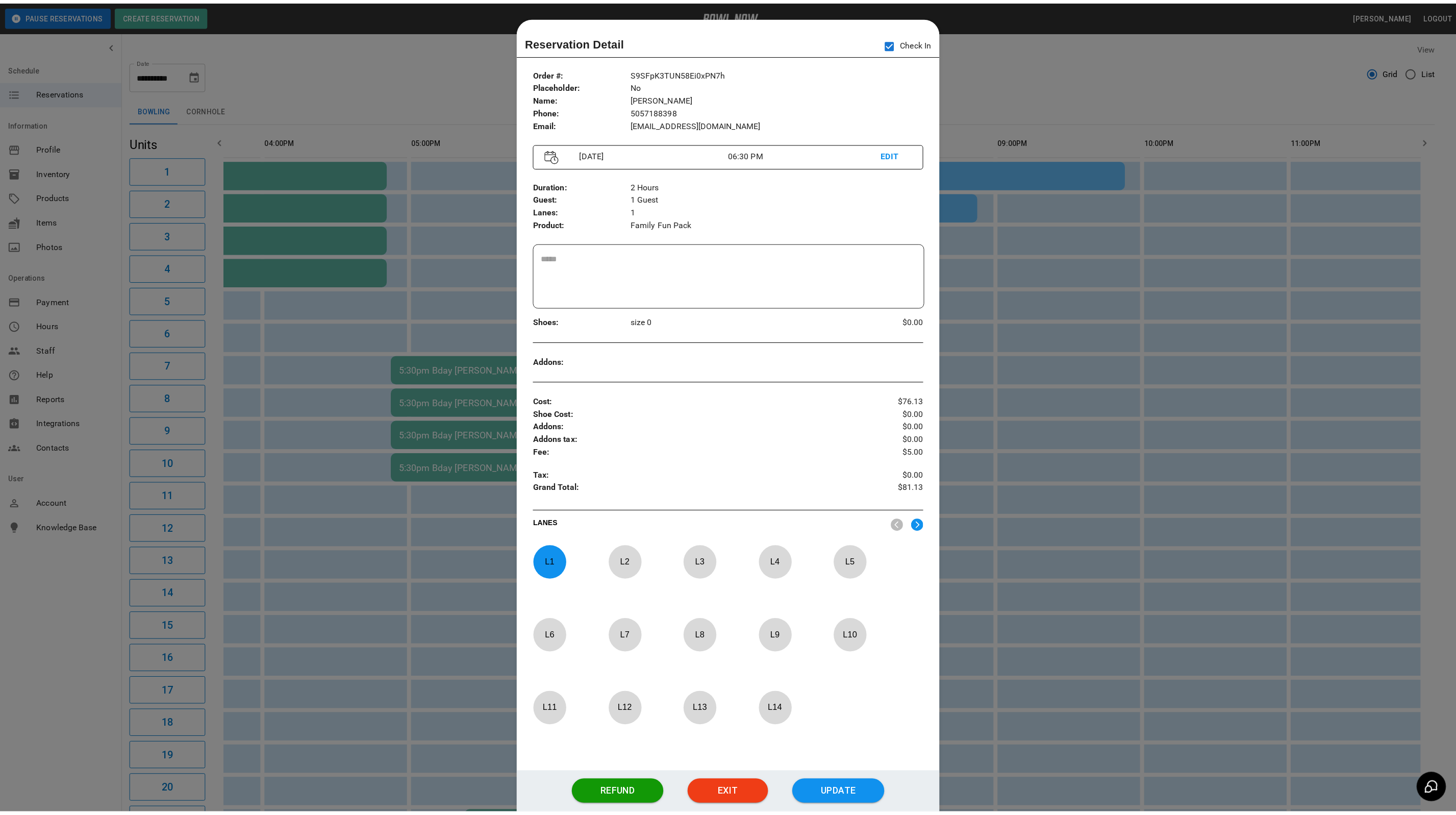
scroll to position [16, 0]
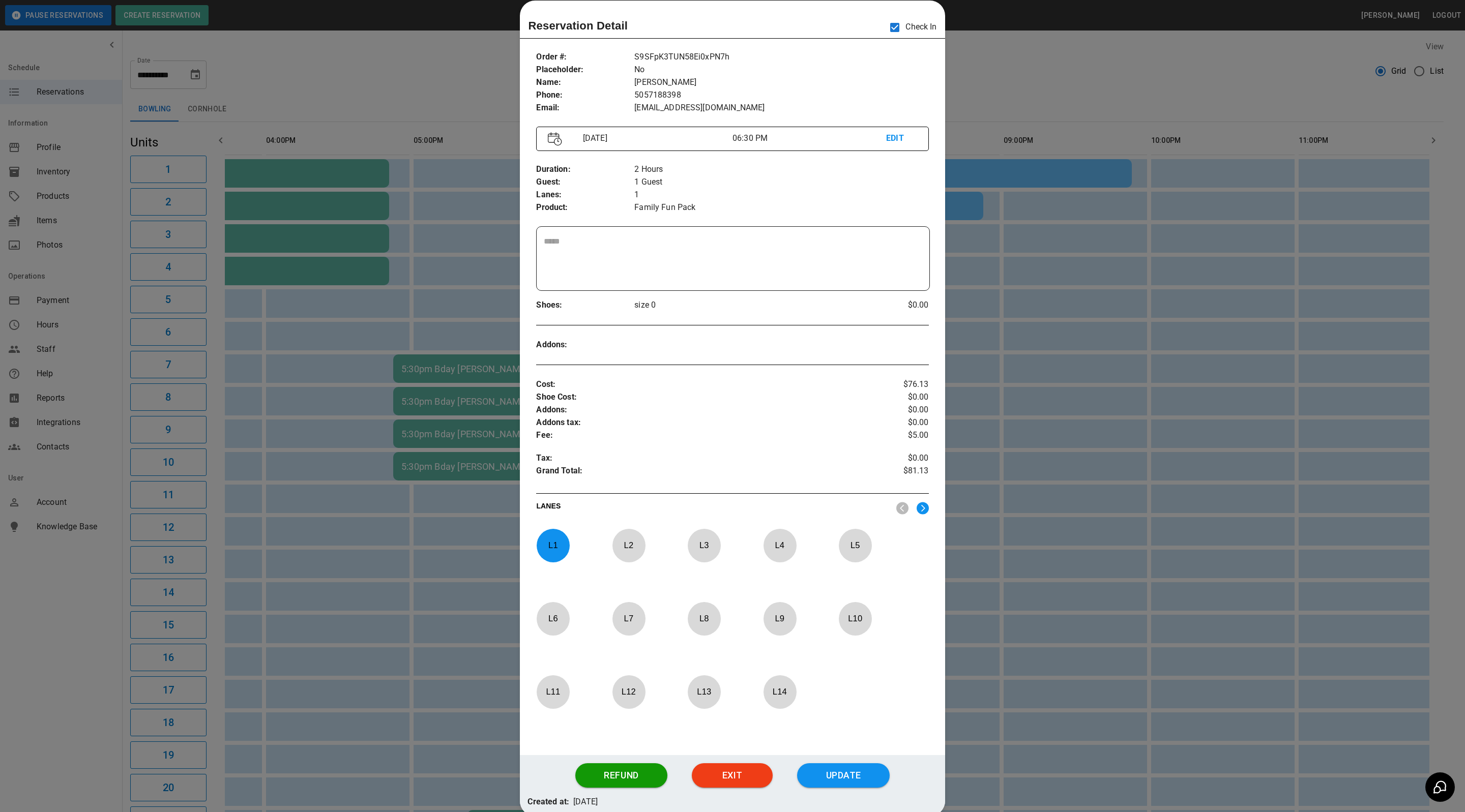
click at [1104, 303] on div at bounding box center [732, 406] width 1465 height 812
